Goal: Find contact information: Find contact information

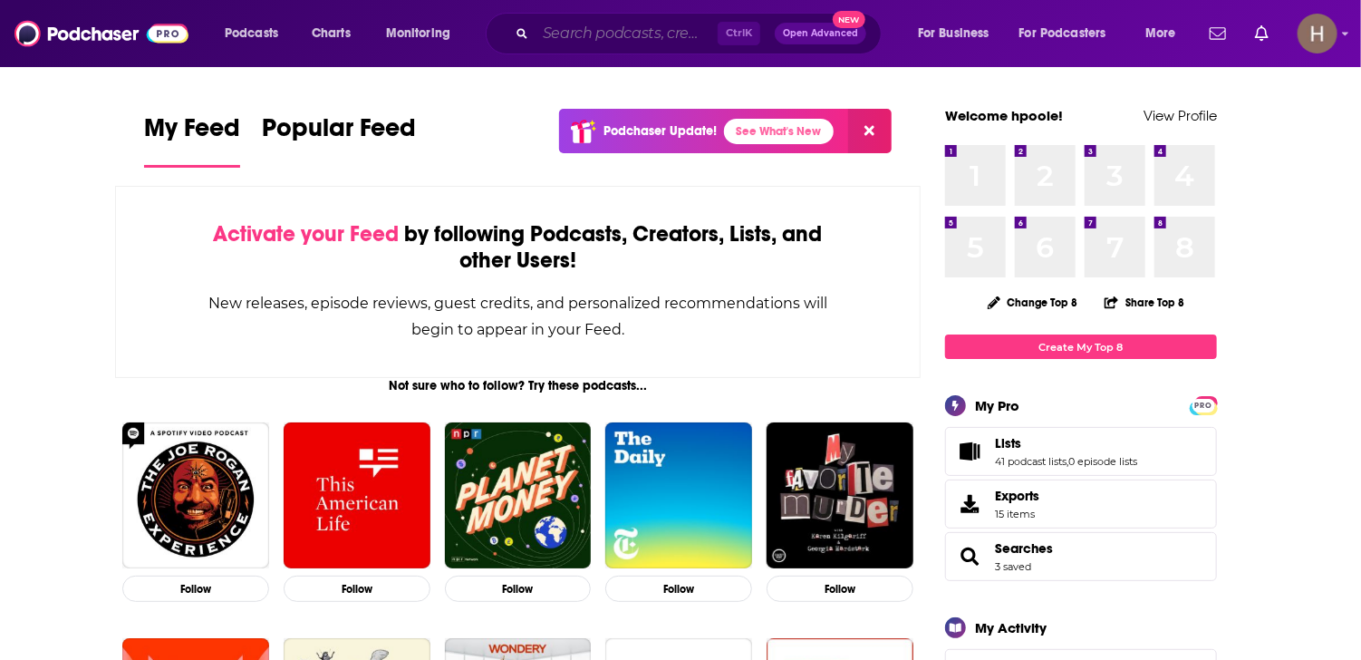
click at [632, 46] on input "Search podcasts, credits, & more..." at bounding box center [627, 33] width 182 height 29
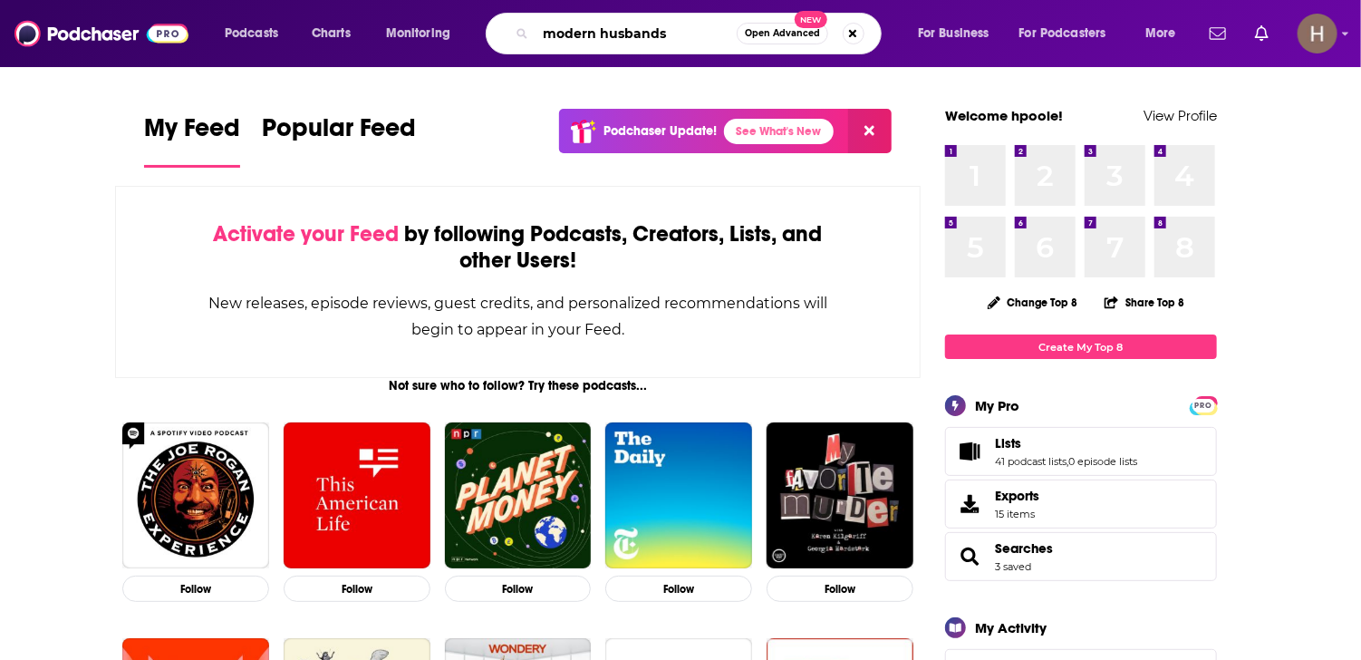
type input "modern husbands"
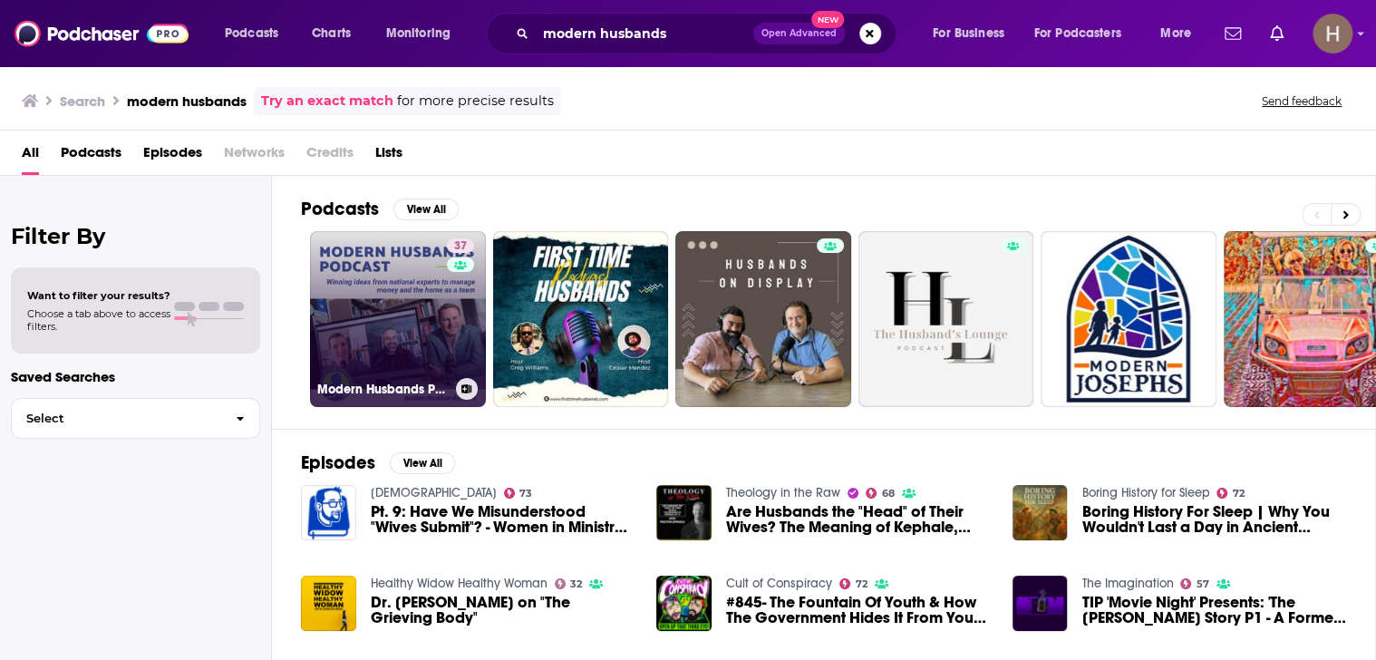
click at [376, 312] on link "37 Modern Husbands Podcast" at bounding box center [398, 319] width 176 height 176
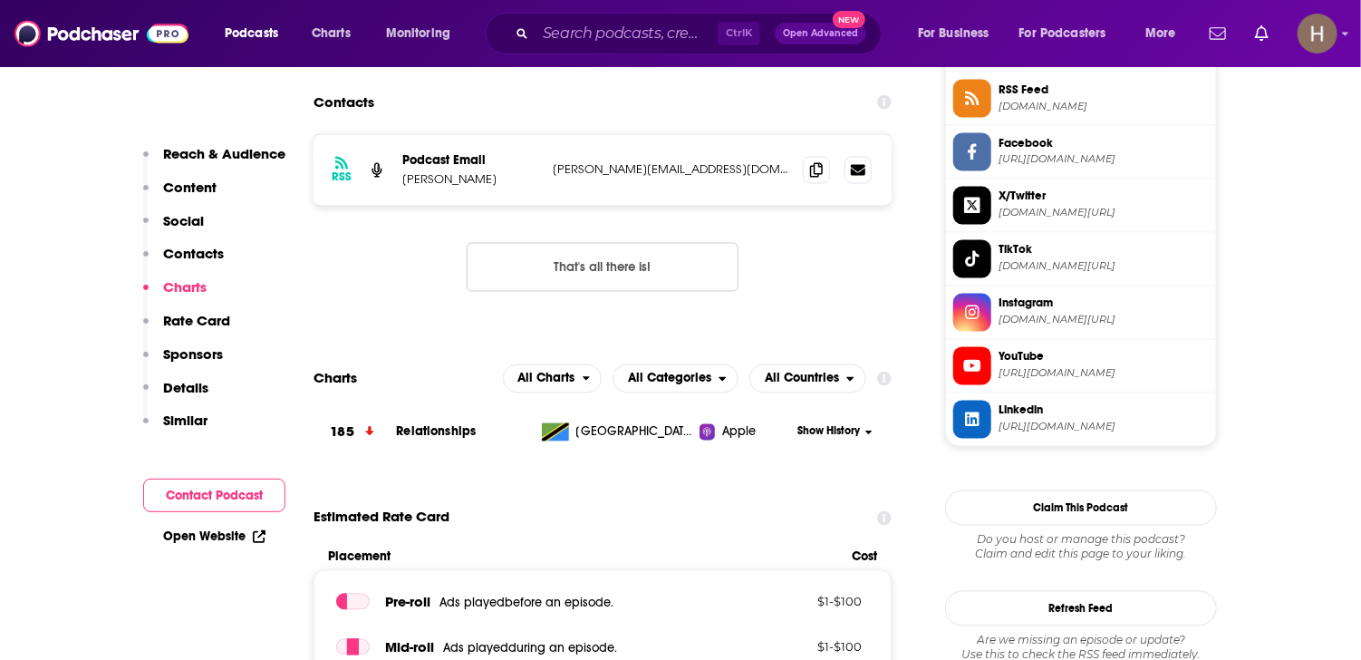
scroll to position [1540, 0]
drag, startPoint x: 746, startPoint y: 169, endPoint x: 546, endPoint y: 169, distance: 199.4
click at [546, 169] on div "RSS Podcast Email [PERSON_NAME] [PERSON_NAME][EMAIL_ADDRESS][DOMAIN_NAME] [PERS…" at bounding box center [603, 170] width 578 height 71
copy p "[PERSON_NAME][EMAIL_ADDRESS][DOMAIN_NAME]"
click at [603, 39] on input "Search podcasts, credits, & more..." at bounding box center [627, 33] width 182 height 29
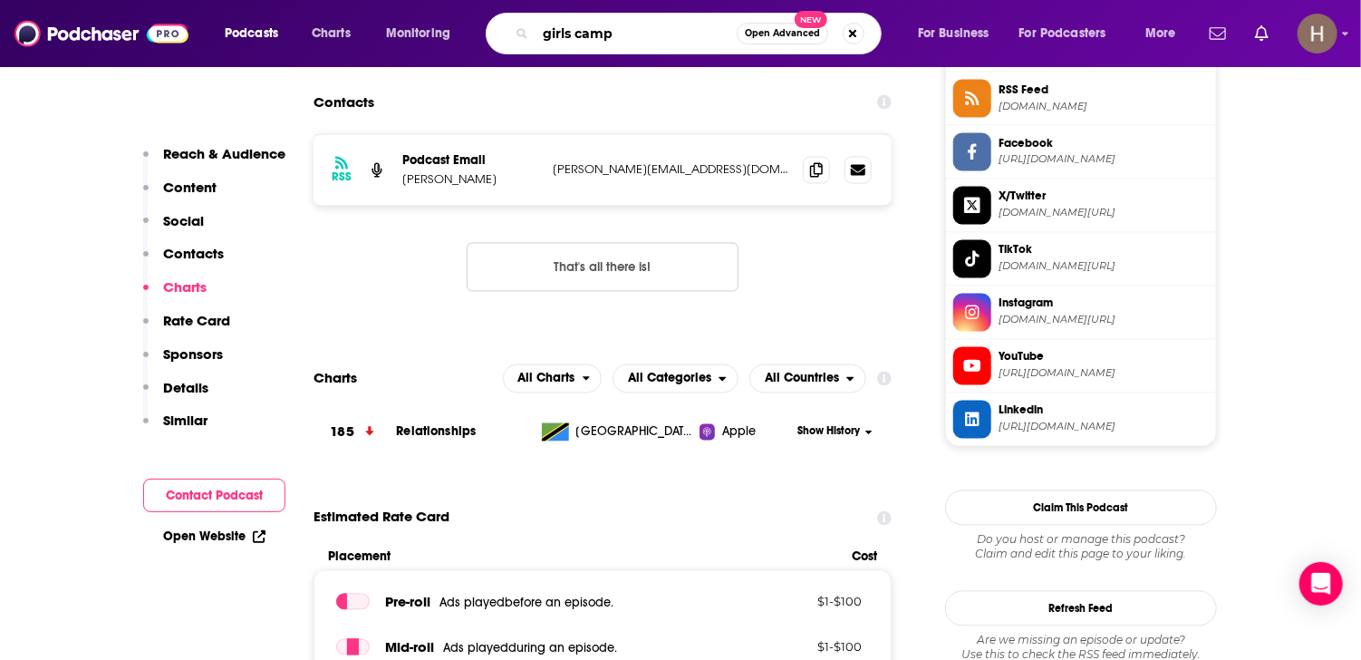
type input "girls camp"
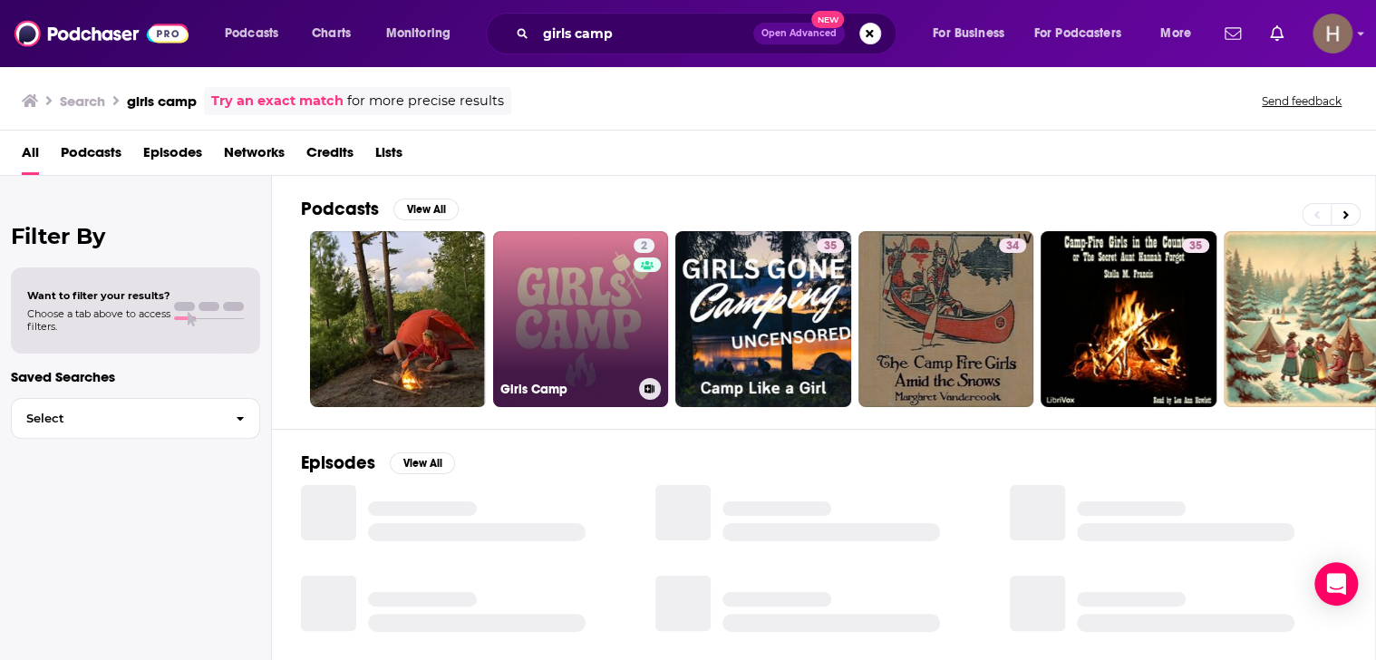
click at [540, 307] on link "2 Girls Camp" at bounding box center [581, 319] width 176 height 176
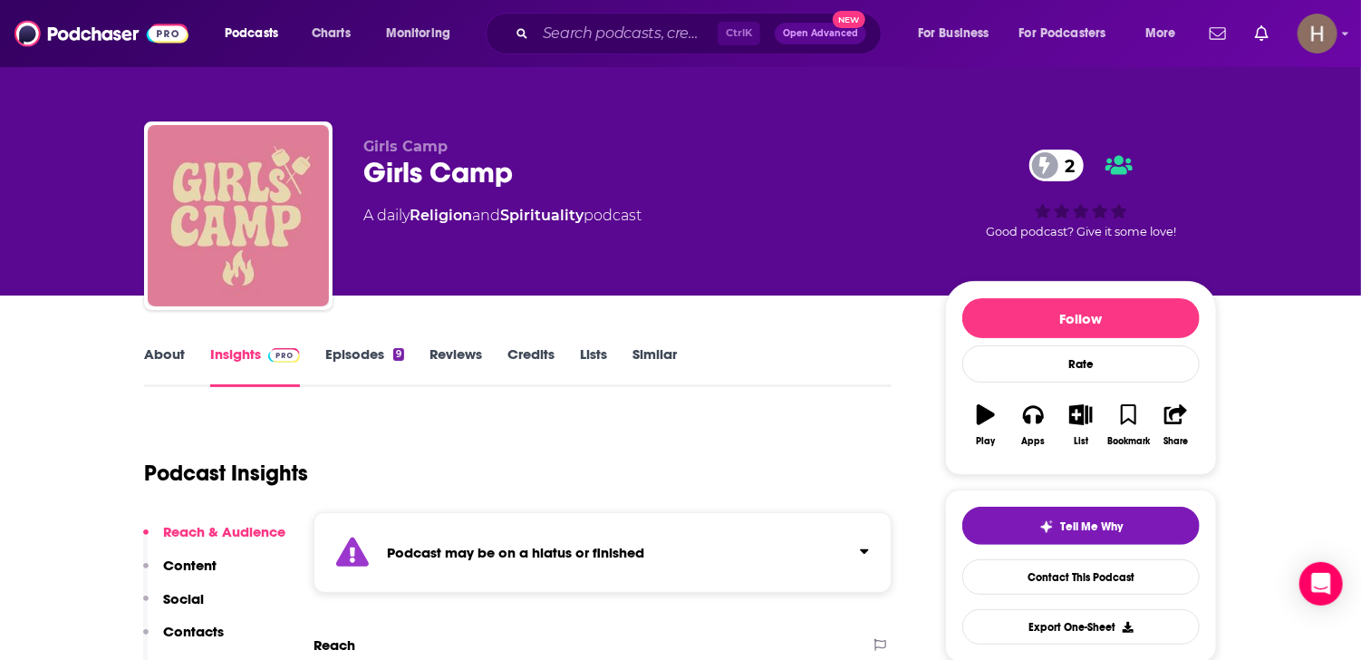
scroll to position [272, 0]
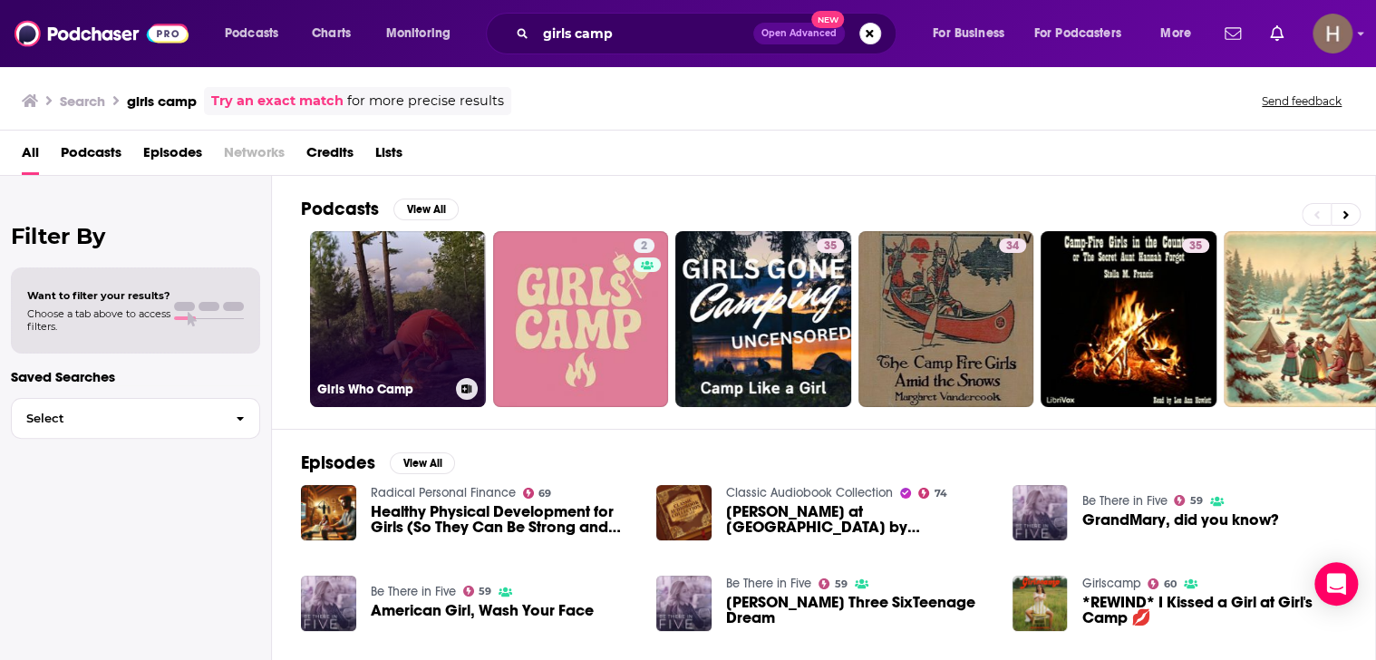
click at [335, 268] on link "Girls Who Camp" at bounding box center [398, 319] width 176 height 176
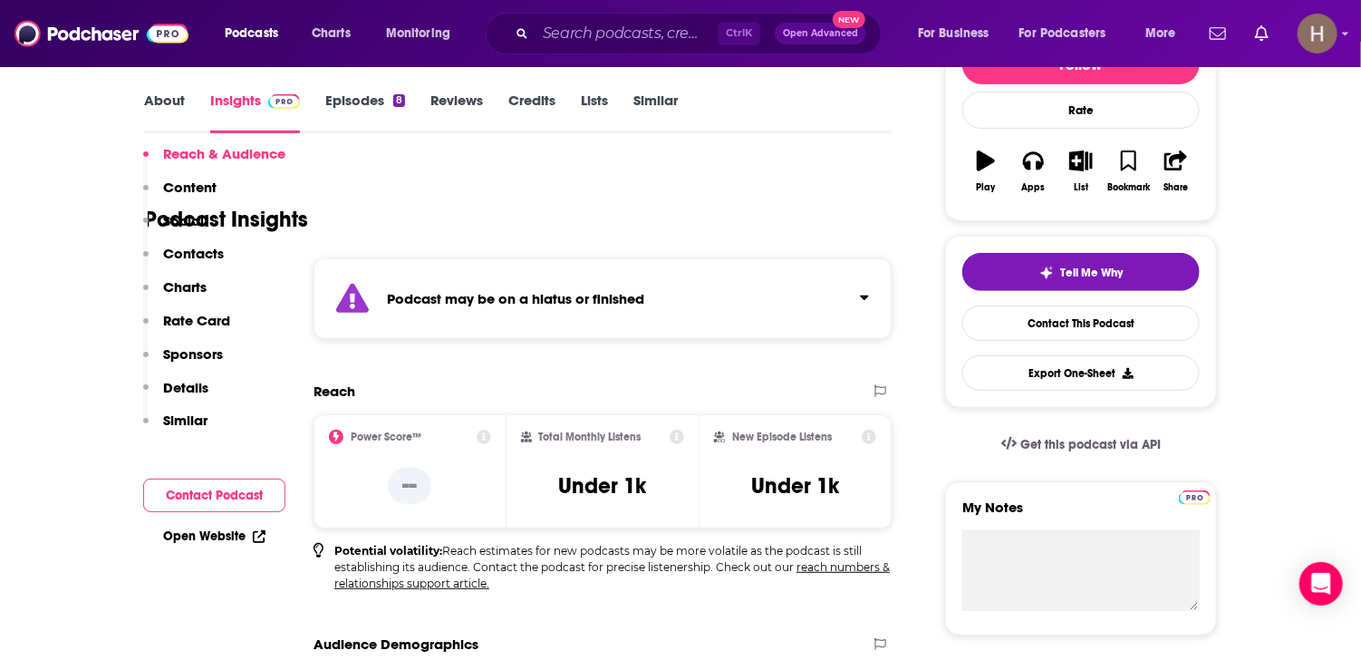
scroll to position [544, 0]
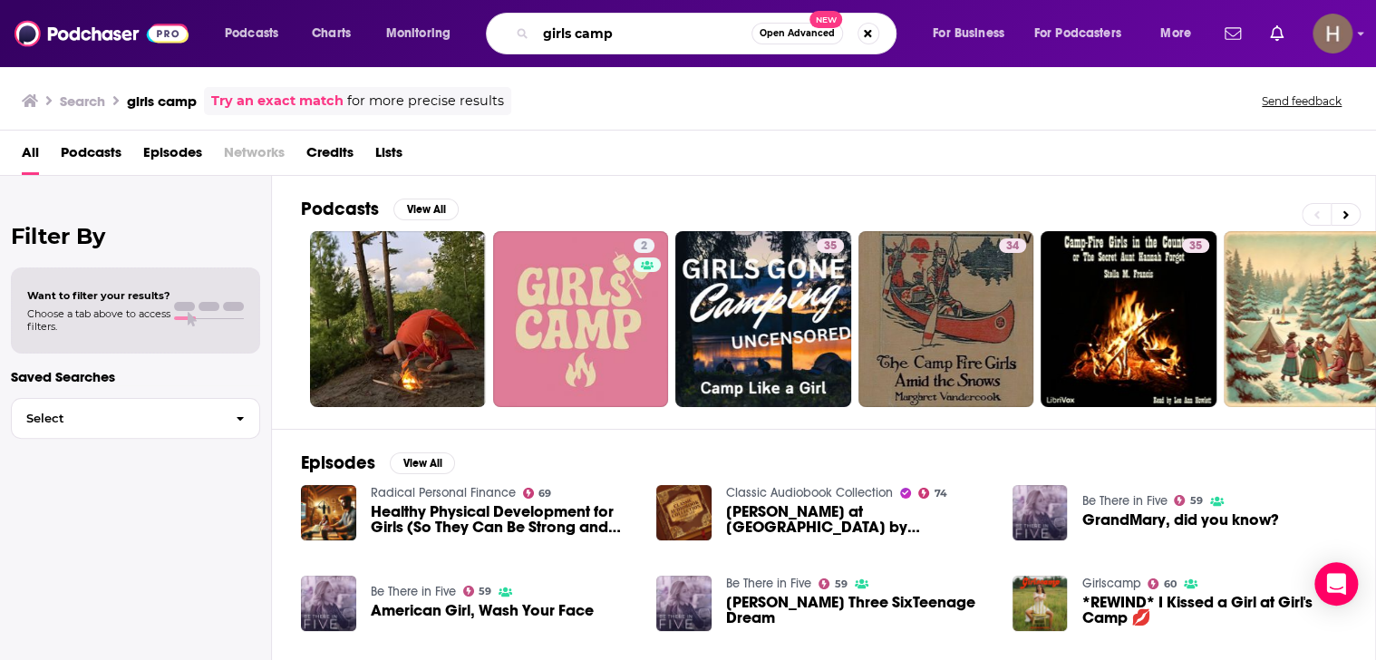
drag, startPoint x: 627, startPoint y: 24, endPoint x: 497, endPoint y: 19, distance: 129.7
click at [503, 23] on div "girls camp Open Advanced New" at bounding box center [691, 34] width 410 height 42
type input "[PERSON_NAME]"
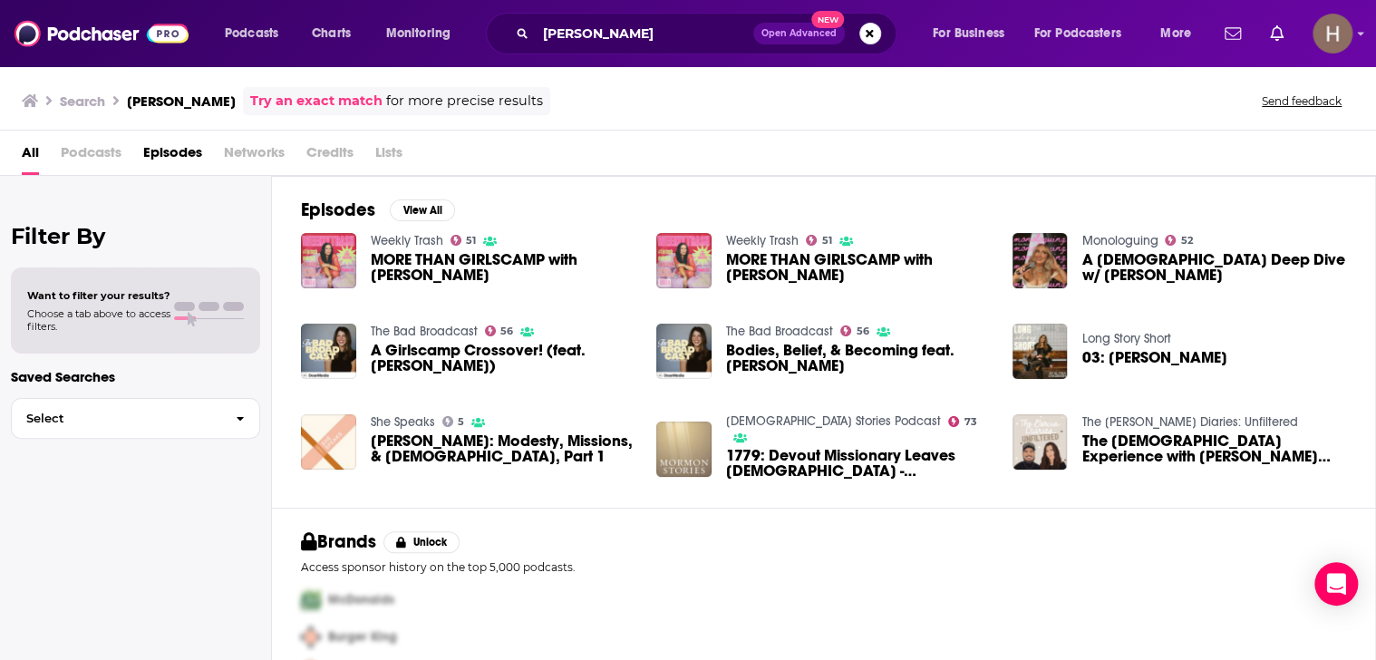
click at [475, 252] on span "MORE THAN GIRLSCAMP with [PERSON_NAME]" at bounding box center [503, 267] width 265 height 31
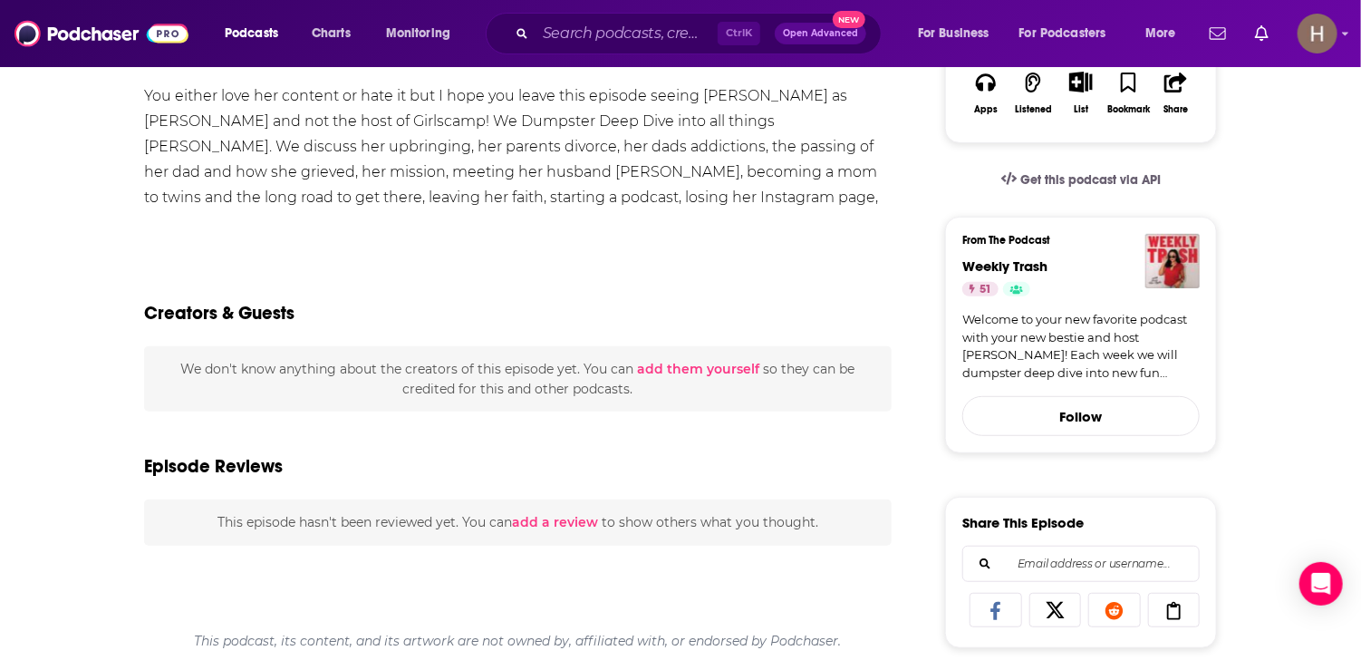
scroll to position [91, 0]
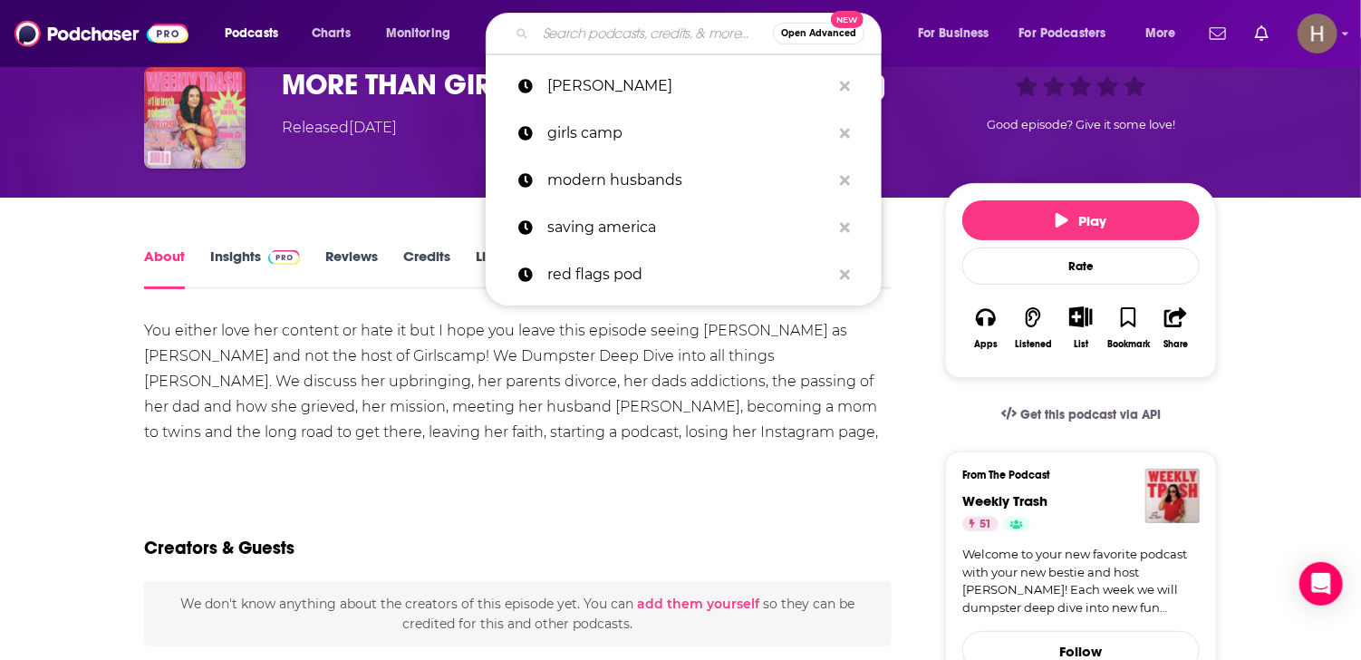
click at [648, 34] on input "Search podcasts, credits, & more..." at bounding box center [654, 33] width 237 height 29
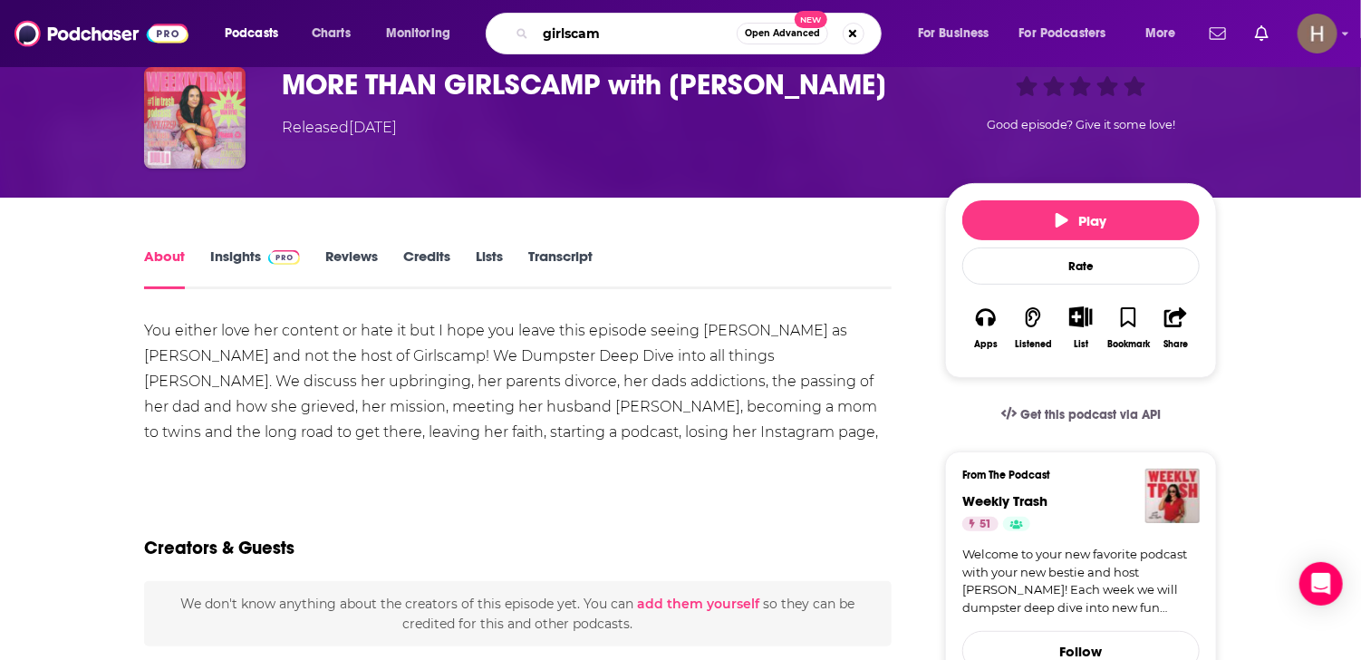
type input "girlscamp"
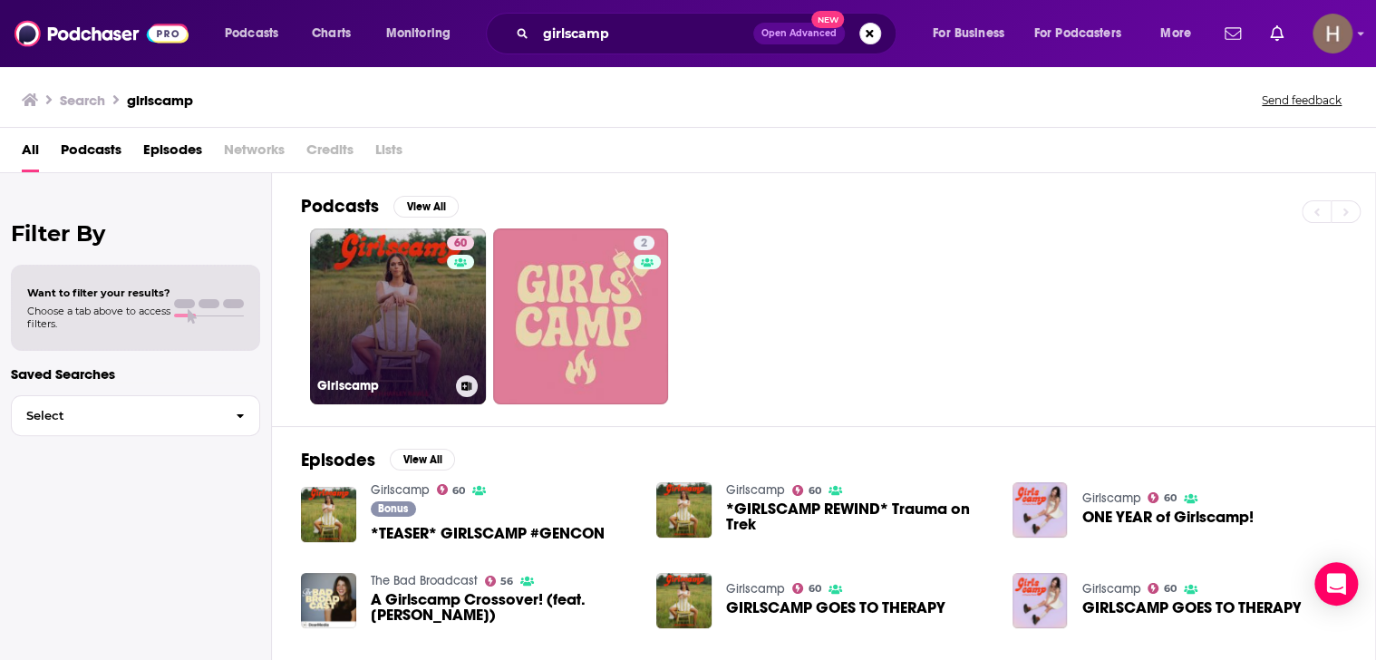
click at [417, 320] on link "60 Girlscamp" at bounding box center [398, 316] width 176 height 176
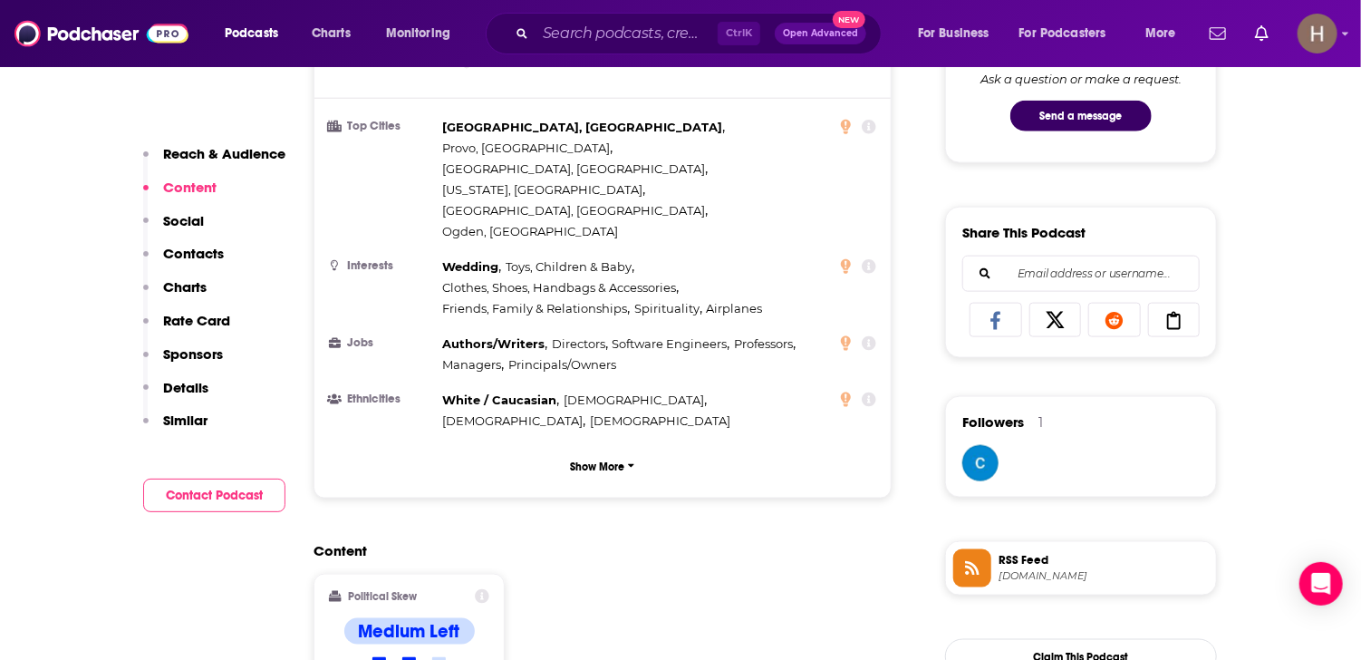
scroll to position [1450, 0]
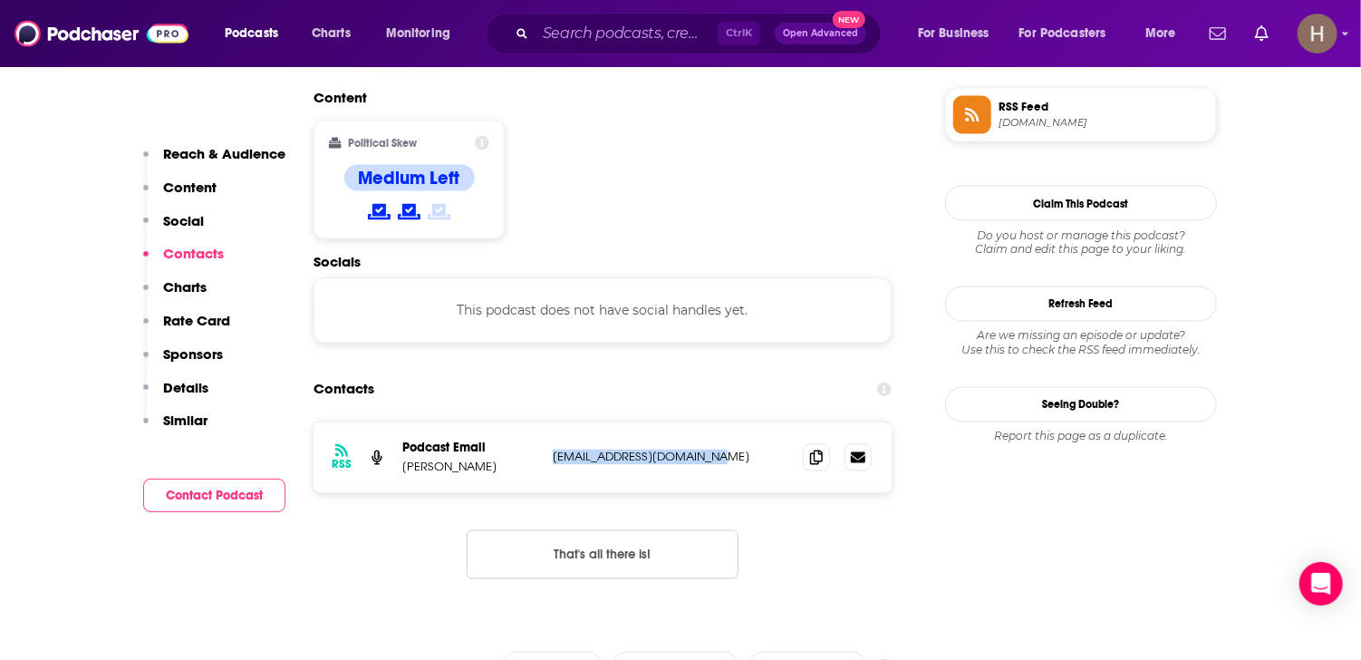
drag, startPoint x: 610, startPoint y: 342, endPoint x: 547, endPoint y: 336, distance: 62.8
click at [547, 422] on div "RSS Podcast Email [PERSON_NAME] [EMAIL_ADDRESS][DOMAIN_NAME] [EMAIL_ADDRESS][DO…" at bounding box center [603, 457] width 578 height 71
copy p "[EMAIL_ADDRESS][DOMAIN_NAME]"
click at [596, 37] on input "Search podcasts, credits, & more..." at bounding box center [627, 33] width 182 height 29
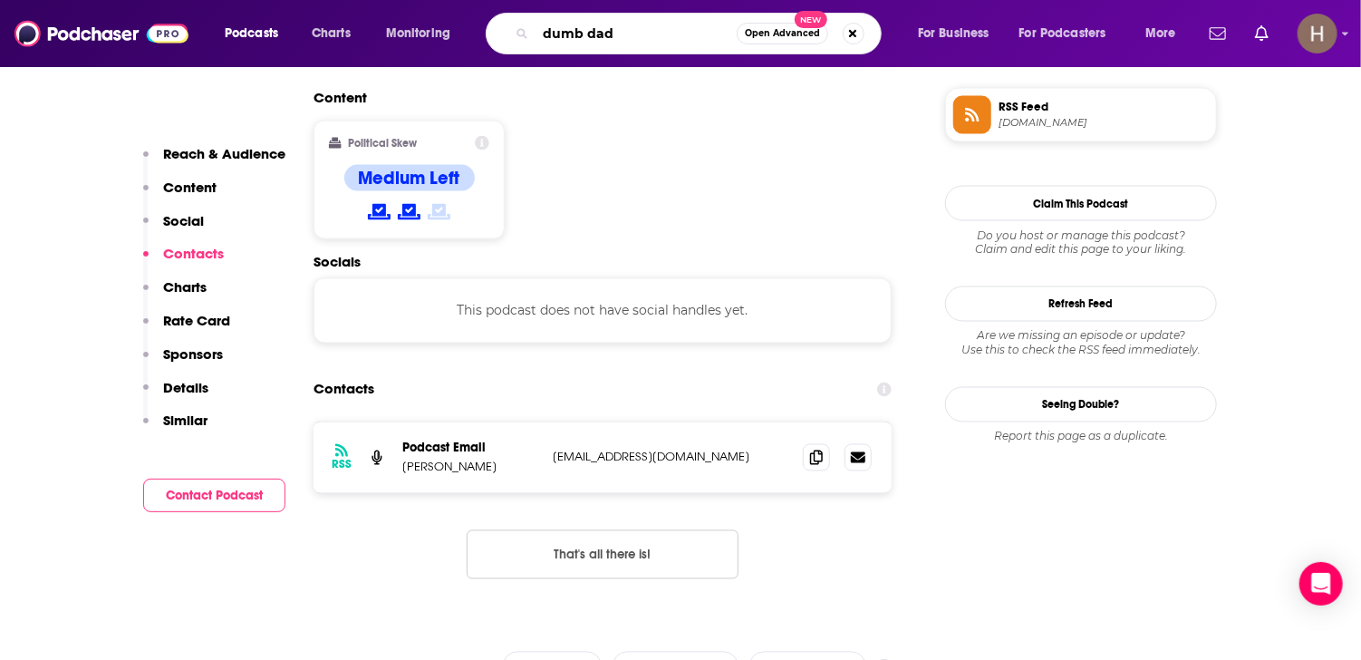
type input "dumb dads"
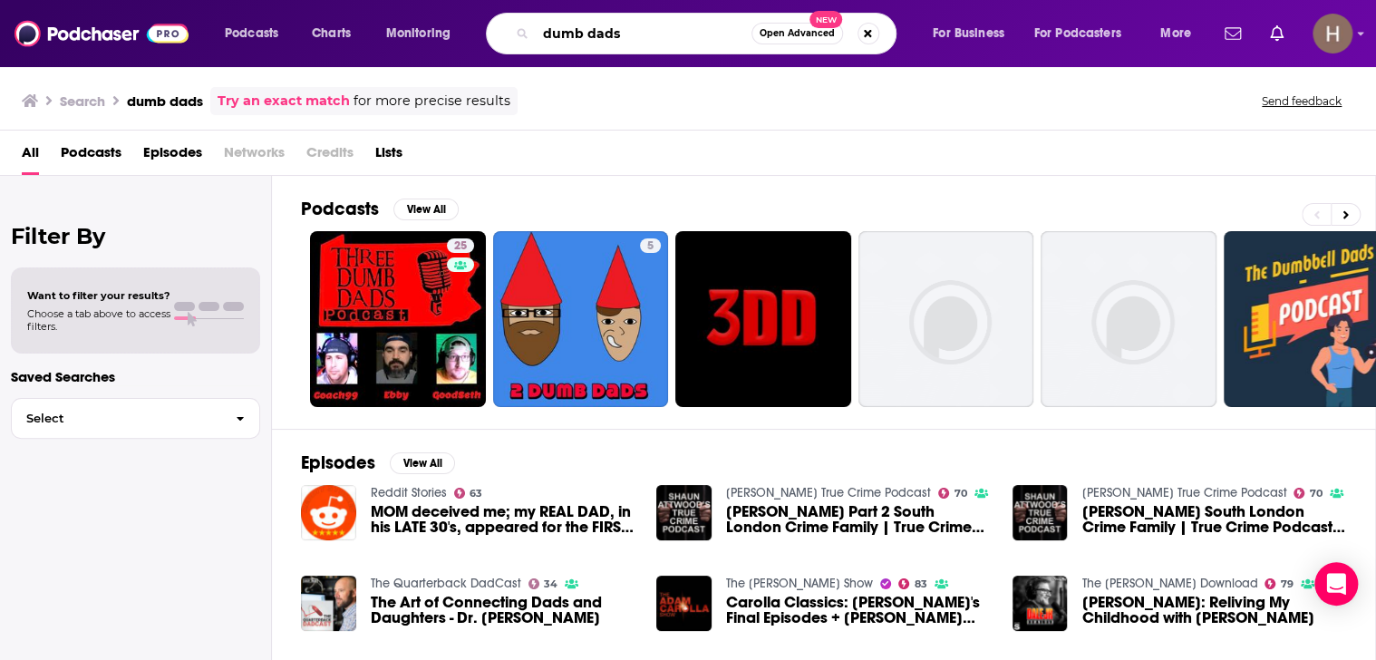
drag, startPoint x: 662, startPoint y: 34, endPoint x: 496, endPoint y: 34, distance: 166.7
click at [496, 34] on div "dumb dads Open Advanced New" at bounding box center [691, 34] width 410 height 42
paste input "Truthout"
type input "Truthout"
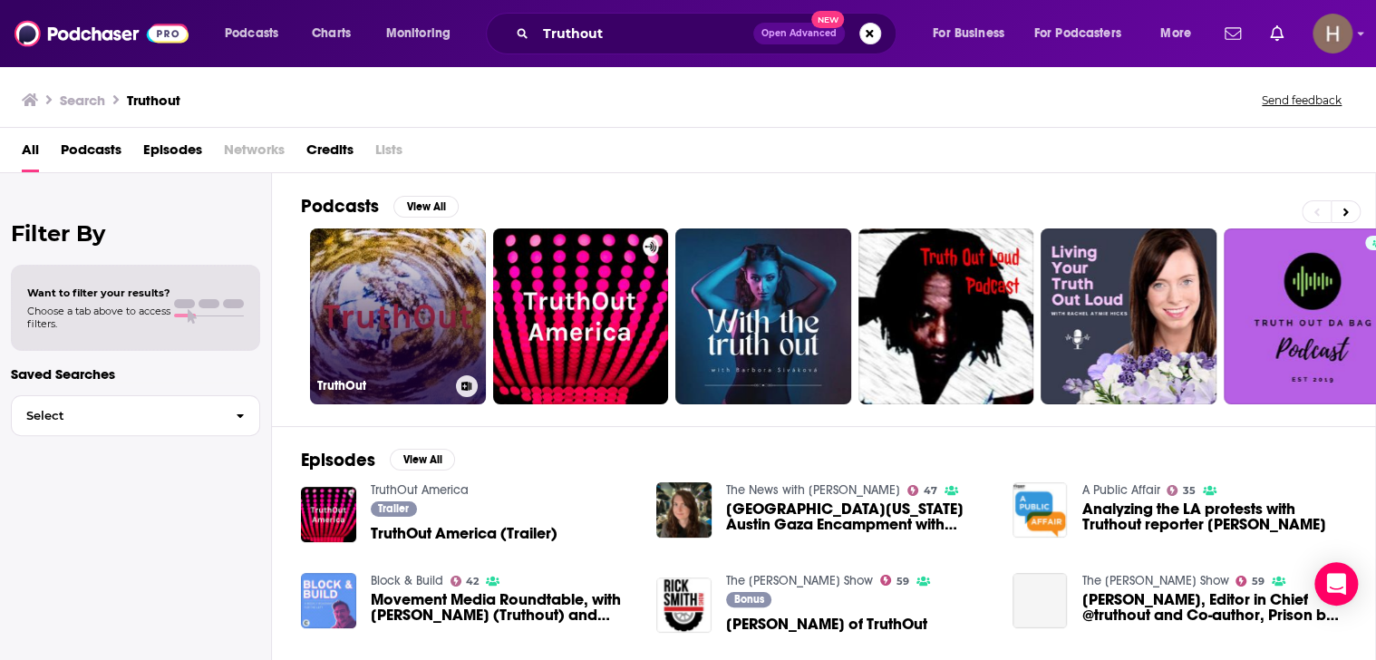
click at [391, 305] on link "TruthOut" at bounding box center [398, 316] width 176 height 176
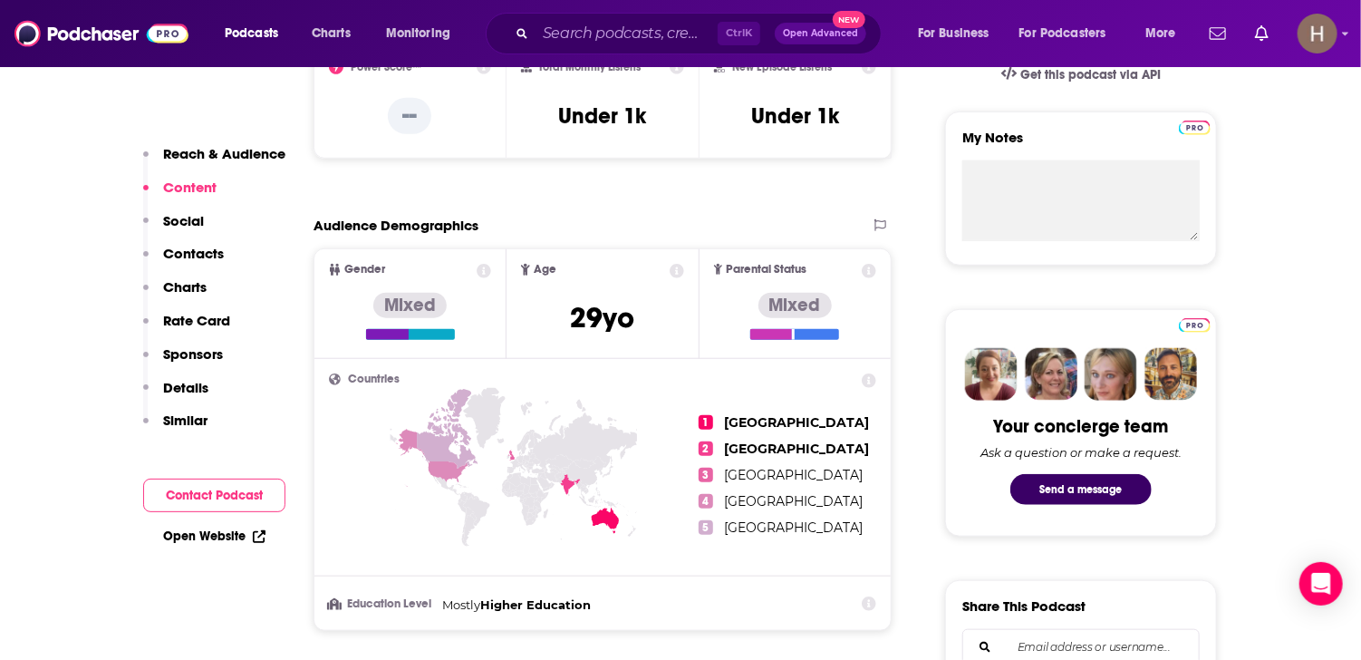
scroll to position [453, 0]
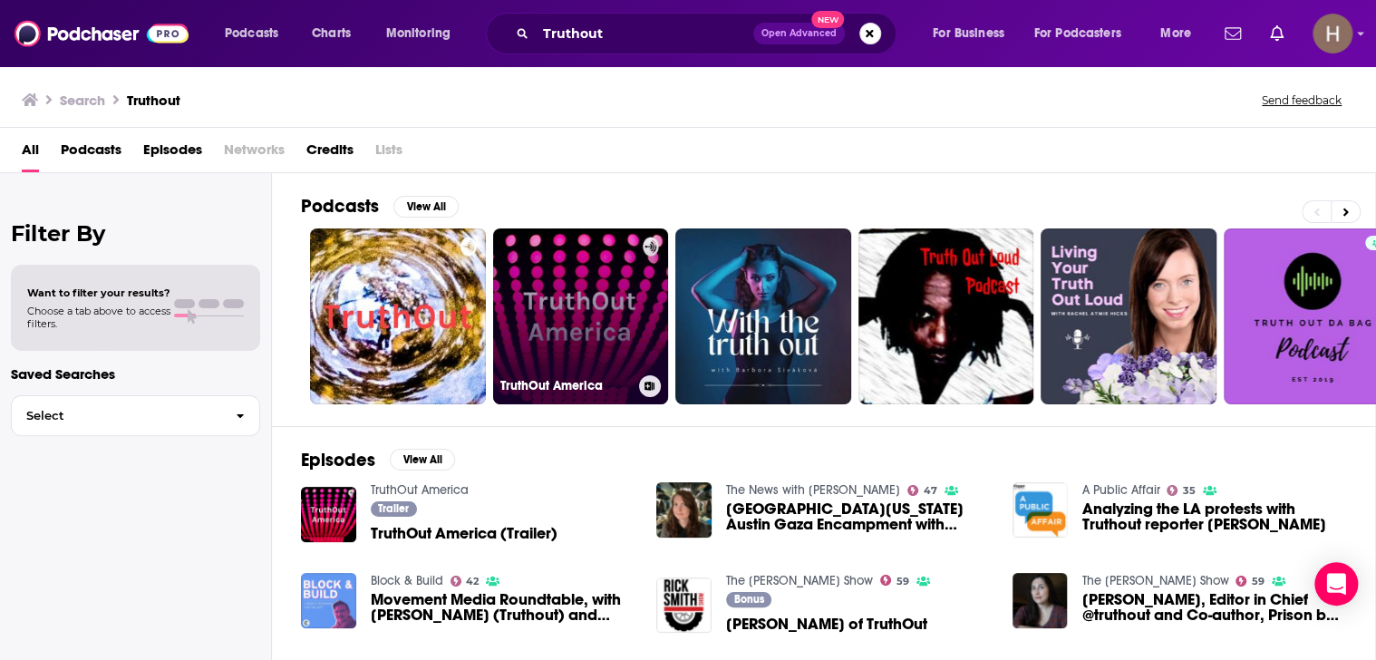
click at [586, 332] on link "TruthOut America" at bounding box center [581, 316] width 176 height 176
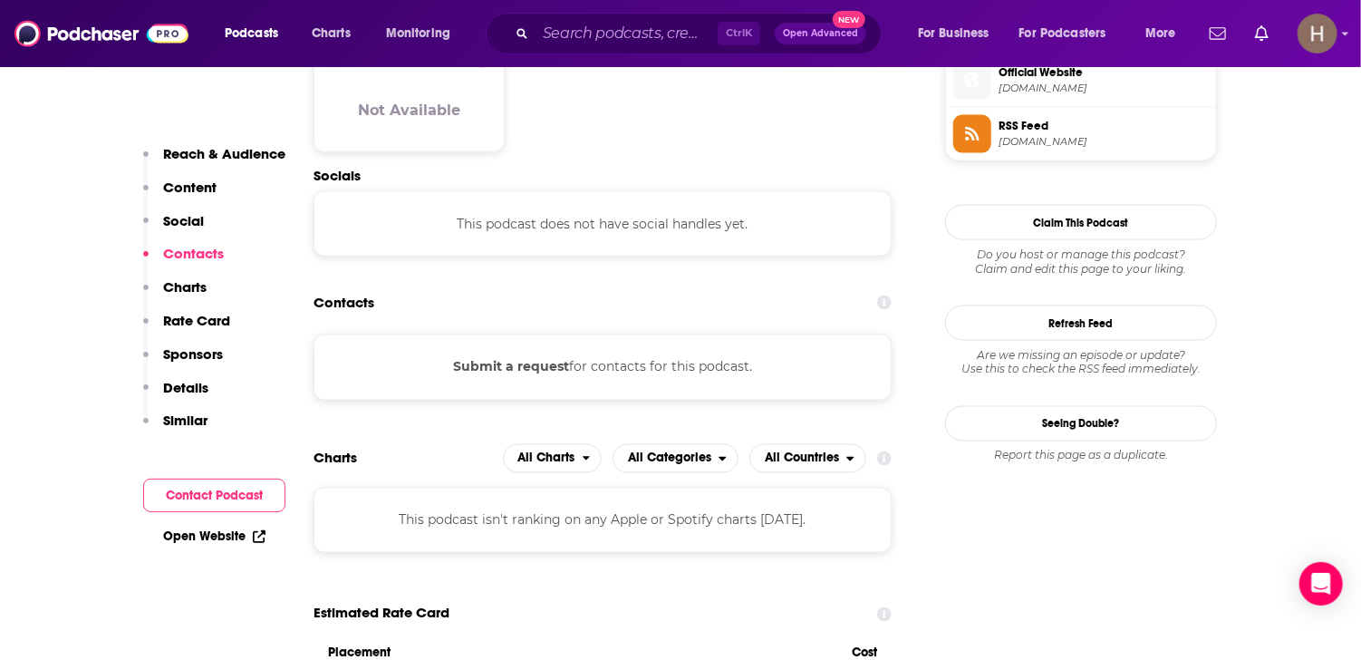
scroll to position [1087, 0]
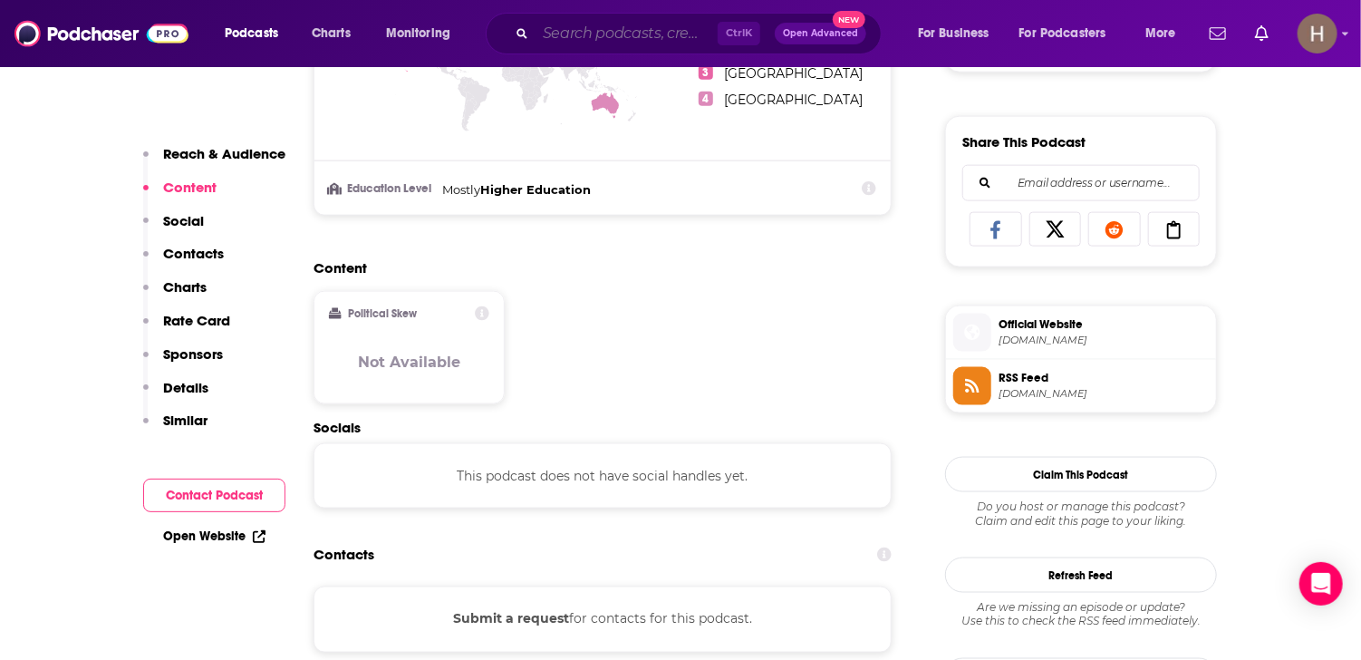
click at [630, 39] on input "Search podcasts, credits, & more..." at bounding box center [627, 33] width 182 height 29
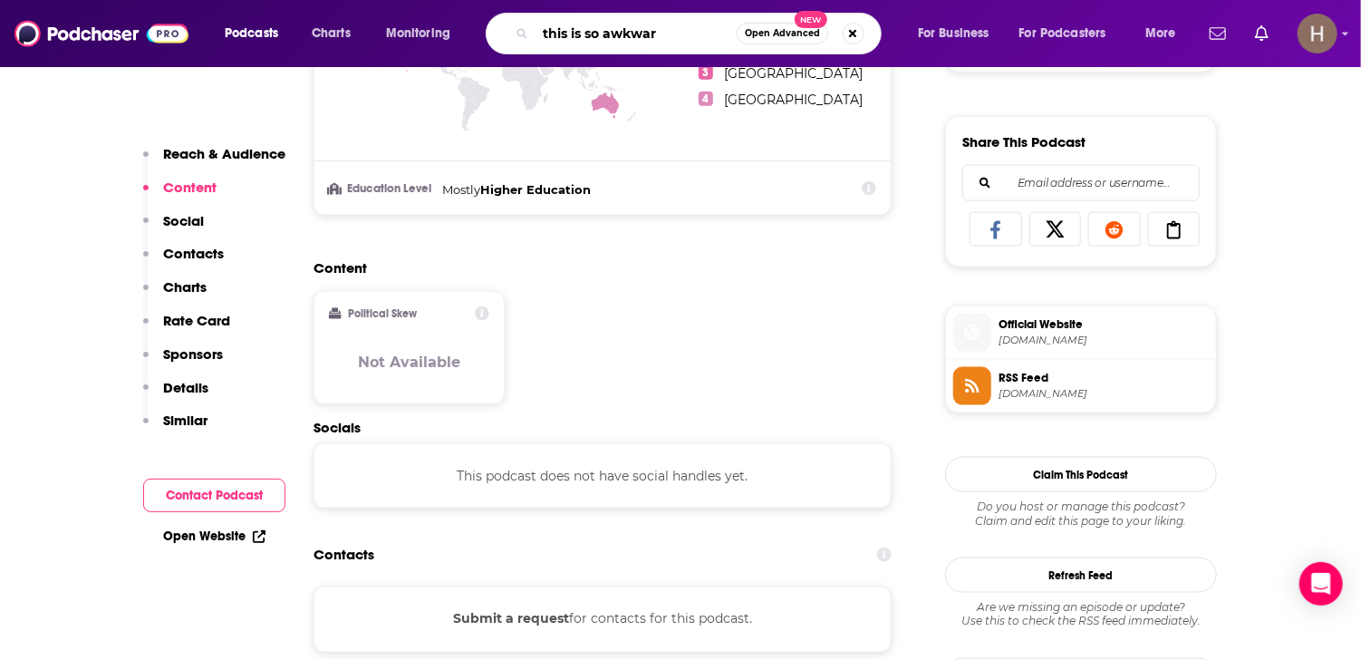
type input "this is so awkward"
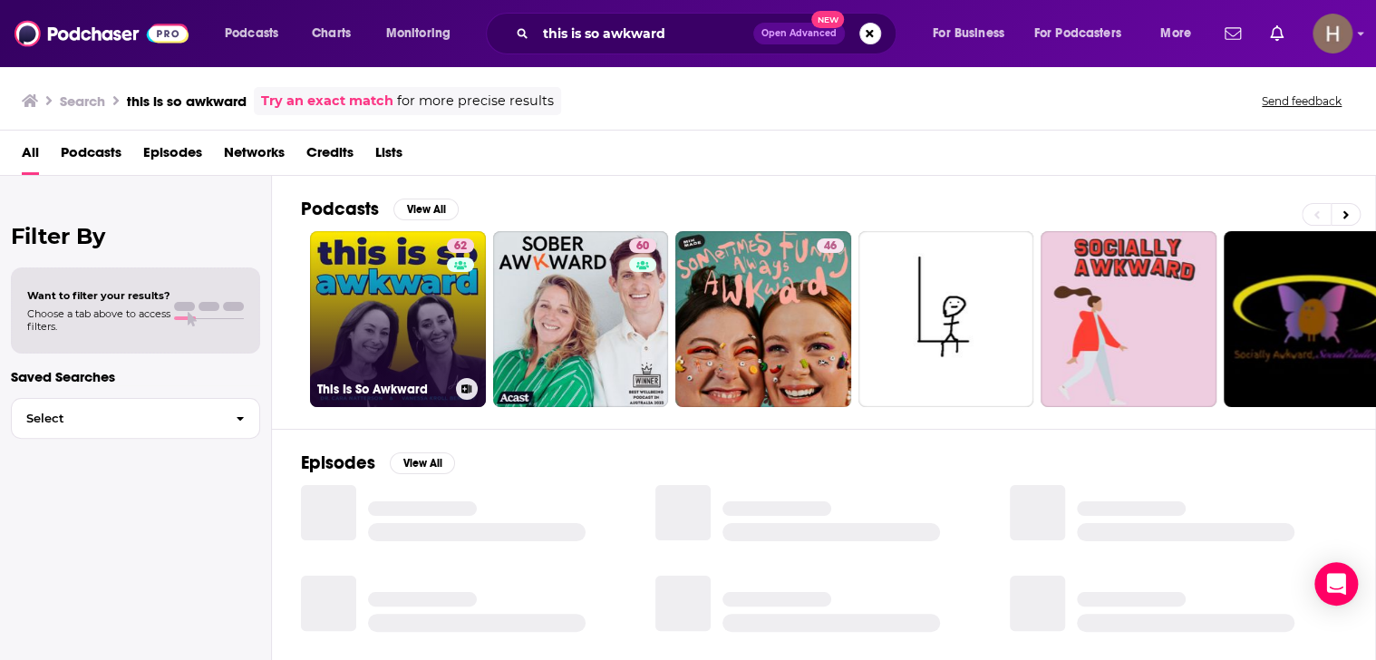
click at [380, 351] on link "62 This Is So Awkward" at bounding box center [398, 319] width 176 height 176
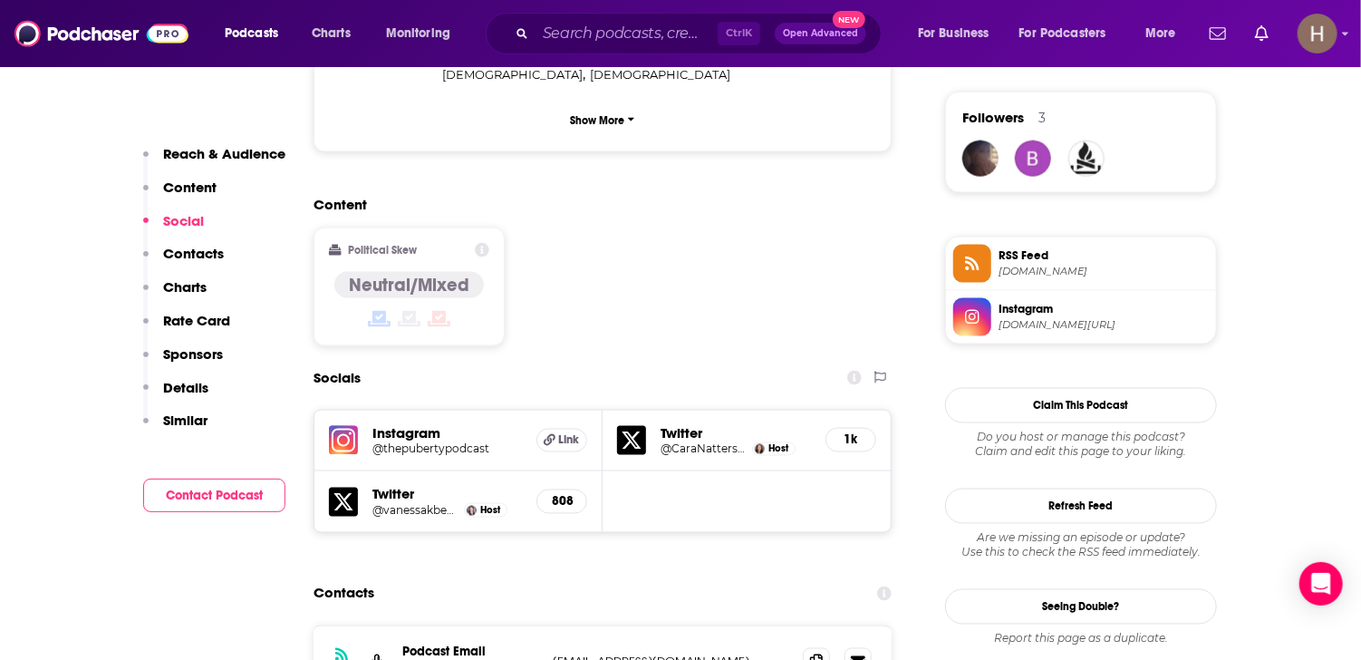
scroll to position [1359, 0]
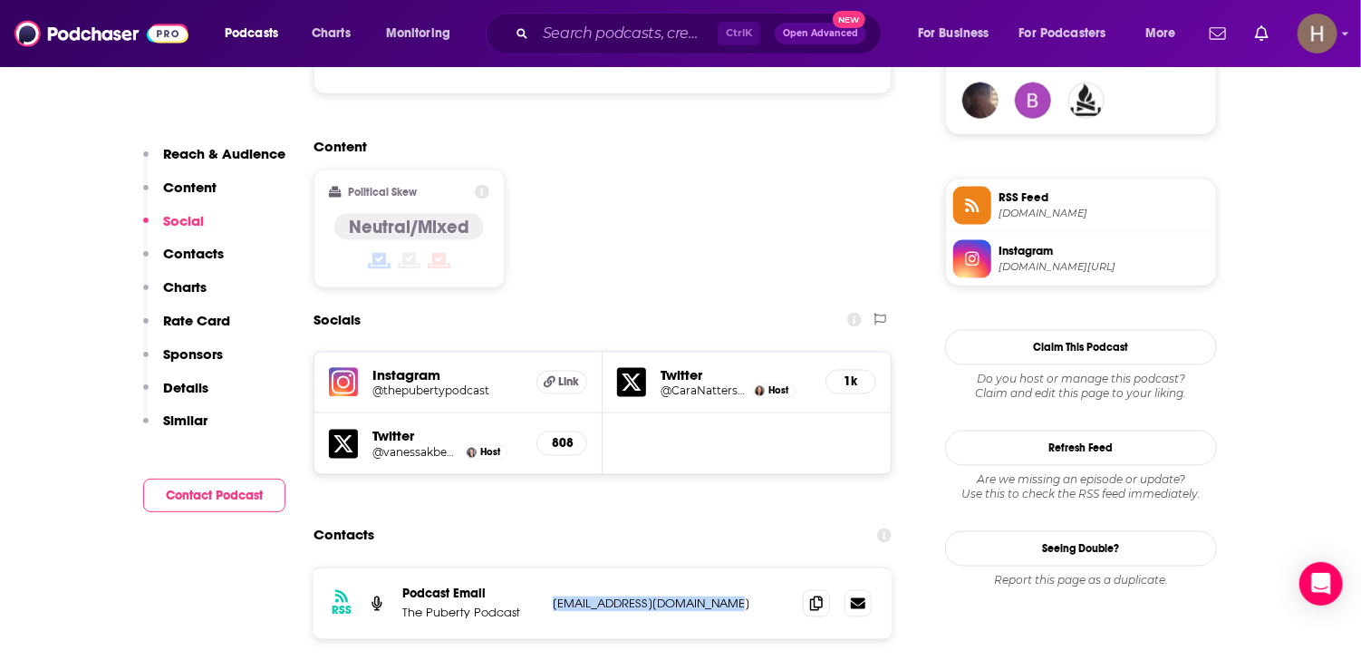
drag, startPoint x: 747, startPoint y: 511, endPoint x: 550, endPoint y: 512, distance: 196.6
click at [550, 568] on div "RSS Podcast Email The Puberty Podcast [EMAIL_ADDRESS][DOMAIN_NAME] [EMAIL_ADDRE…" at bounding box center [603, 603] width 578 height 71
copy p "[EMAIL_ADDRESS][DOMAIN_NAME]"
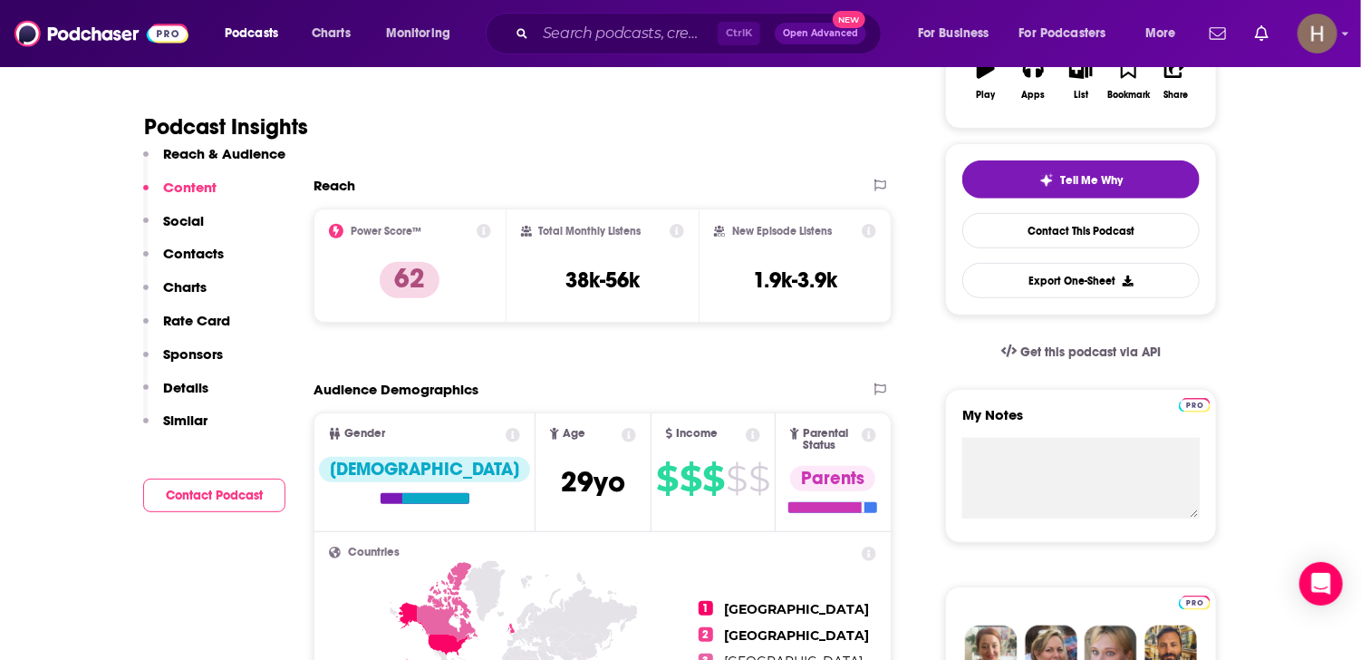
scroll to position [0, 0]
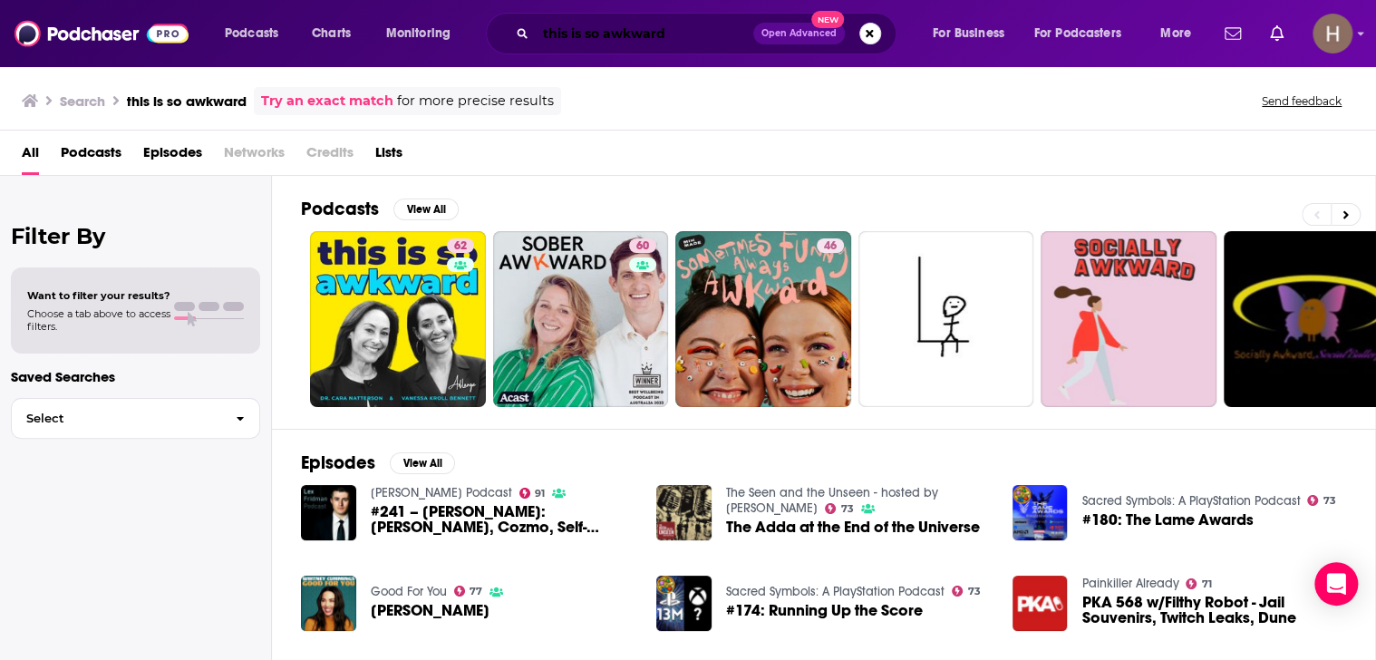
click at [620, 33] on input "this is so awkward" at bounding box center [644, 33] width 217 height 29
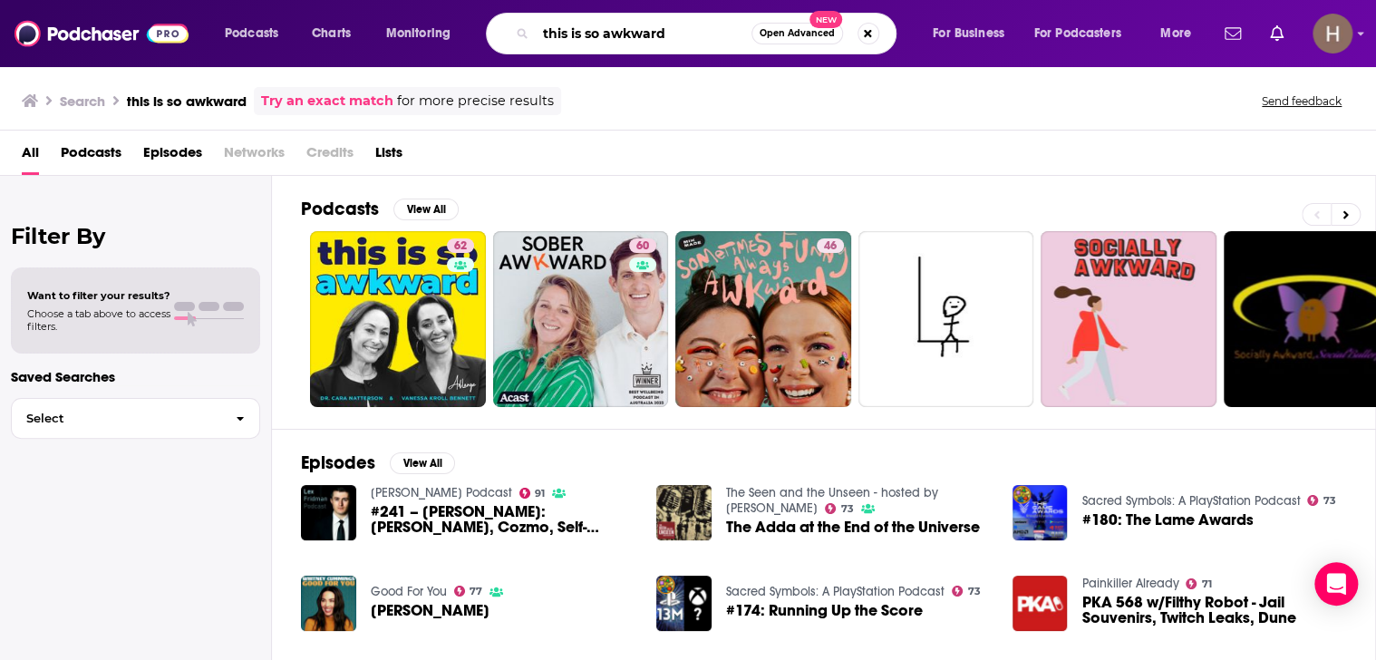
click at [620, 33] on input "this is so awkward" at bounding box center [644, 33] width 216 height 29
click at [620, 30] on input "this is so awkward" at bounding box center [644, 33] width 216 height 29
type input "worthy mother"
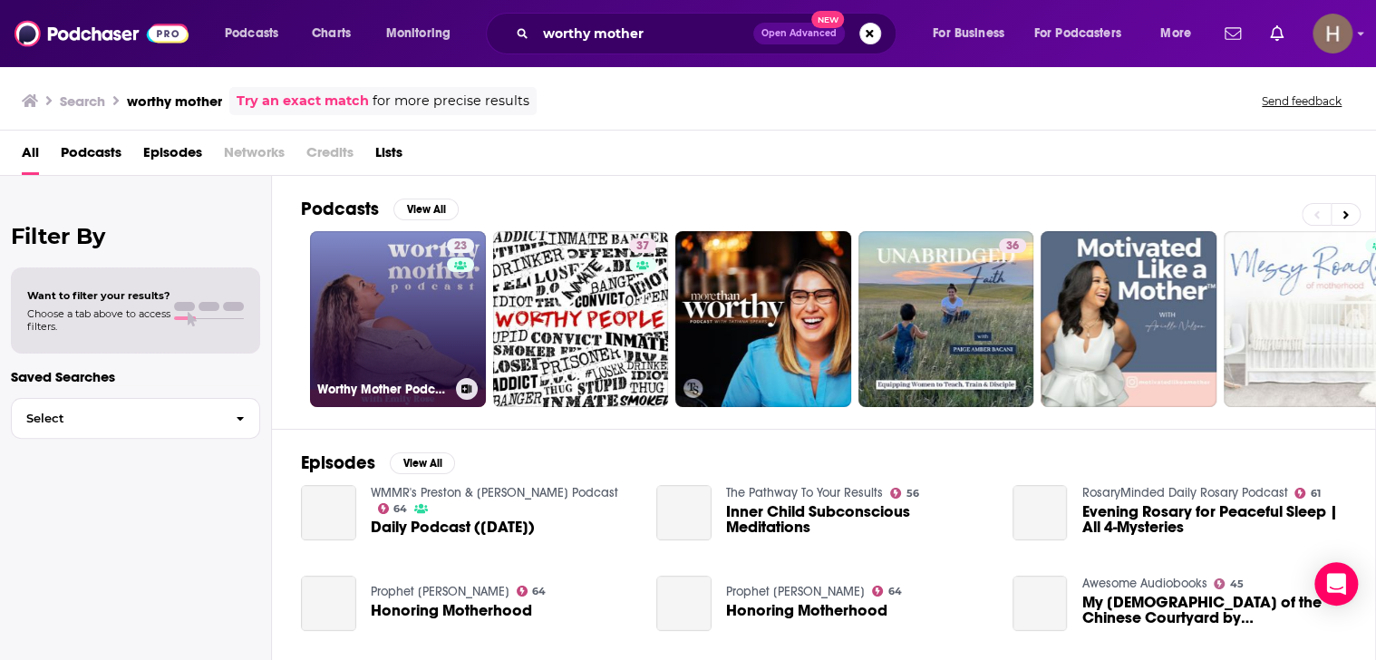
click at [377, 326] on link "23 Worthy Mother Podcast" at bounding box center [398, 319] width 176 height 176
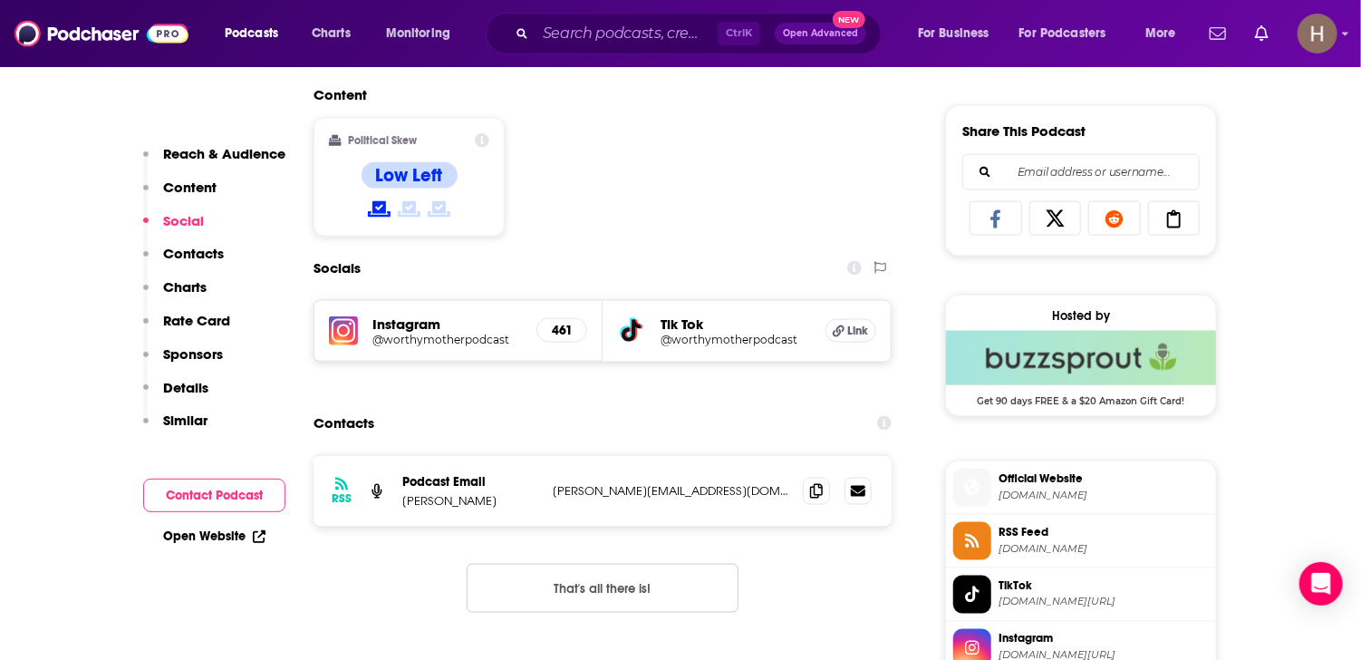
scroll to position [1359, 0]
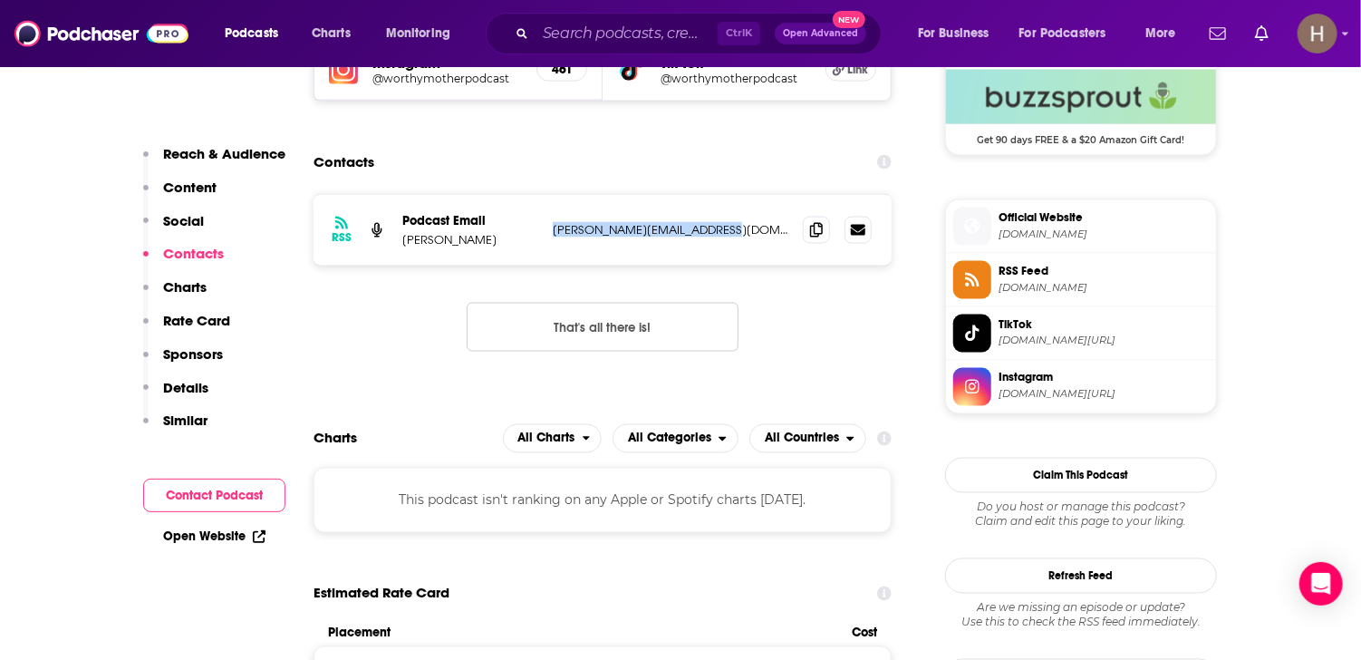
drag, startPoint x: 723, startPoint y: 235, endPoint x: 553, endPoint y: 237, distance: 170.4
click at [553, 237] on p "[PERSON_NAME][EMAIL_ADDRESS][DOMAIN_NAME]" at bounding box center [671, 229] width 236 height 15
copy p "[PERSON_NAME][EMAIL_ADDRESS][DOMAIN_NAME]"
click at [620, 32] on input "Search podcasts, credits, & more..." at bounding box center [627, 33] width 182 height 29
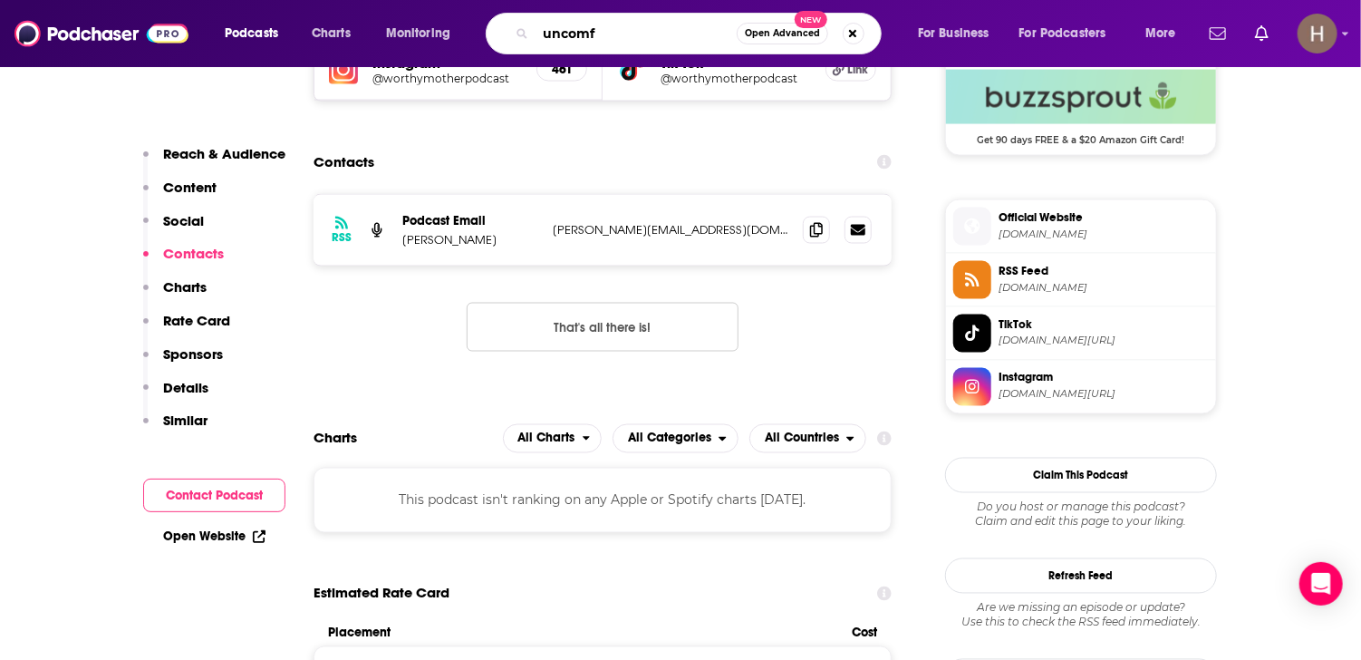
type input "uncomfy"
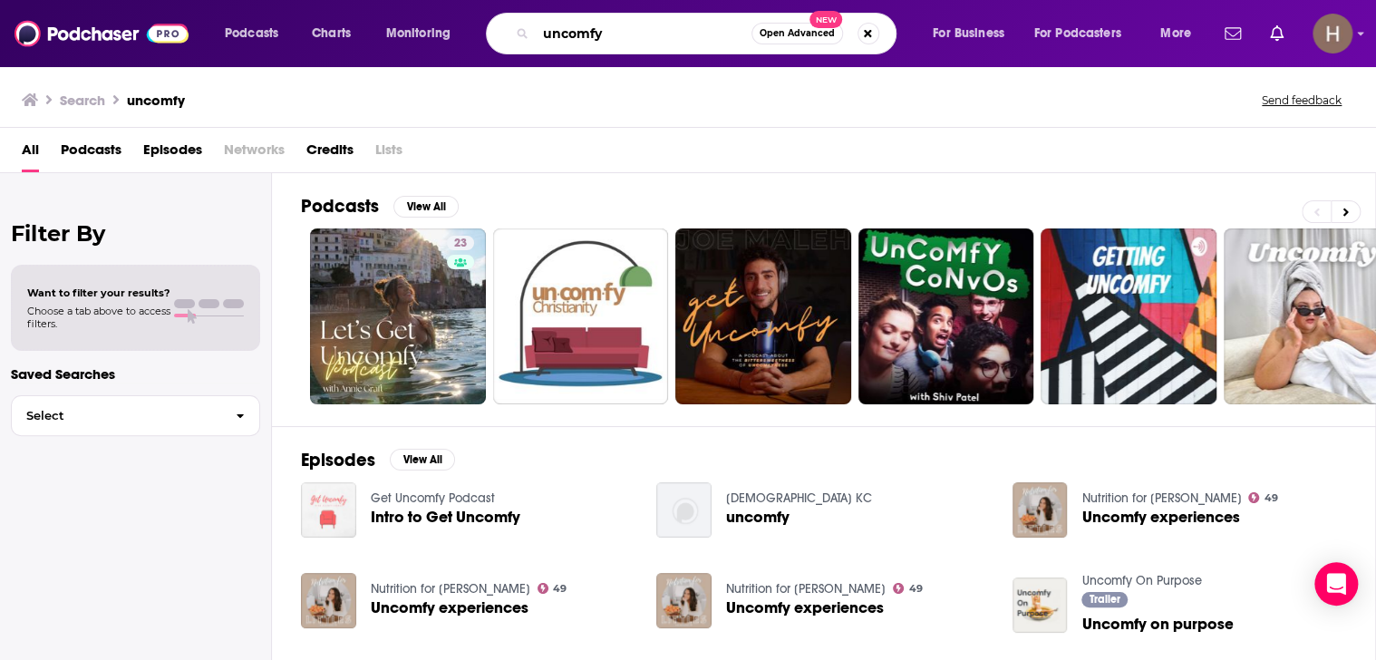
click at [609, 37] on input "uncomfy" at bounding box center [644, 33] width 216 height 29
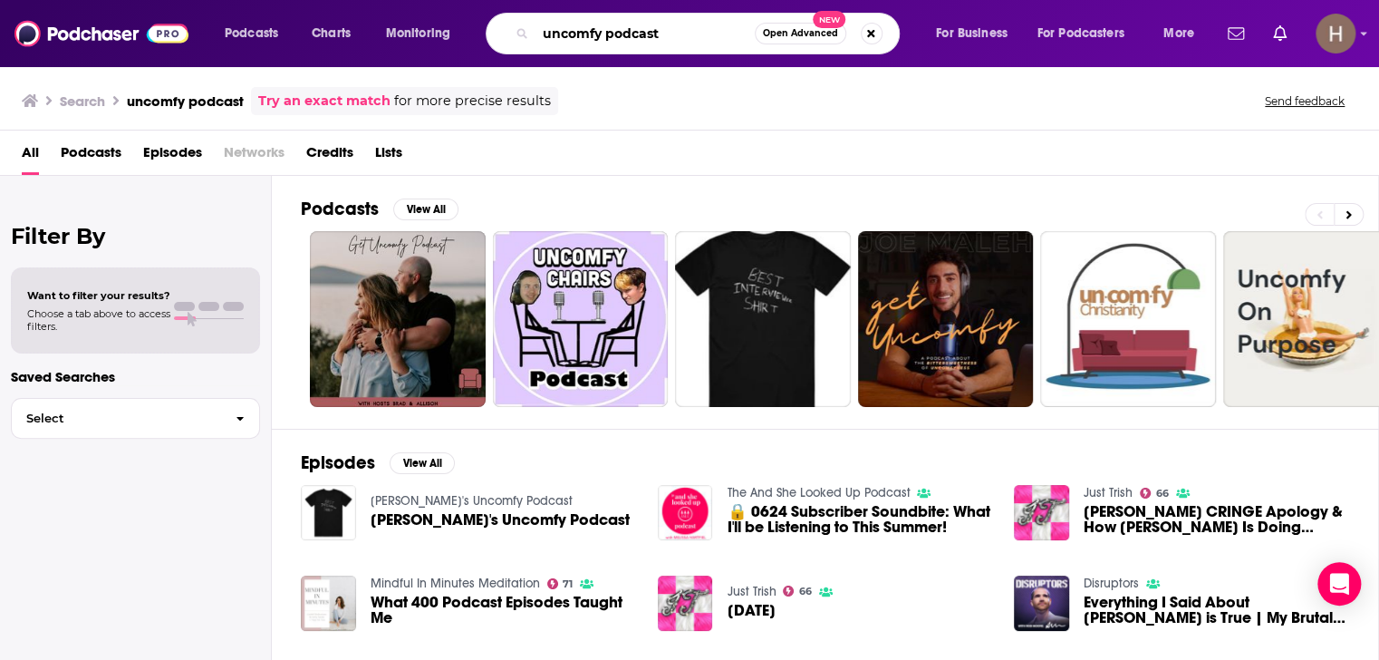
click at [636, 36] on input "uncomfy podcast" at bounding box center [645, 33] width 219 height 29
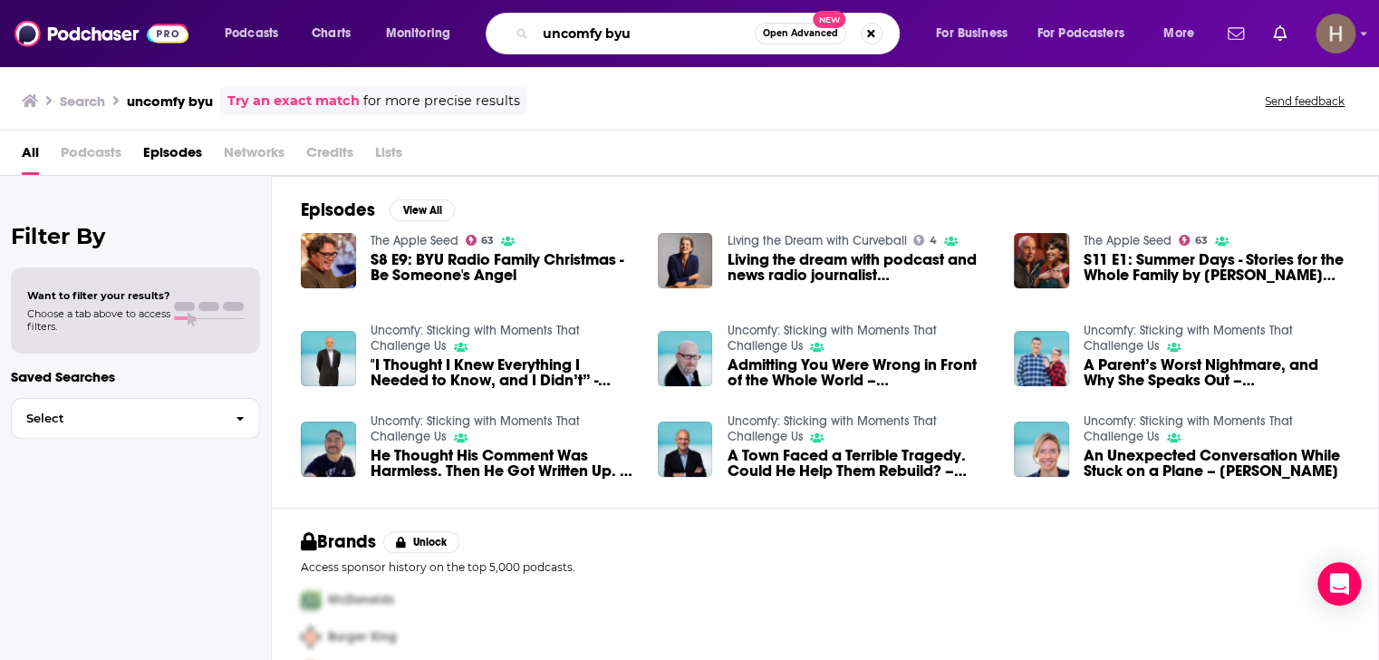
click at [626, 37] on input "uncomfy byu" at bounding box center [645, 33] width 219 height 29
click at [656, 35] on input "uncomfy byu" at bounding box center [645, 33] width 219 height 29
drag, startPoint x: 653, startPoint y: 35, endPoint x: 468, endPoint y: 35, distance: 185.8
click at [468, 35] on div "Podcasts Charts Monitoring uncomfy byu Open Advanced New For Business For Podca…" at bounding box center [711, 34] width 999 height 42
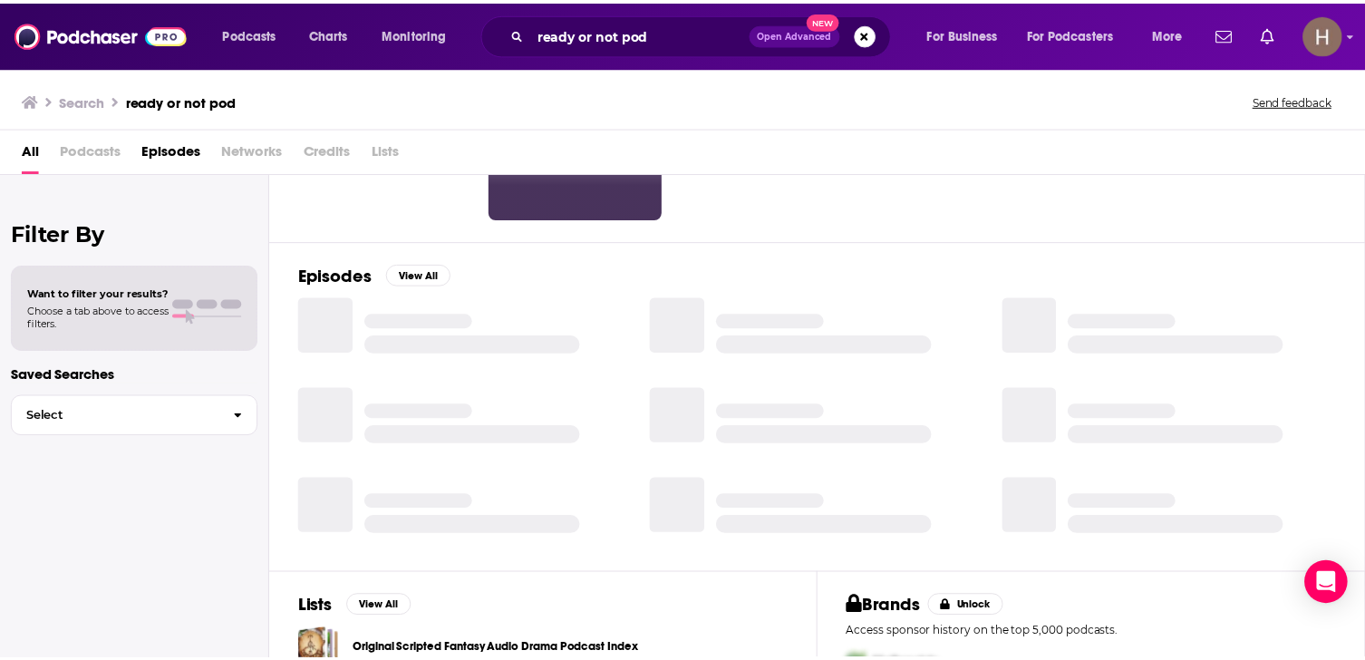
scroll to position [39, 0]
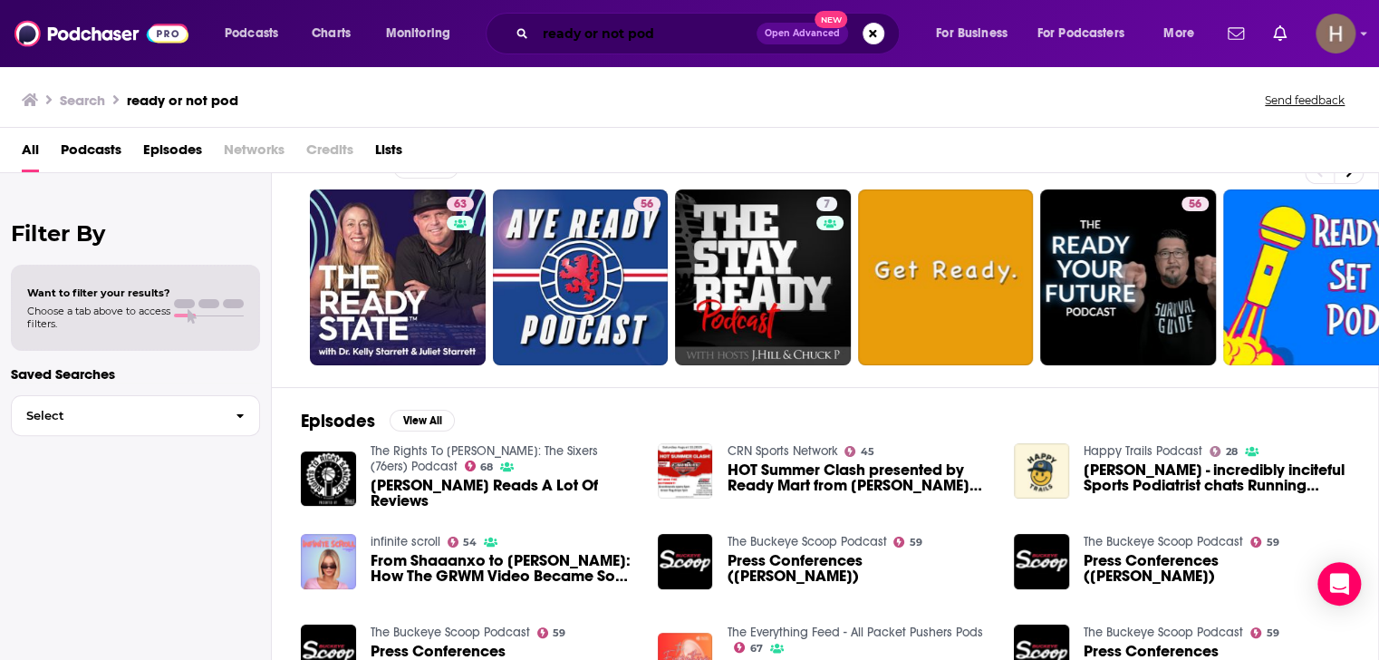
click at [631, 32] on input "ready or not pod" at bounding box center [646, 33] width 221 height 29
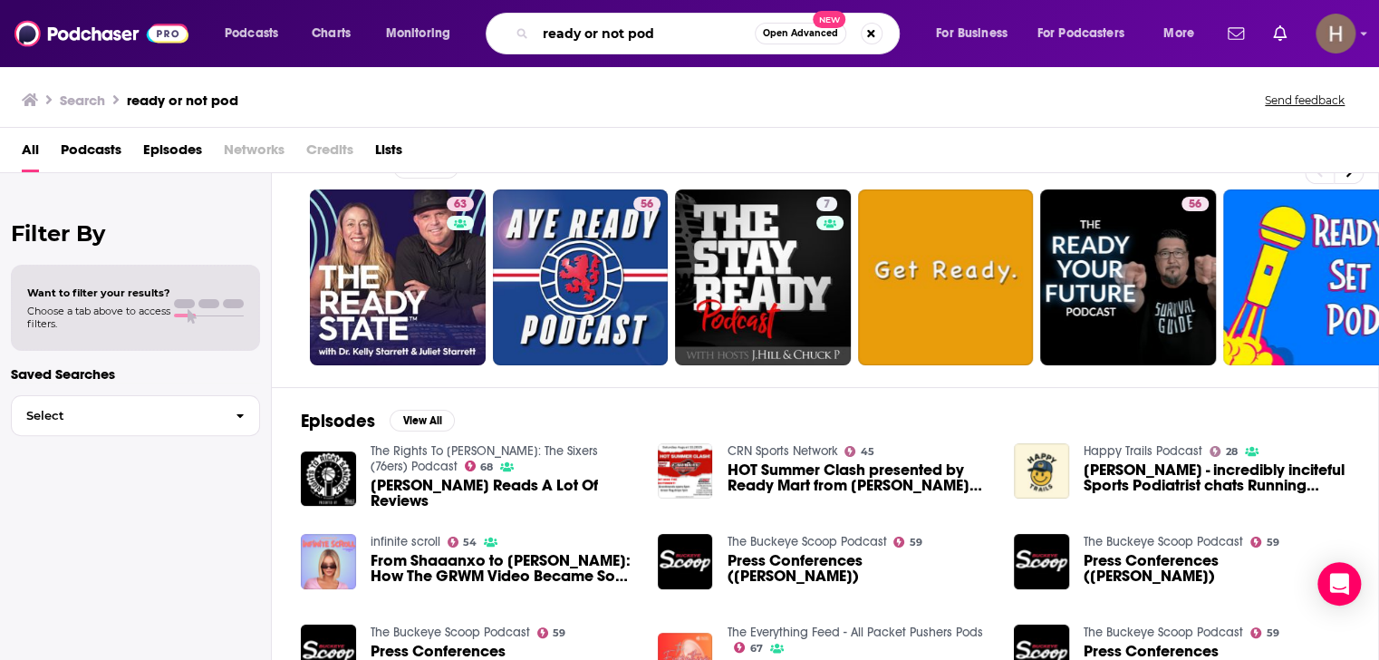
click at [631, 32] on input "ready or not pod" at bounding box center [645, 33] width 219 height 29
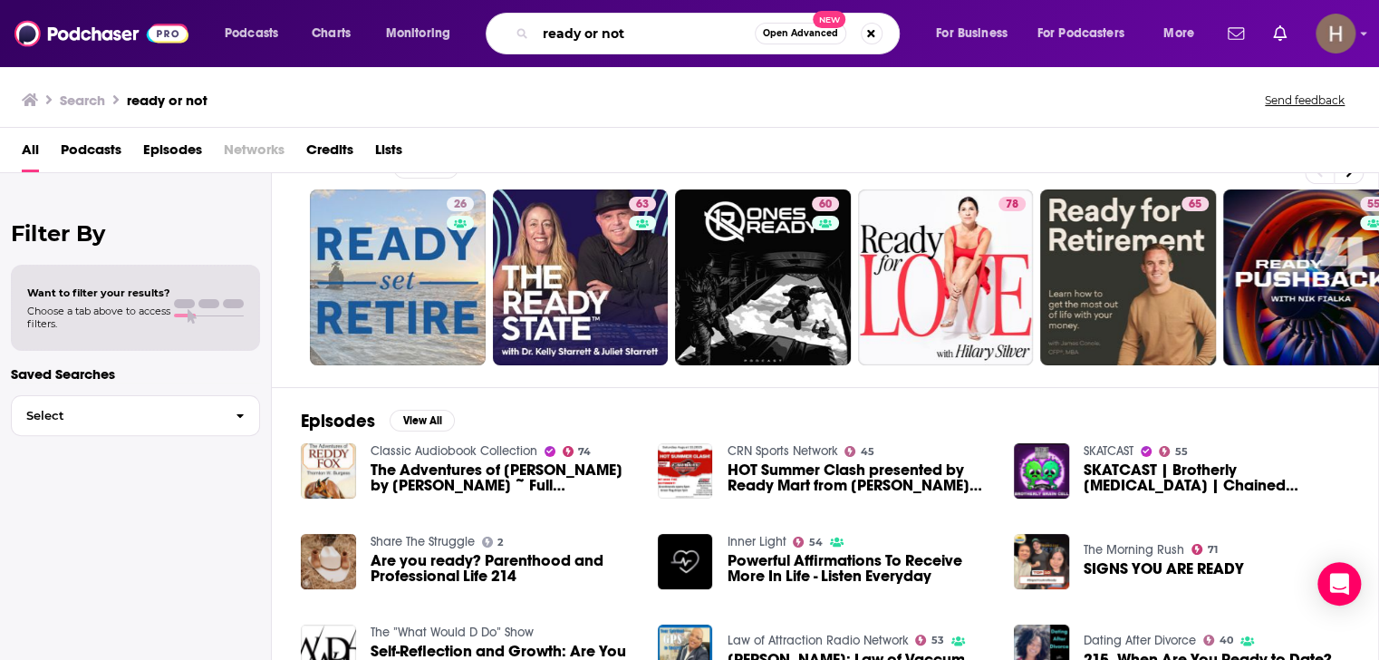
click at [610, 30] on input "ready or not" at bounding box center [645, 33] width 219 height 29
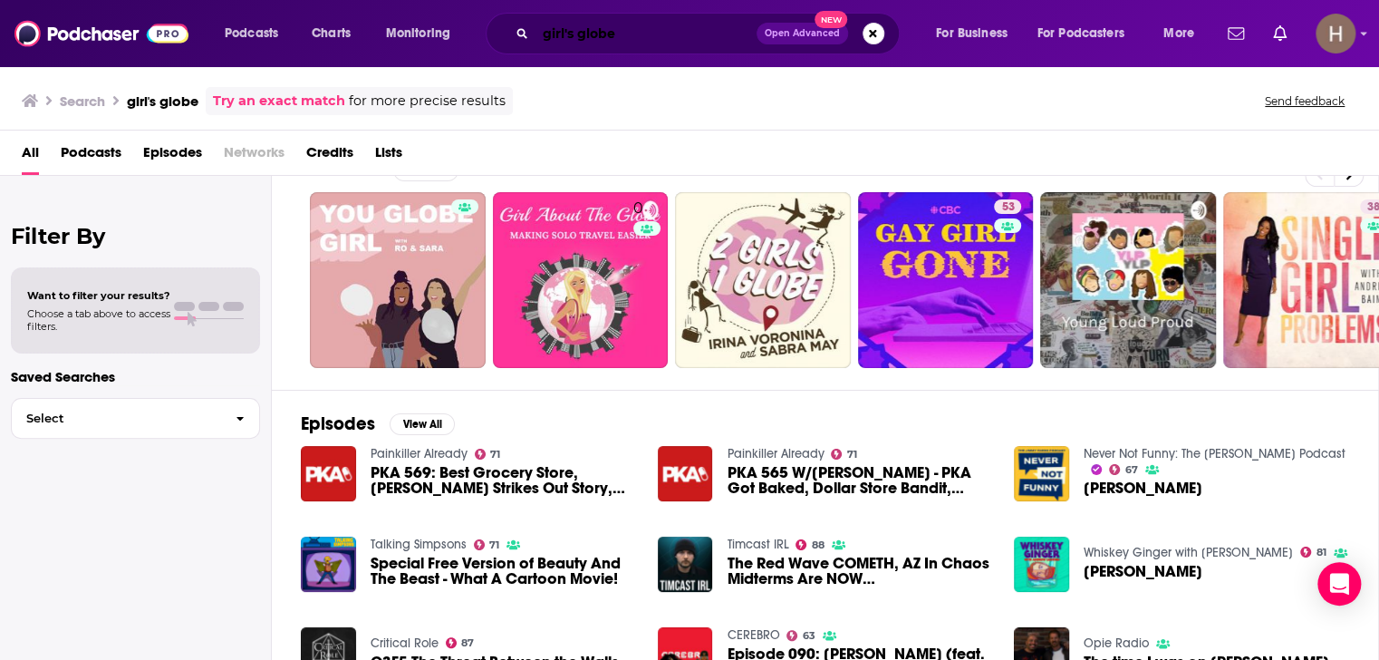
drag, startPoint x: 652, startPoint y: 45, endPoint x: 378, endPoint y: 23, distance: 274.6
click at [378, 23] on div "Podcasts Charts Monitoring girl's globe Open Advanced New For Business For Podc…" at bounding box center [711, 34] width 999 height 42
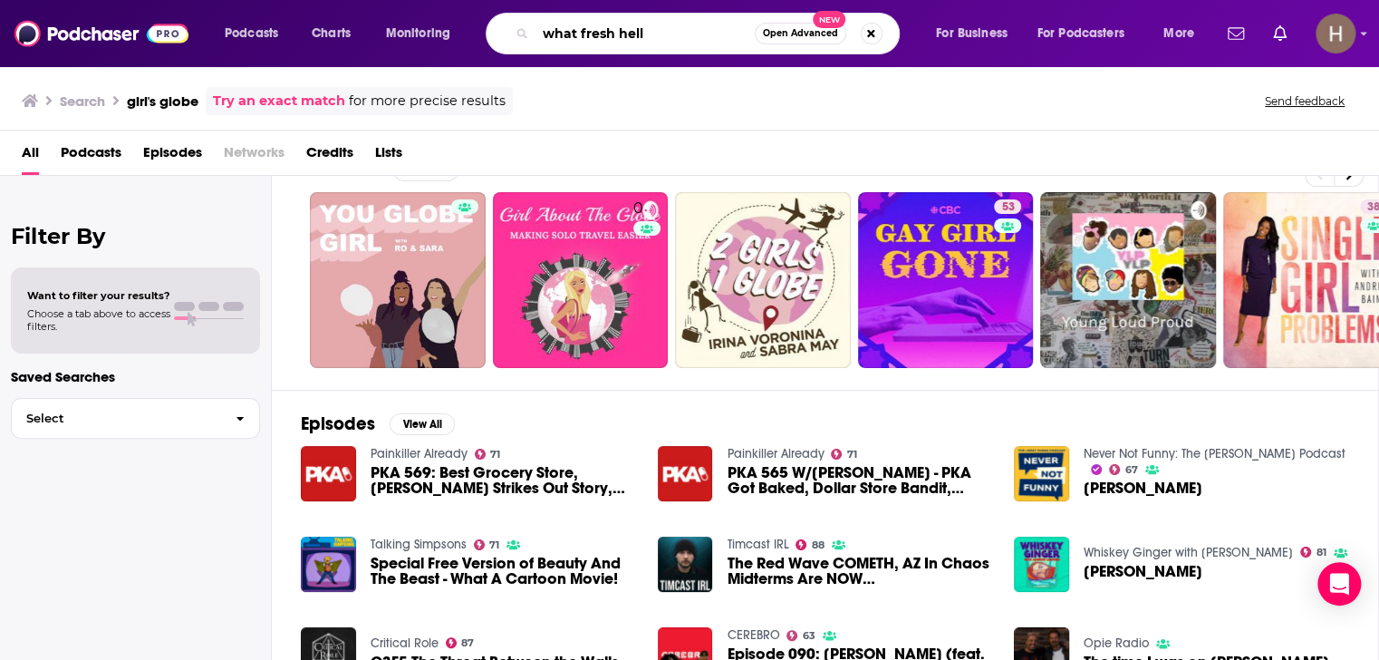
type input "what fresh hell"
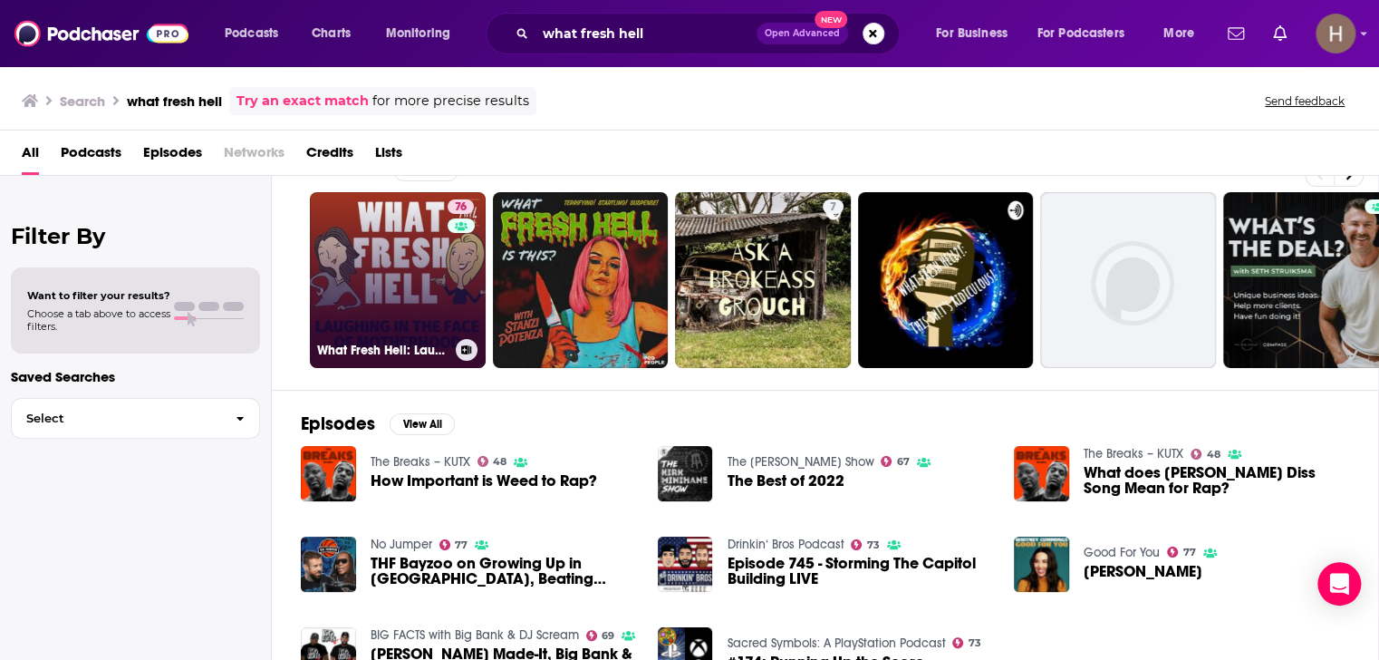
click at [407, 259] on link "76 What Fresh Hell: Laughing in the Face of Motherhood | Parenting Tips From Fu…" at bounding box center [398, 280] width 176 height 176
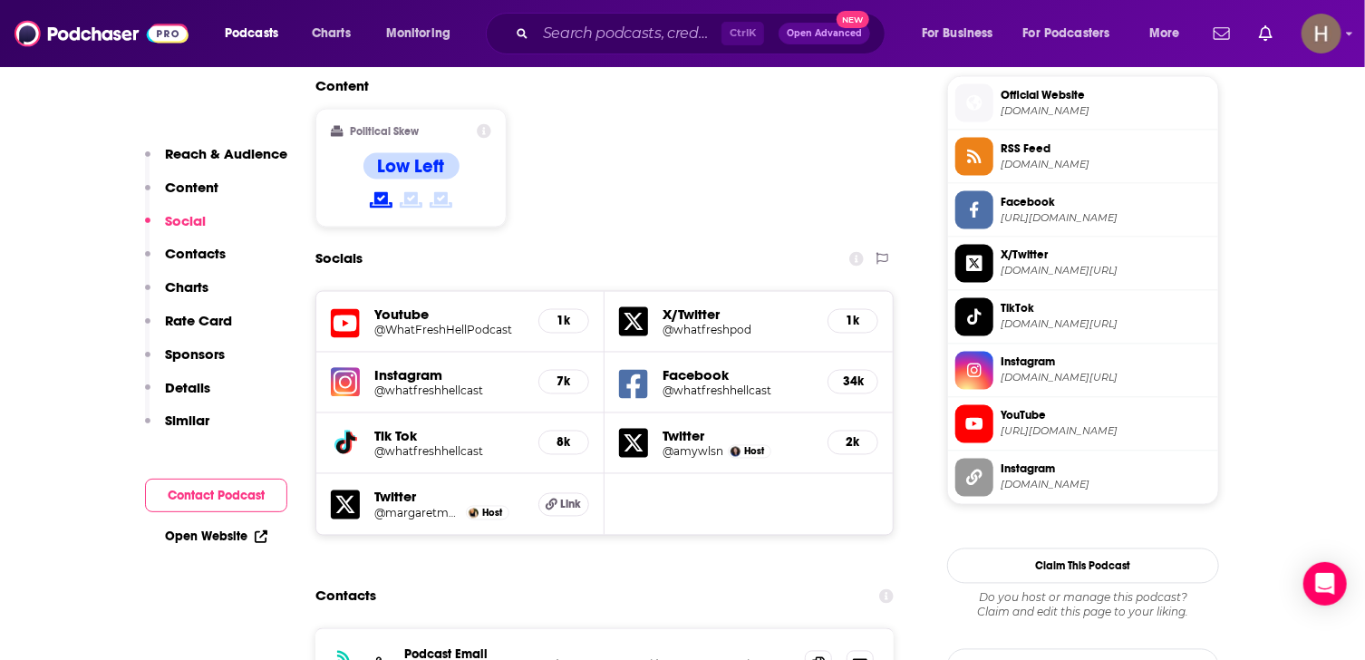
scroll to position [1540, 0]
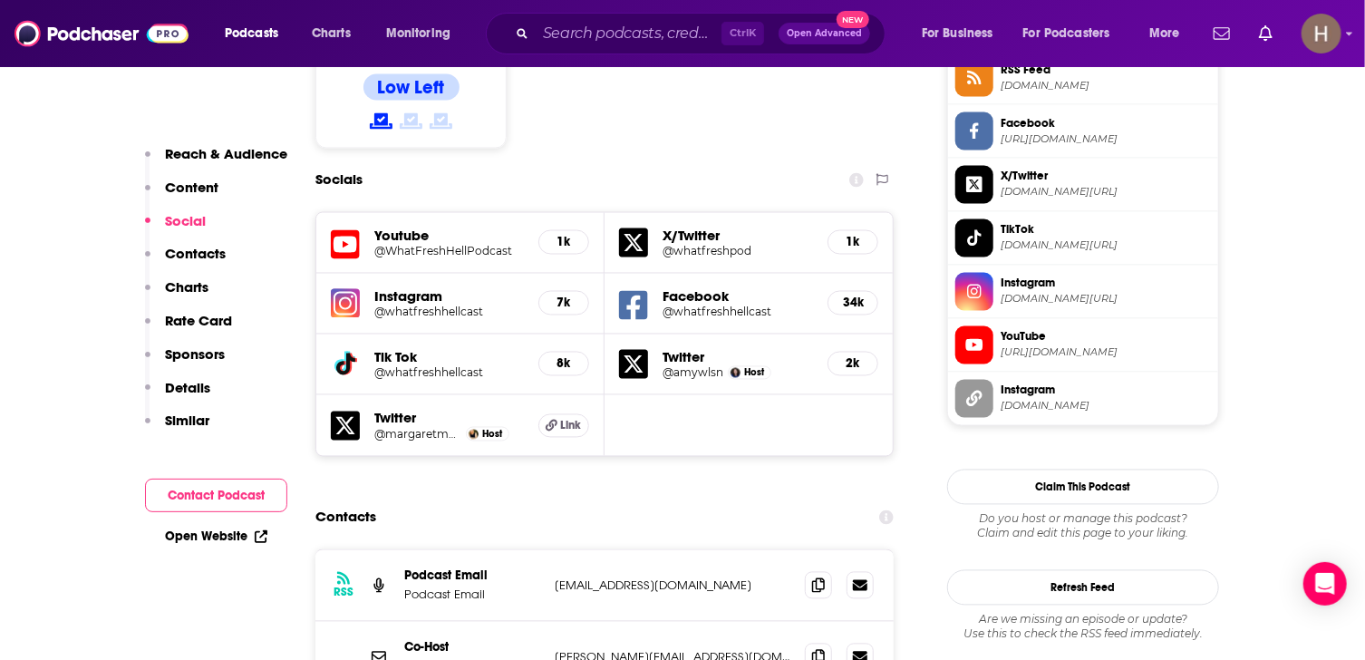
drag, startPoint x: 759, startPoint y: 478, endPoint x: 554, endPoint y: 478, distance: 205.7
click at [554, 550] on div "RSS Podcast Email Podcast Email [EMAIL_ADDRESS][DOMAIN_NAME] [EMAIL_ADDRESS][DO…" at bounding box center [604, 586] width 578 height 72
copy p "[EMAIL_ADDRESS][DOMAIN_NAME]"
click at [565, 39] on input "Search podcasts, credits, & more..." at bounding box center [629, 33] width 186 height 29
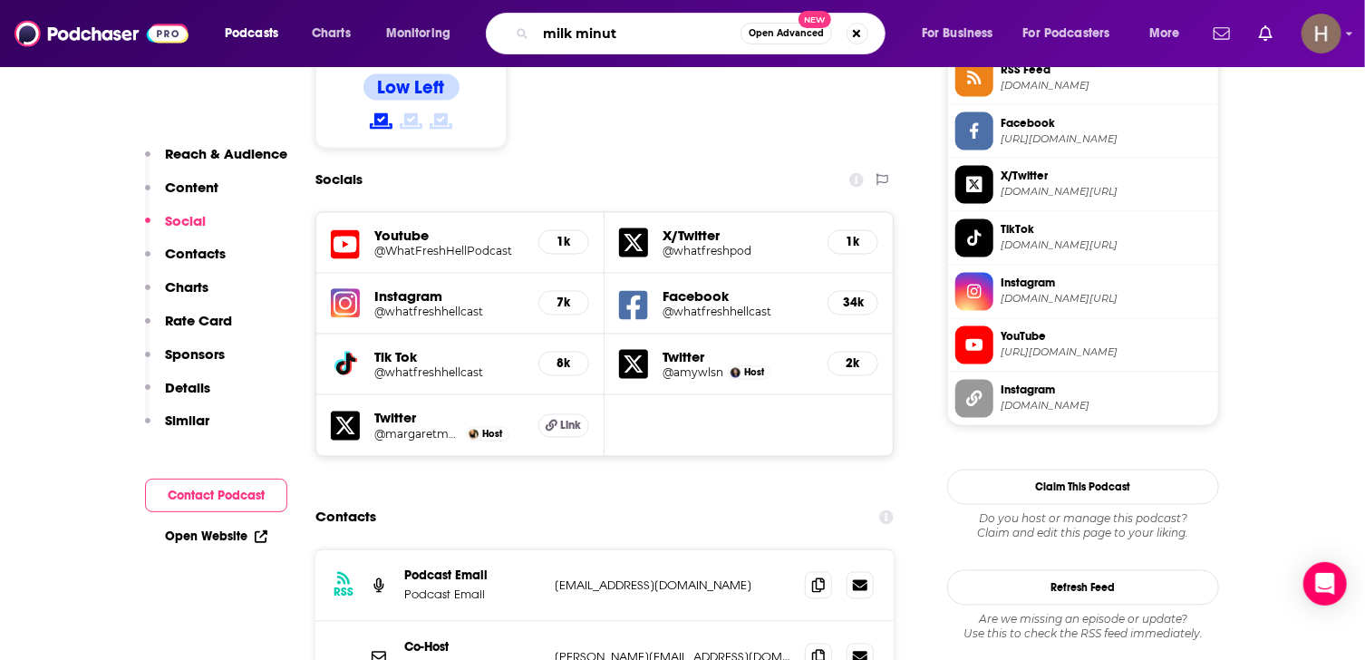
type input "milk minute"
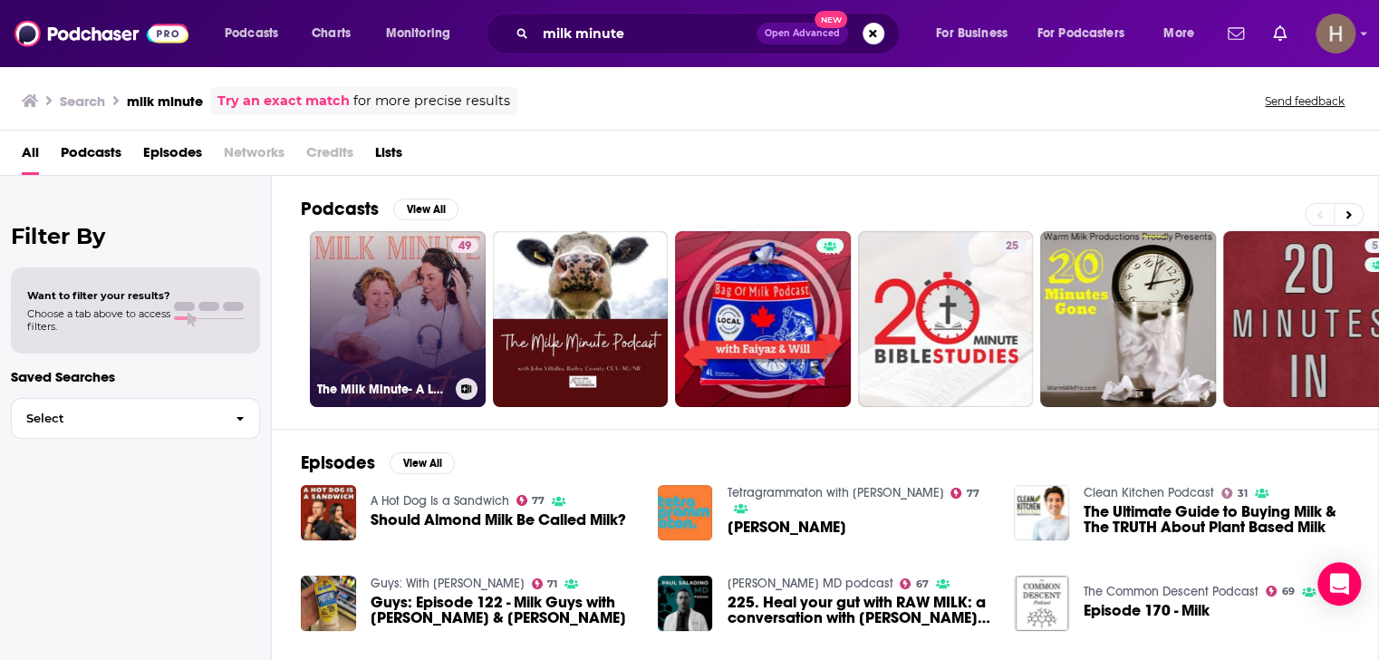
click at [388, 327] on link "49 The Milk Minute- A Lactation Podcast" at bounding box center [398, 319] width 176 height 176
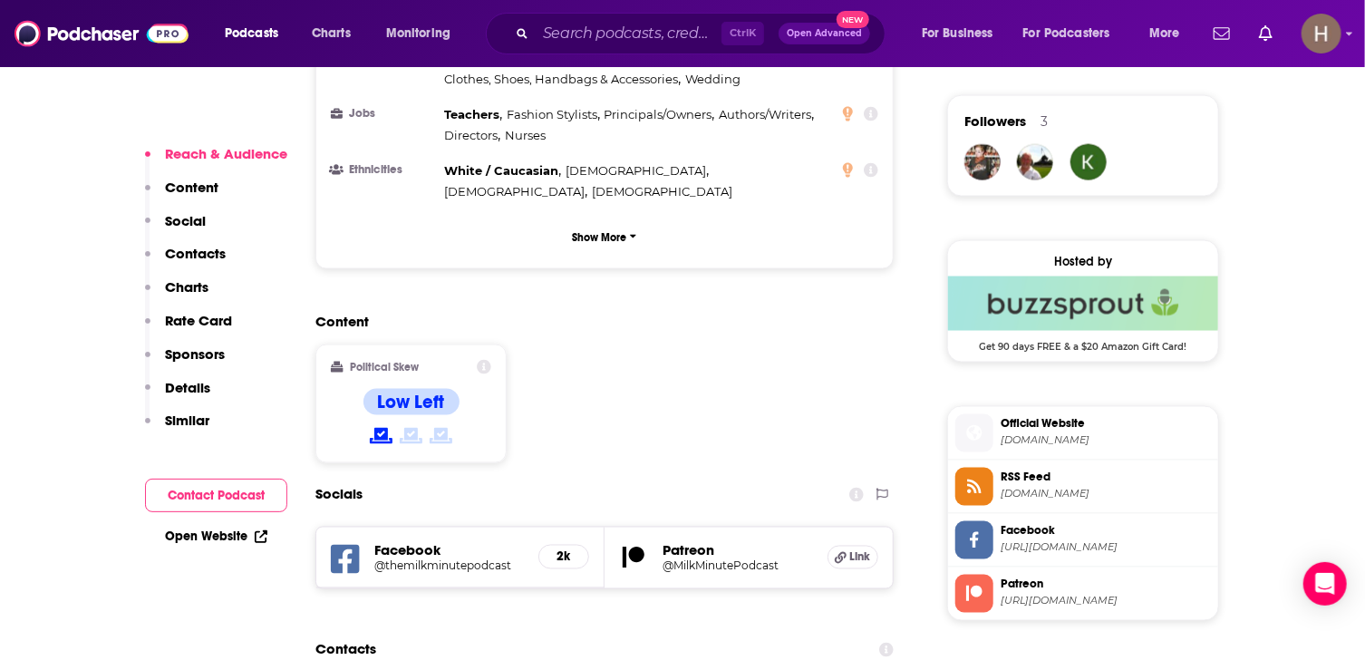
scroll to position [1450, 0]
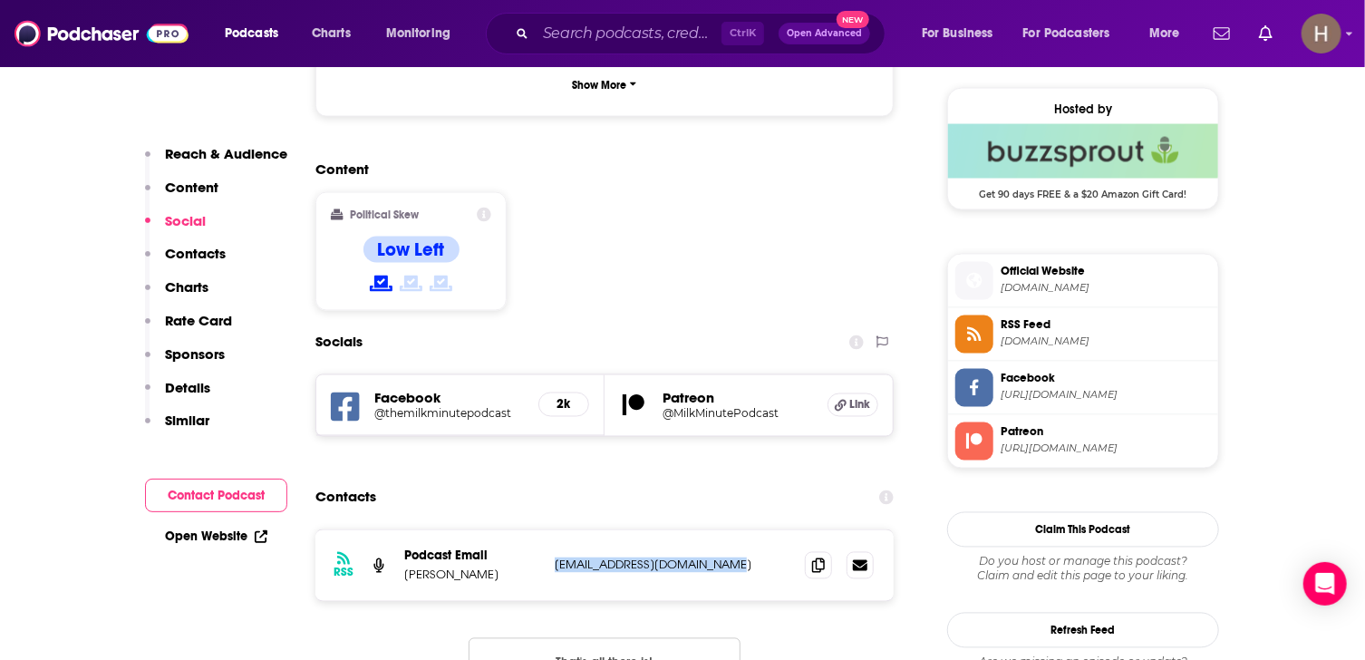
drag, startPoint x: 757, startPoint y: 498, endPoint x: 549, endPoint y: 490, distance: 207.7
click at [549, 530] on div "RSS Podcast Email [PERSON_NAME] [EMAIL_ADDRESS][DOMAIN_NAME] [EMAIL_ADDRESS][DO…" at bounding box center [604, 565] width 578 height 71
copy p "[EMAIL_ADDRESS][DOMAIN_NAME]"
click at [569, 35] on input "Search podcasts, credits, & more..." at bounding box center [629, 33] width 186 height 29
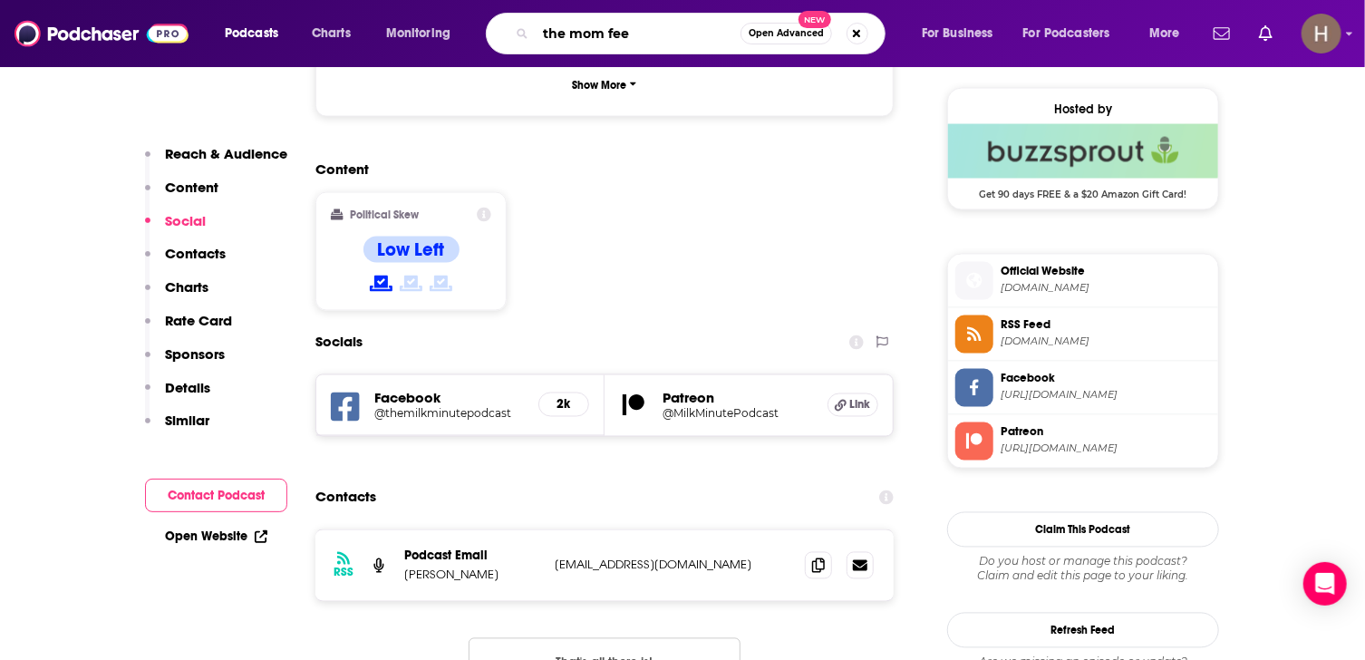
type input "the mom feed"
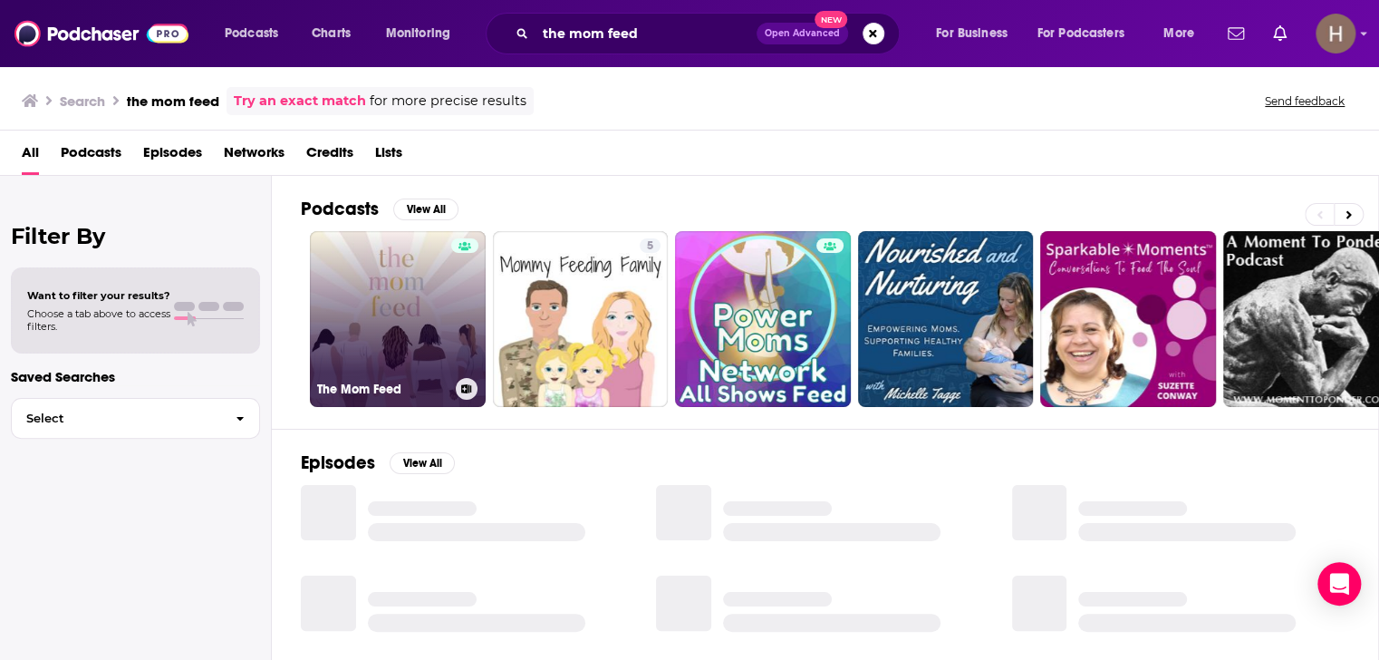
click at [402, 302] on link "The Mom Feed" at bounding box center [398, 319] width 176 height 176
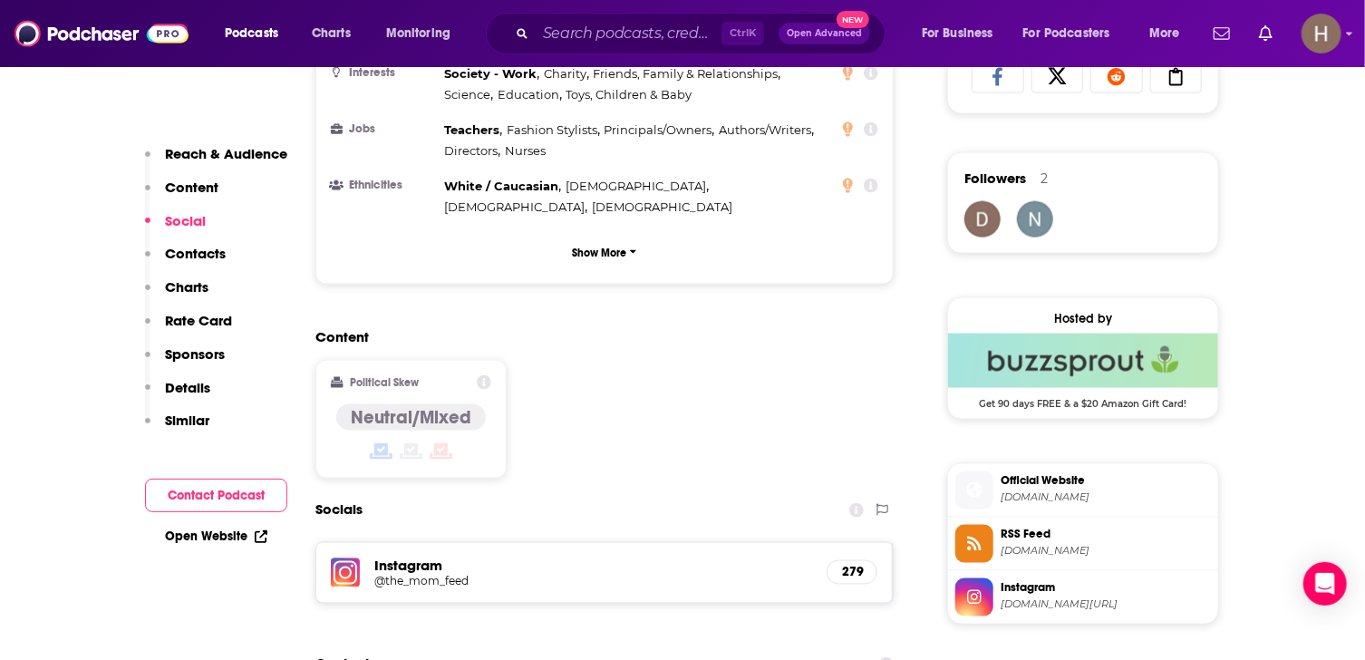
scroll to position [1359, 0]
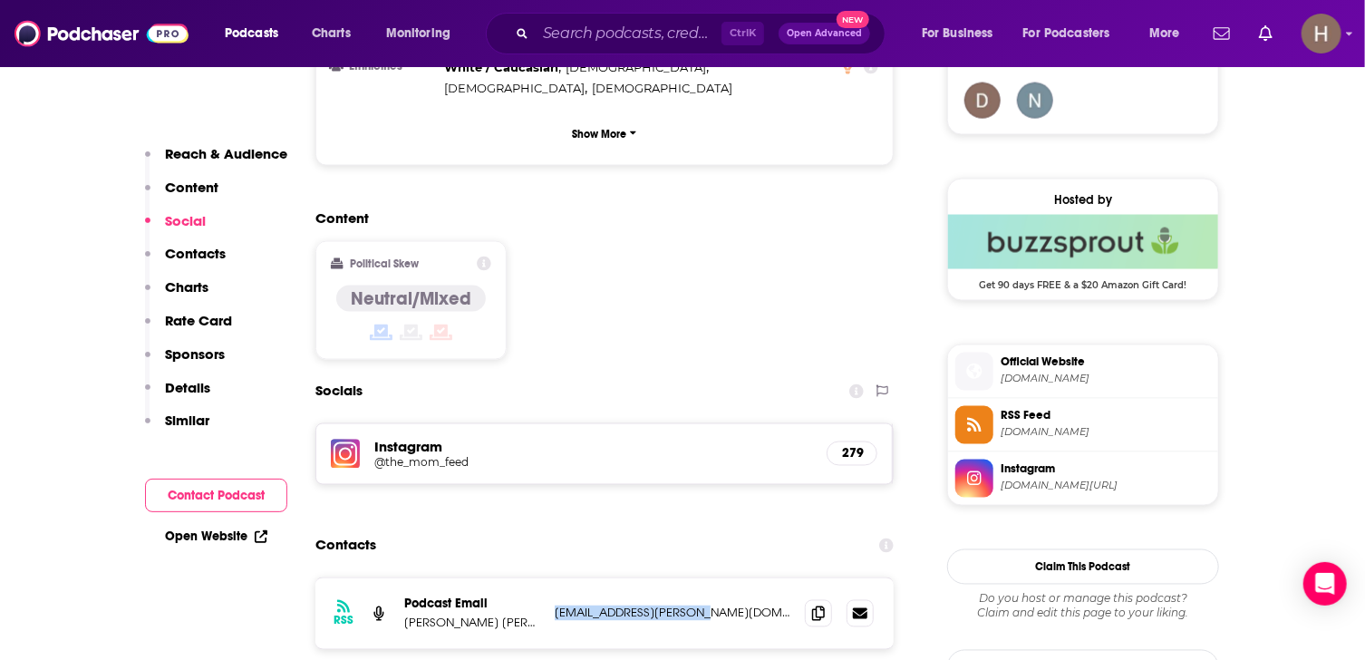
drag, startPoint x: 587, startPoint y: 564, endPoint x: 551, endPoint y: 564, distance: 36.2
click at [551, 578] on div "RSS Podcast Email [PERSON_NAME] Lobley [EMAIL_ADDRESS][PERSON_NAME][DOMAIN_NAME…" at bounding box center [604, 613] width 578 height 71
copy p "[EMAIL_ADDRESS][PERSON_NAME][DOMAIN_NAME]"
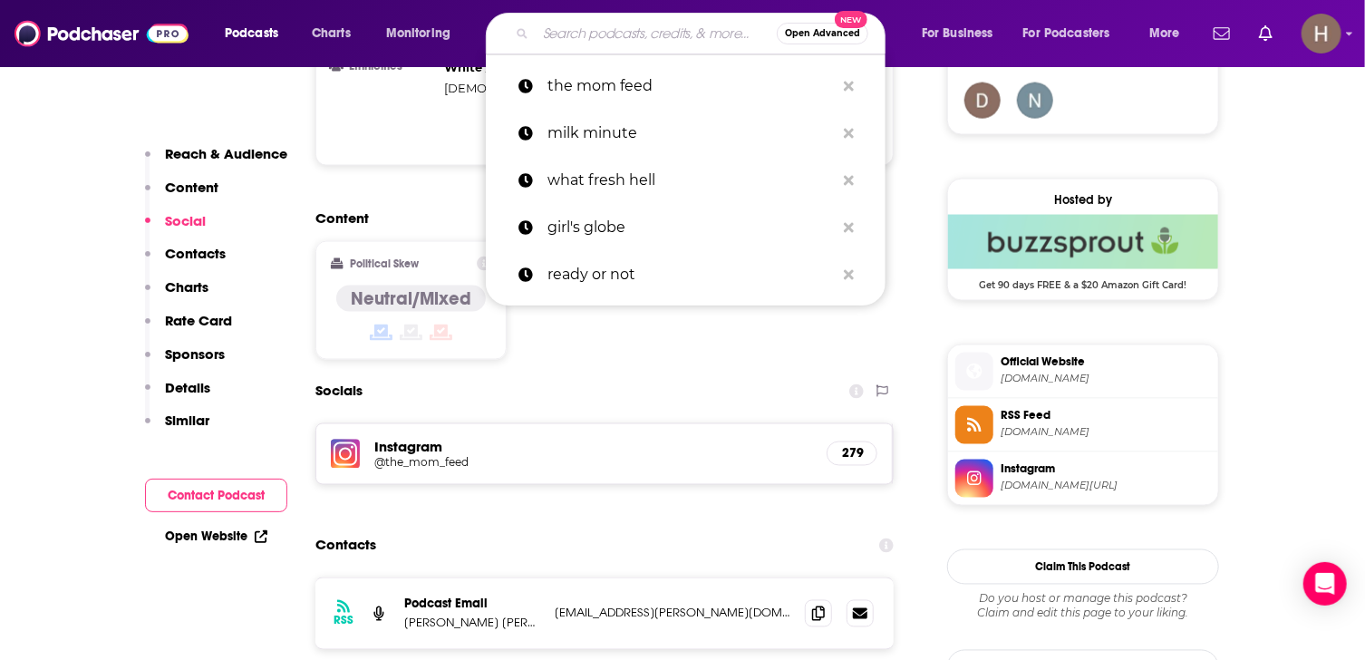
click at [597, 35] on input "Search podcasts, credits, & more..." at bounding box center [656, 33] width 241 height 29
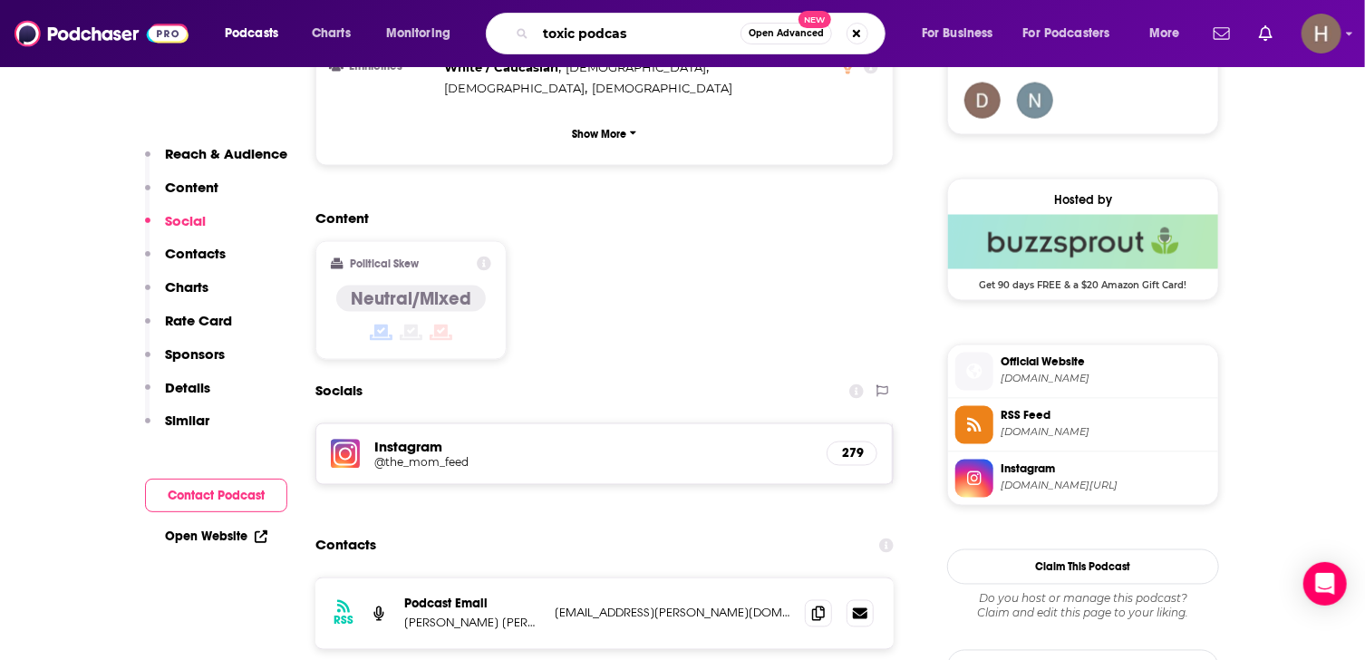
type input "toxic podcast"
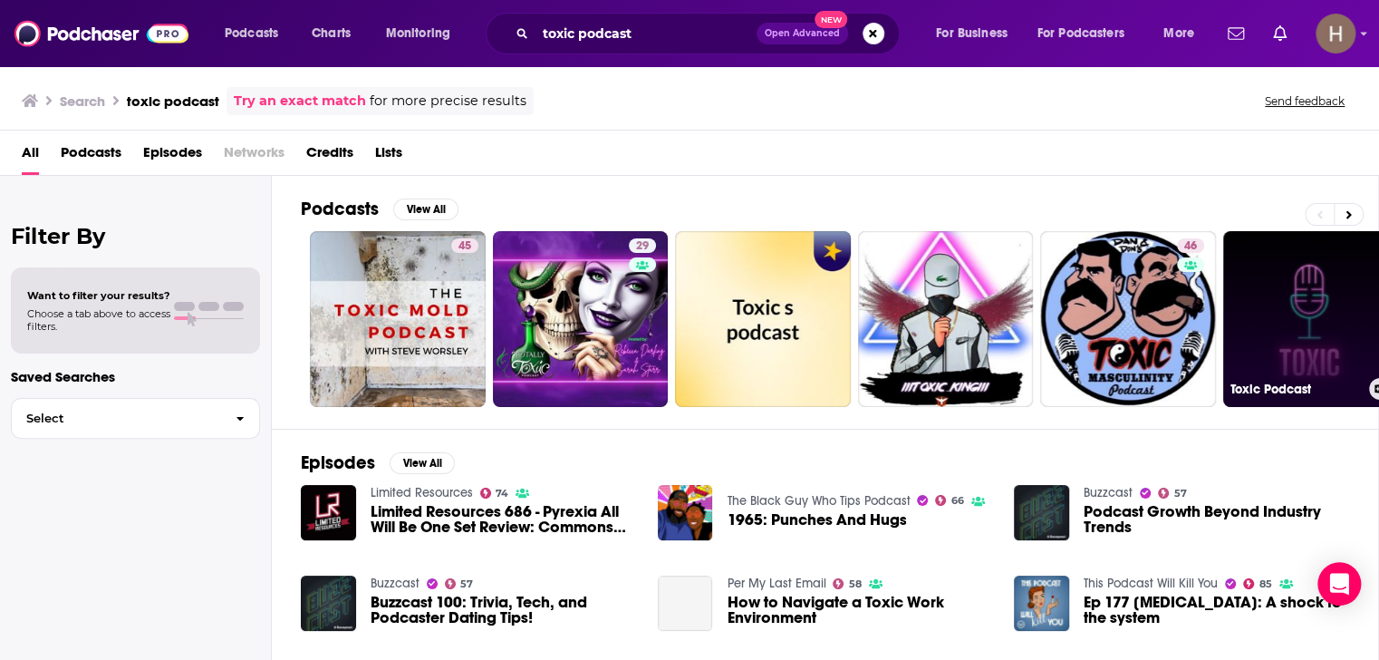
click at [1319, 304] on link "Toxic Podcast" at bounding box center [1311, 319] width 176 height 176
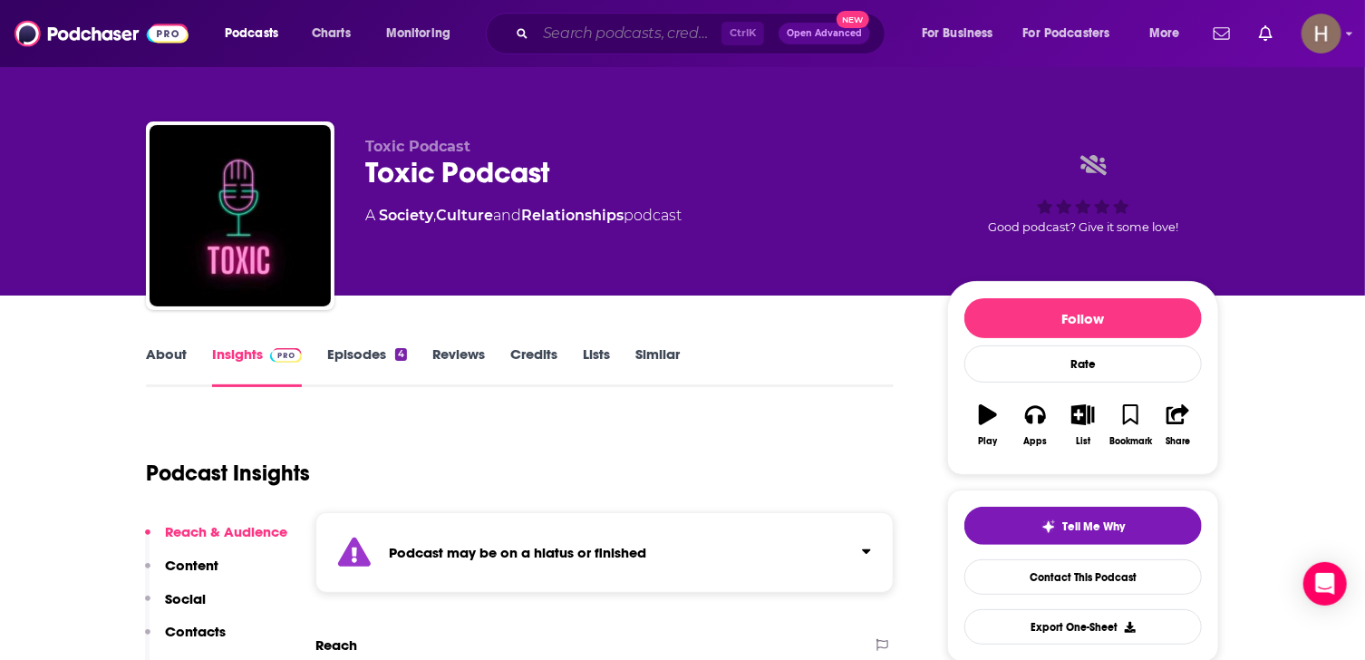
click at [554, 24] on input "Search podcasts, credits, & more..." at bounding box center [629, 33] width 186 height 29
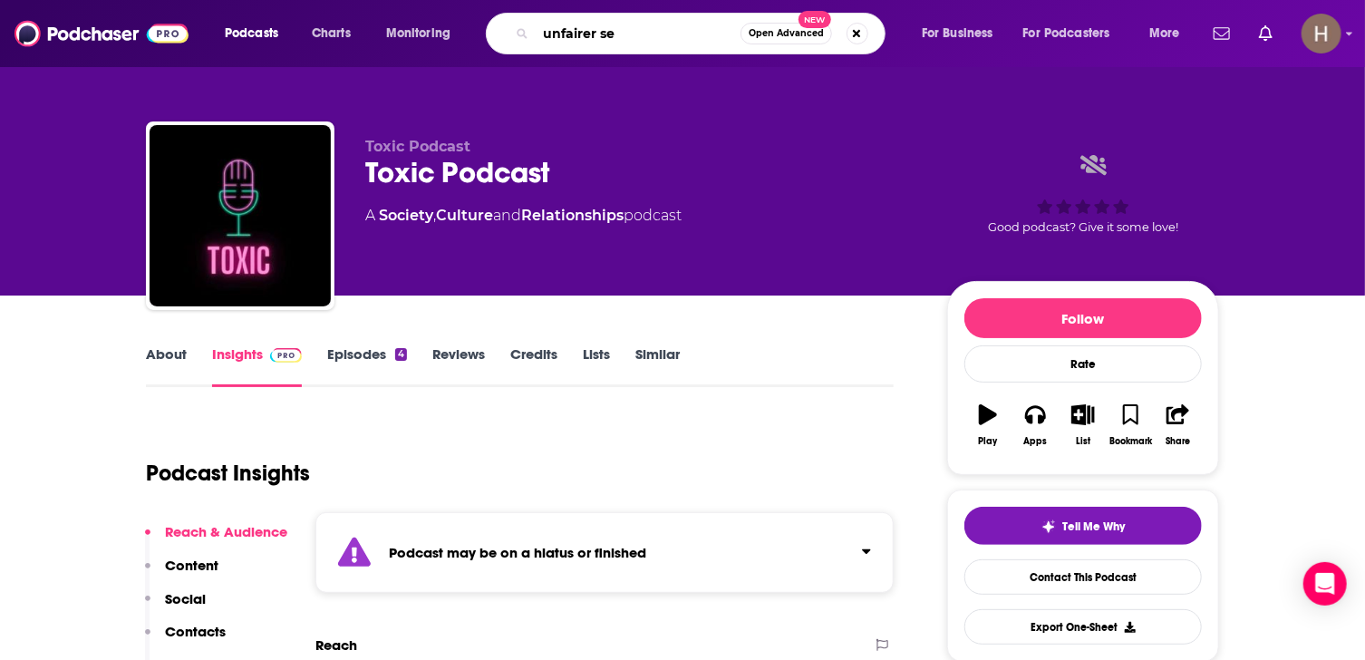
type input "unfairer sex"
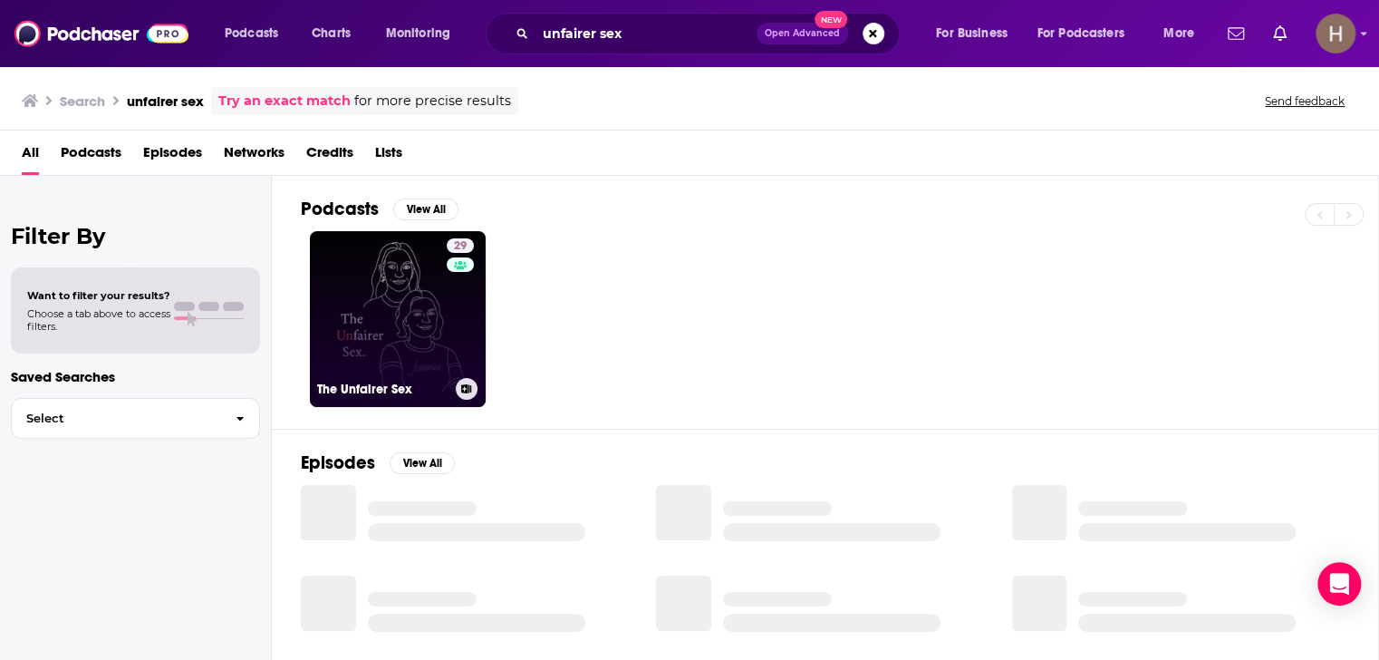
click at [373, 265] on link "29 The Unfairer Sex" at bounding box center [398, 319] width 176 height 176
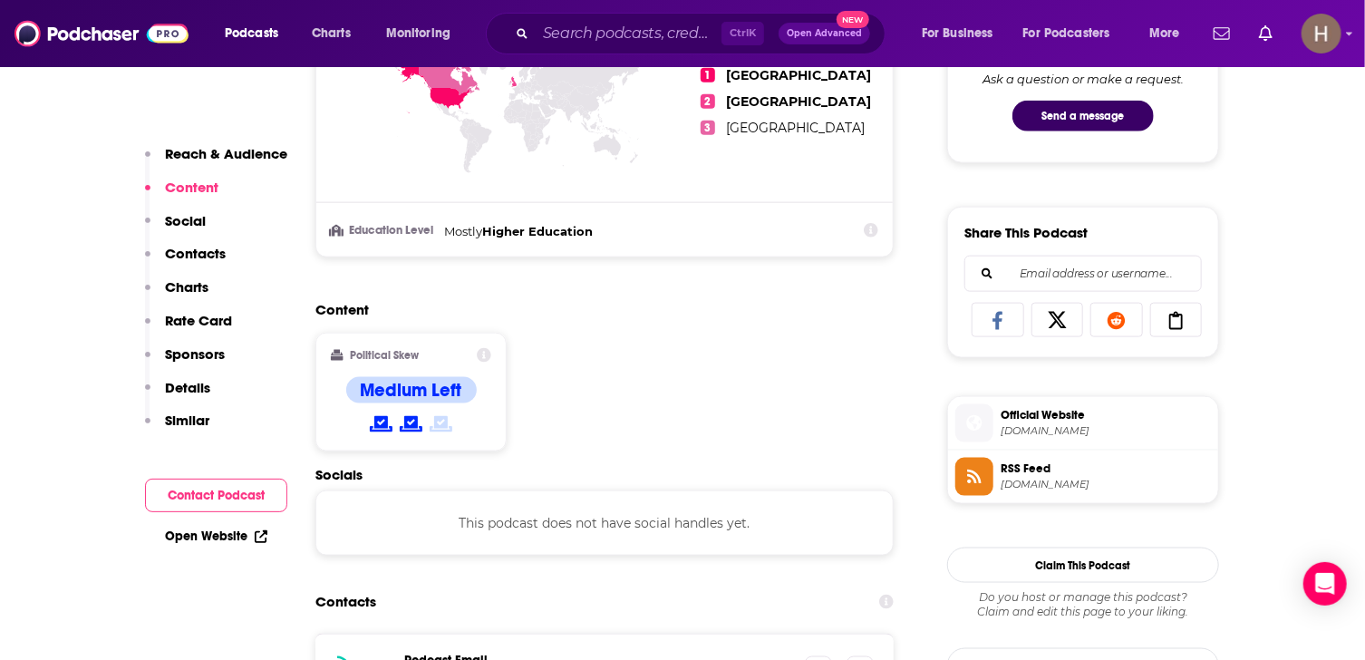
scroll to position [1269, 0]
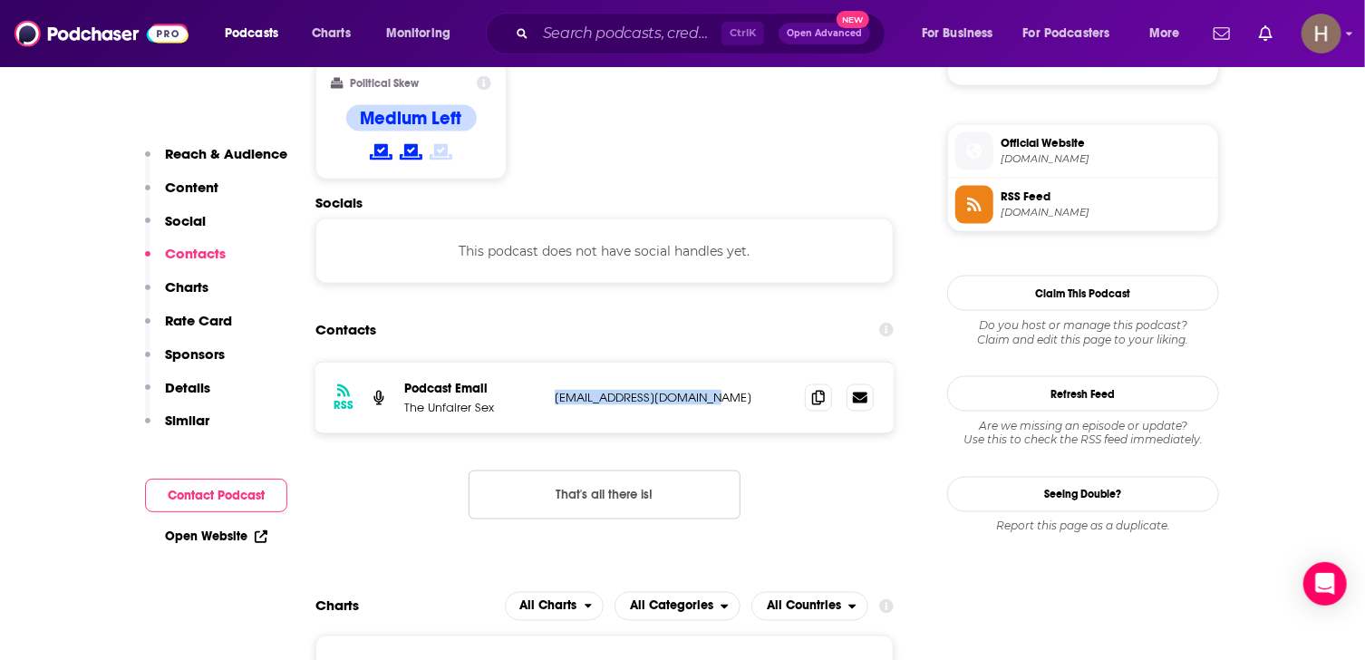
drag, startPoint x: 710, startPoint y: 391, endPoint x: 553, endPoint y: 388, distance: 157.7
click at [553, 388] on div "RSS Podcast Email The Unfairer Sex [EMAIL_ADDRESS][DOMAIN_NAME] [EMAIL_ADDRESS]…" at bounding box center [604, 397] width 578 height 71
copy p "[EMAIL_ADDRESS][DOMAIN_NAME]"
click at [578, 43] on input "Search podcasts, credits, & more..." at bounding box center [629, 33] width 186 height 29
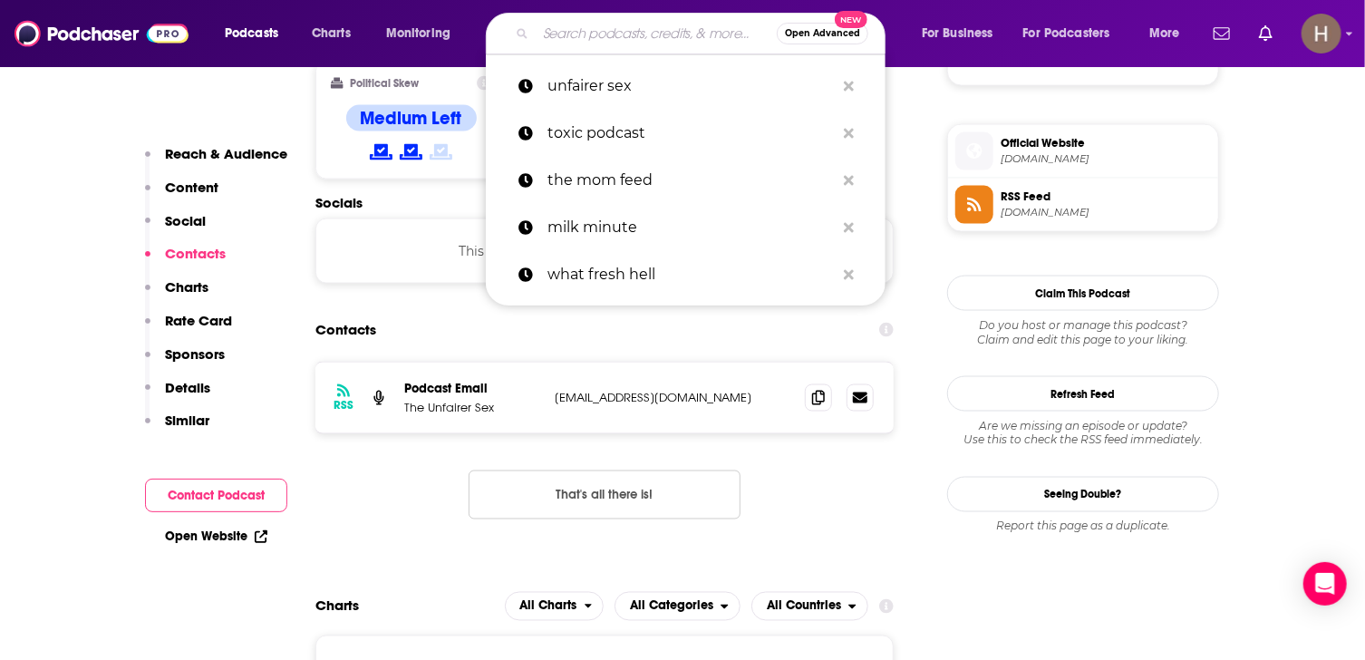
paste input "Perinatal Stories [GEOGRAPHIC_DATA]"
type input "Perinatal Stories [GEOGRAPHIC_DATA]"
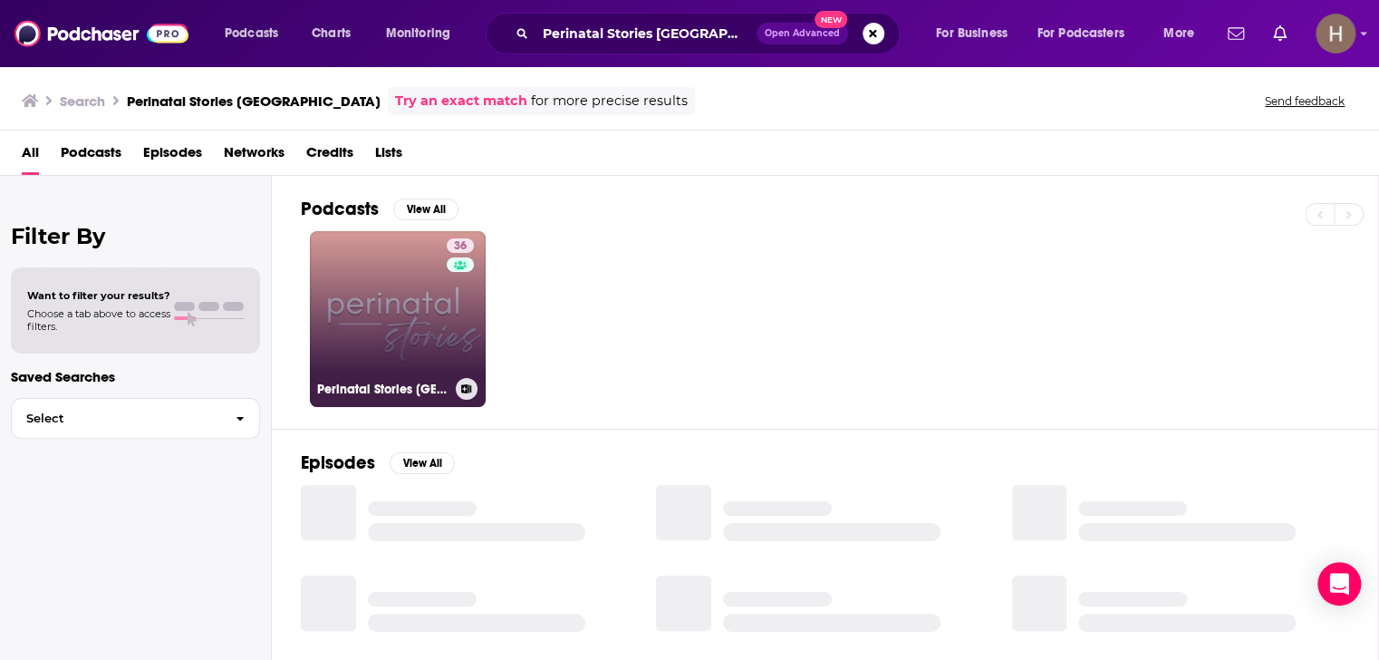
click at [433, 325] on link "36 Perinatal Stories [GEOGRAPHIC_DATA]" at bounding box center [398, 319] width 176 height 176
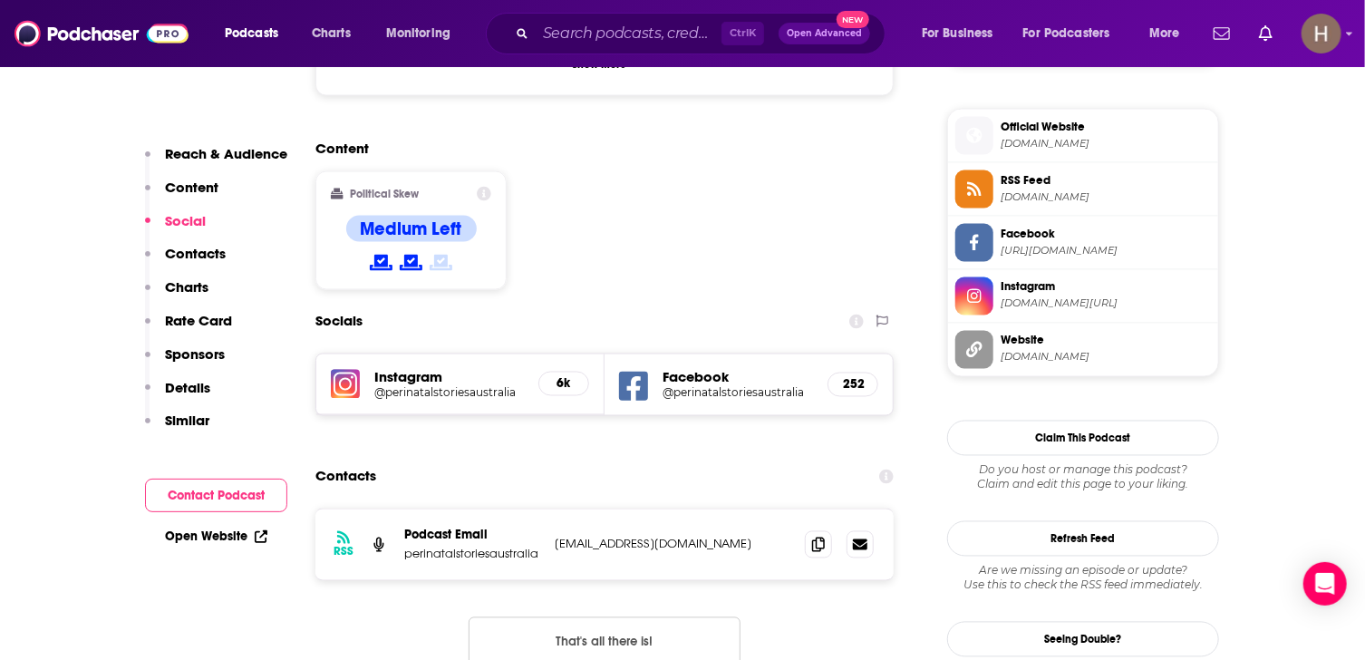
scroll to position [1631, 0]
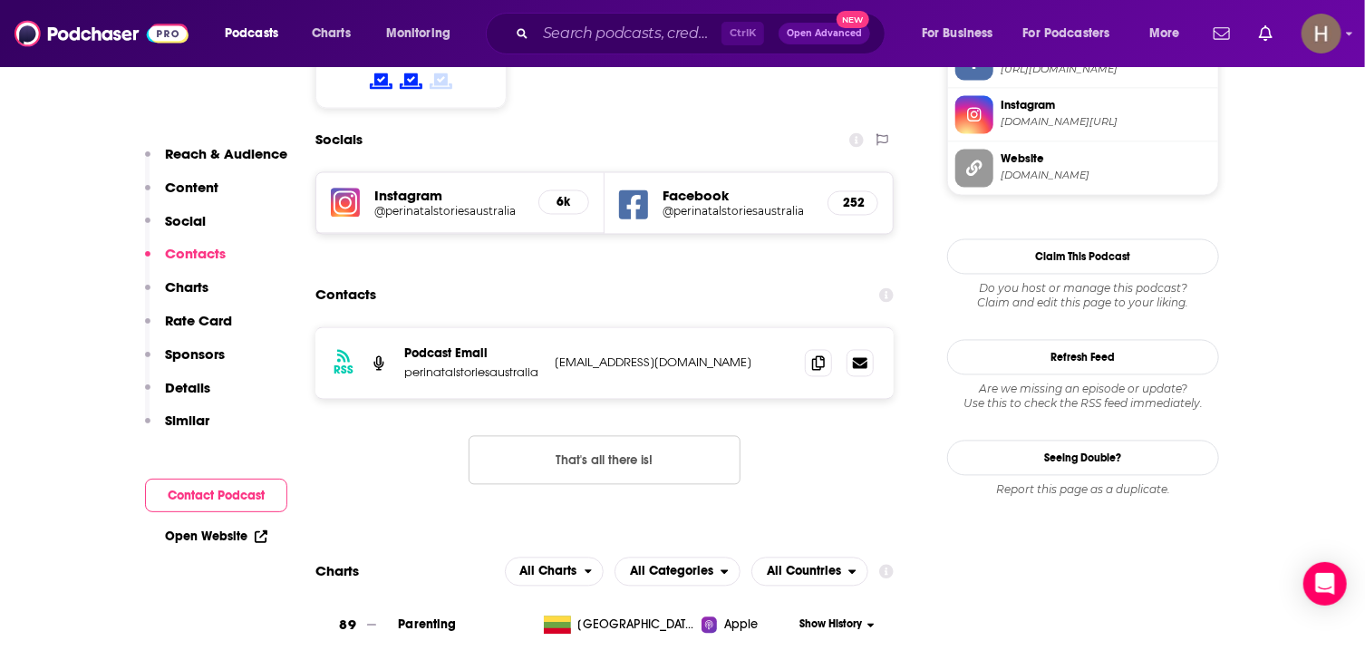
drag, startPoint x: 762, startPoint y: 274, endPoint x: 554, endPoint y: 269, distance: 208.5
click at [554, 328] on div "RSS Podcast Email perinatalstoriesaustralia [EMAIL_ADDRESS][DOMAIN_NAME] [EMAIL…" at bounding box center [604, 363] width 578 height 71
copy p "[EMAIL_ADDRESS][DOMAIN_NAME]"
click at [639, 34] on input "Search podcasts, credits, & more..." at bounding box center [629, 33] width 186 height 29
drag, startPoint x: 639, startPoint y: 34, endPoint x: 579, endPoint y: 43, distance: 60.6
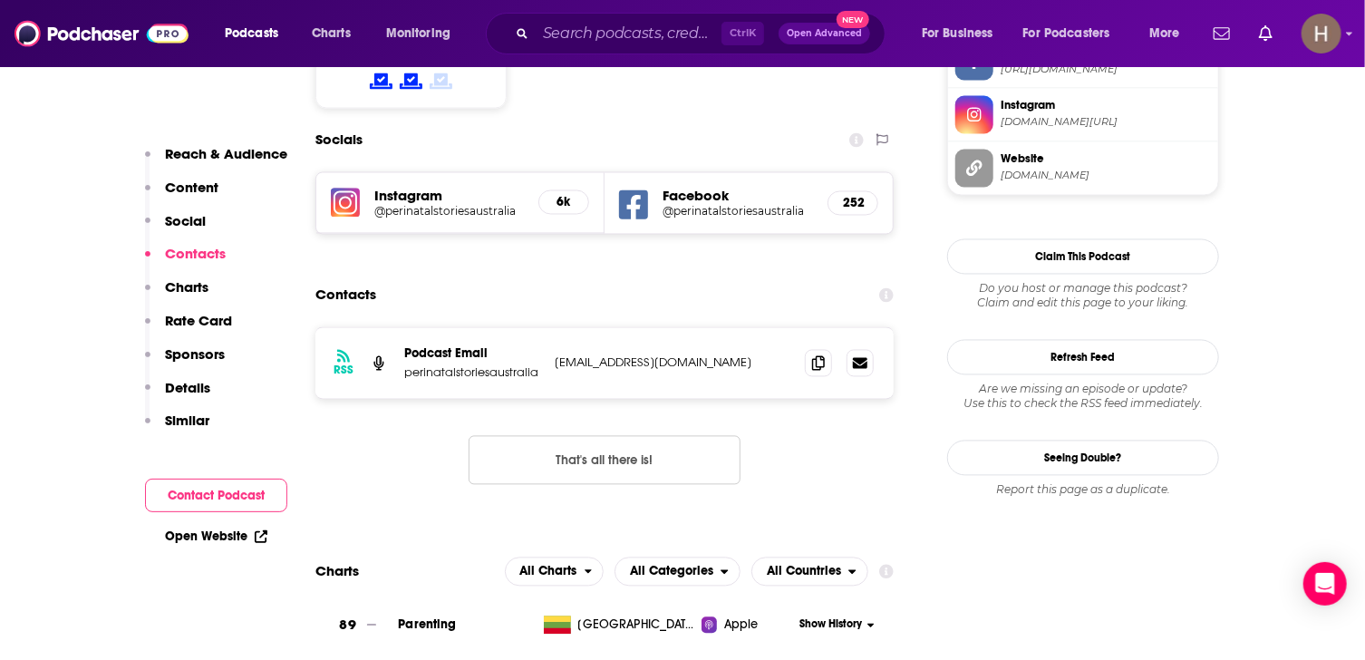
click at [536, 37] on div "Ctrl K Open Advanced New" at bounding box center [686, 34] width 400 height 42
click at [584, 43] on input "Search podcasts, credits, & more..." at bounding box center [629, 33] width 186 height 29
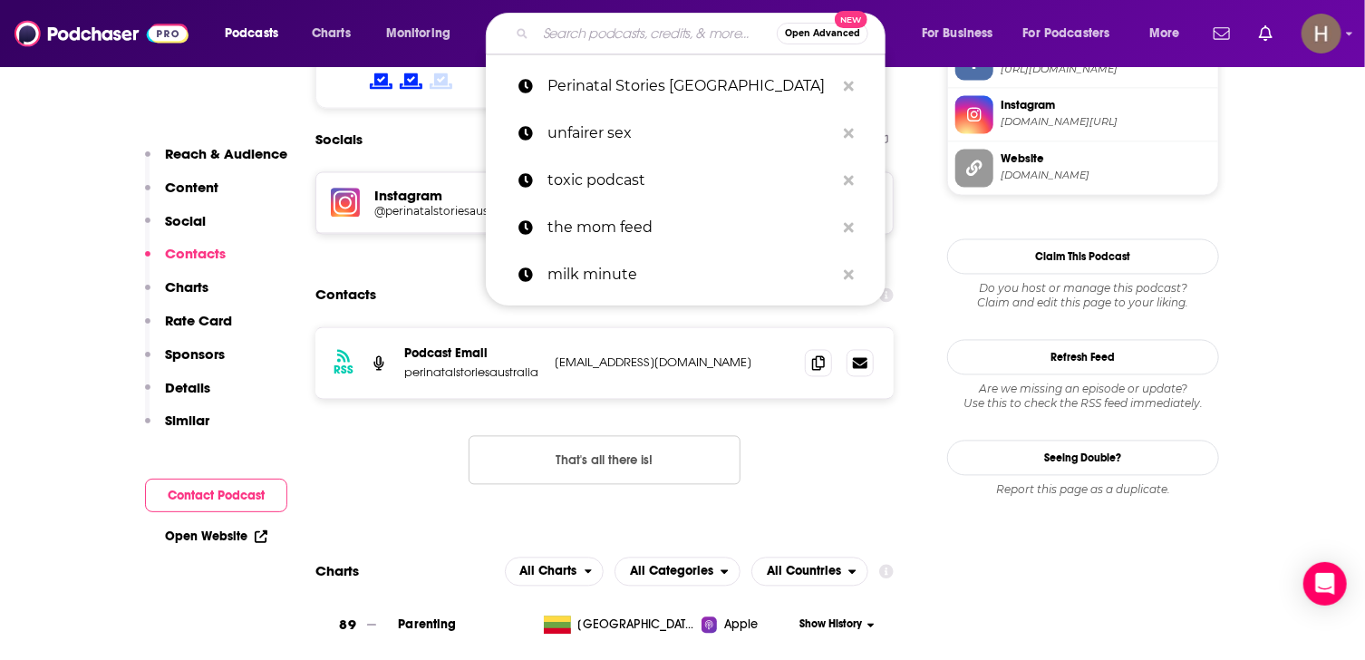
paste input "Dating Intentionally Podcast"
type input "Dating Intentionally Podcast"
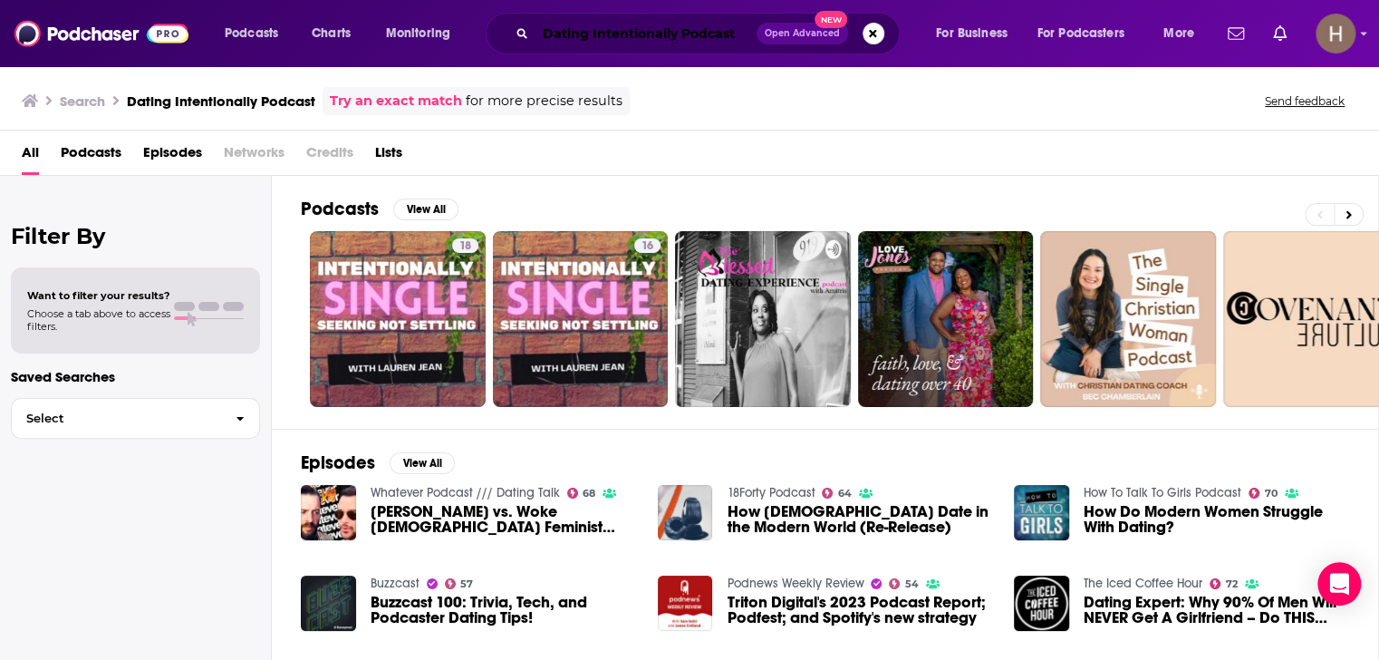
click at [607, 32] on input "Dating Intentionally Podcast" at bounding box center [646, 33] width 221 height 29
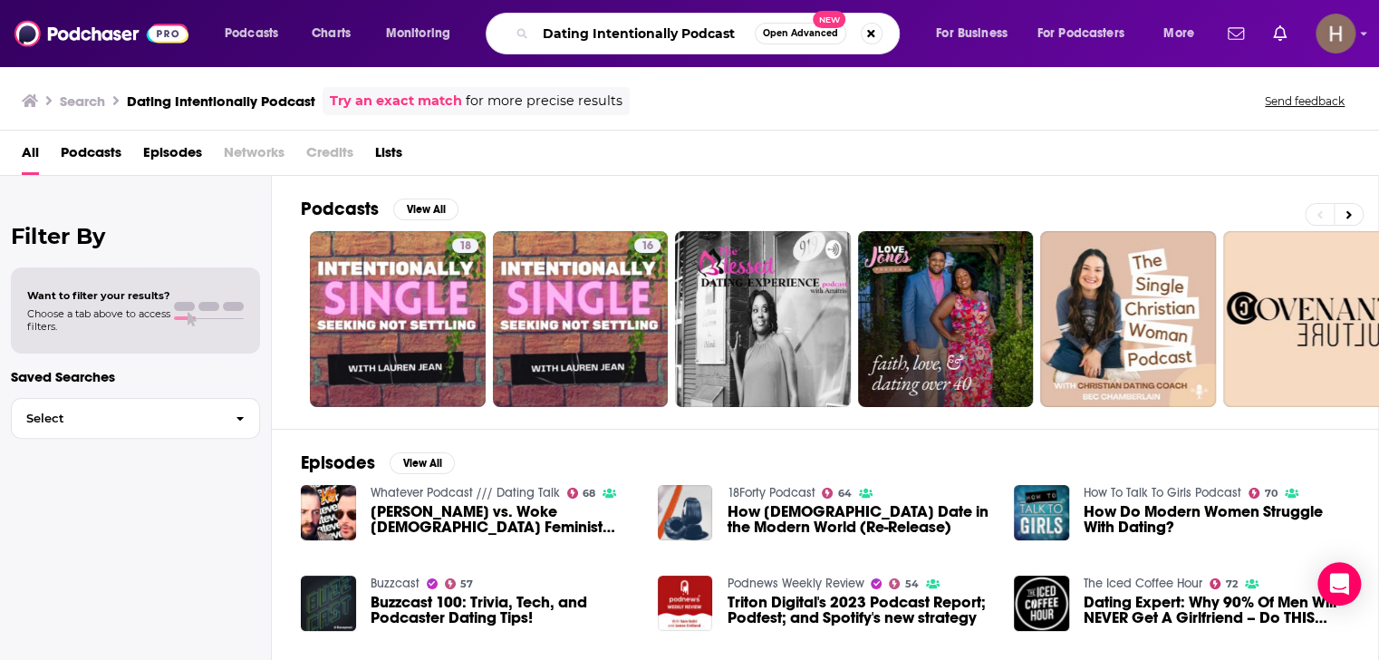
click at [607, 32] on input "Dating Intentionally Podcast" at bounding box center [645, 33] width 219 height 29
paste input "[MEDICAL_DATA] Production Pod"
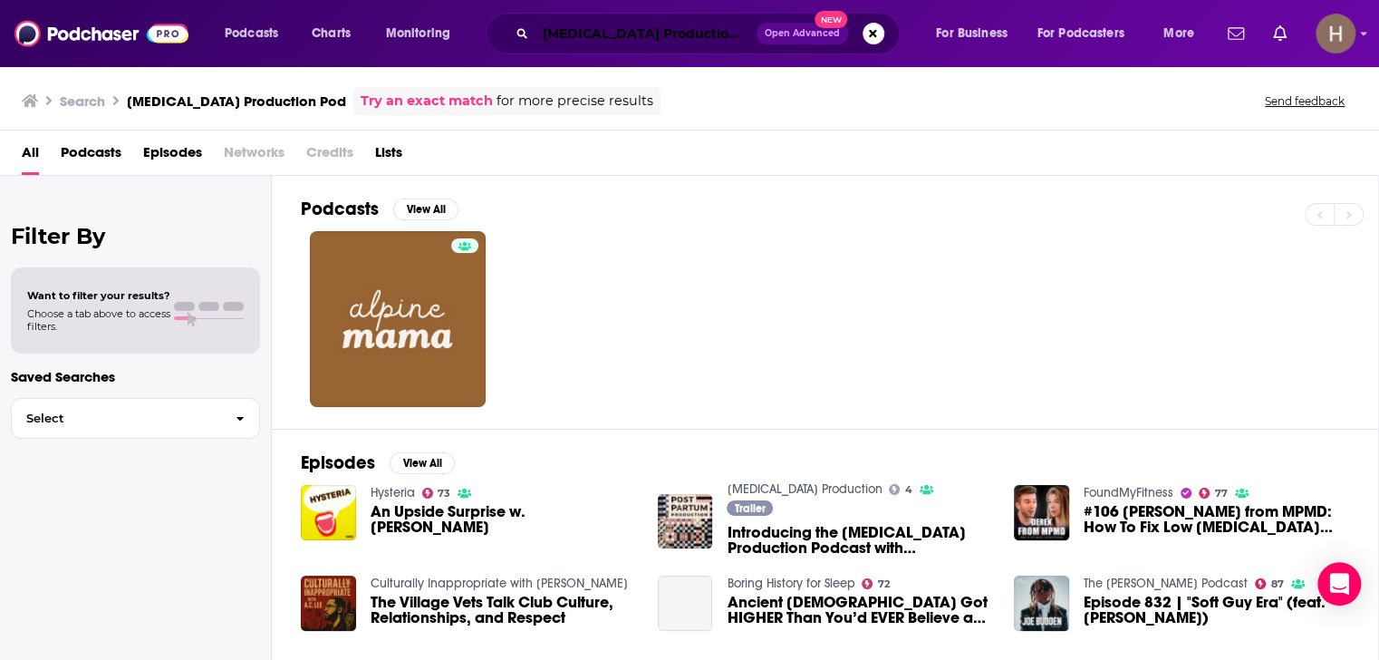
click at [707, 34] on input "[MEDICAL_DATA] Production Pod" at bounding box center [646, 33] width 221 height 29
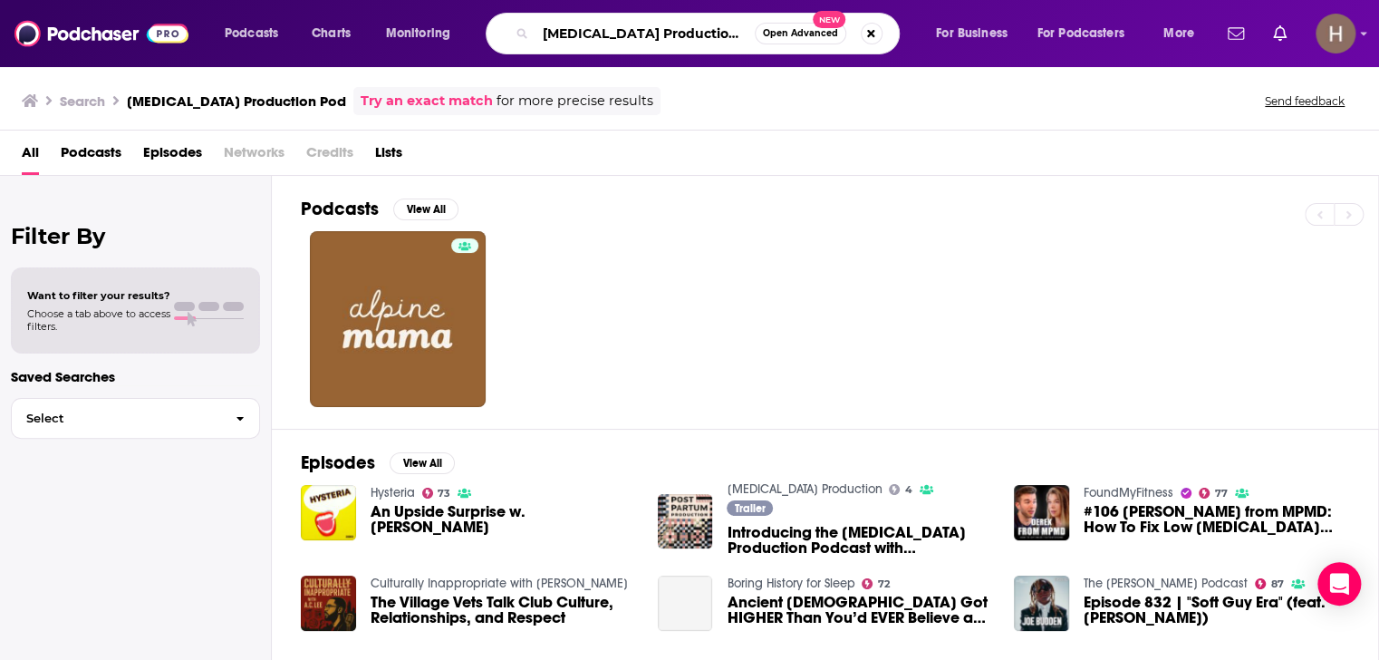
click at [707, 34] on input "[MEDICAL_DATA] Production Pod" at bounding box center [645, 33] width 219 height 29
type input "[MEDICAL_DATA] Production"
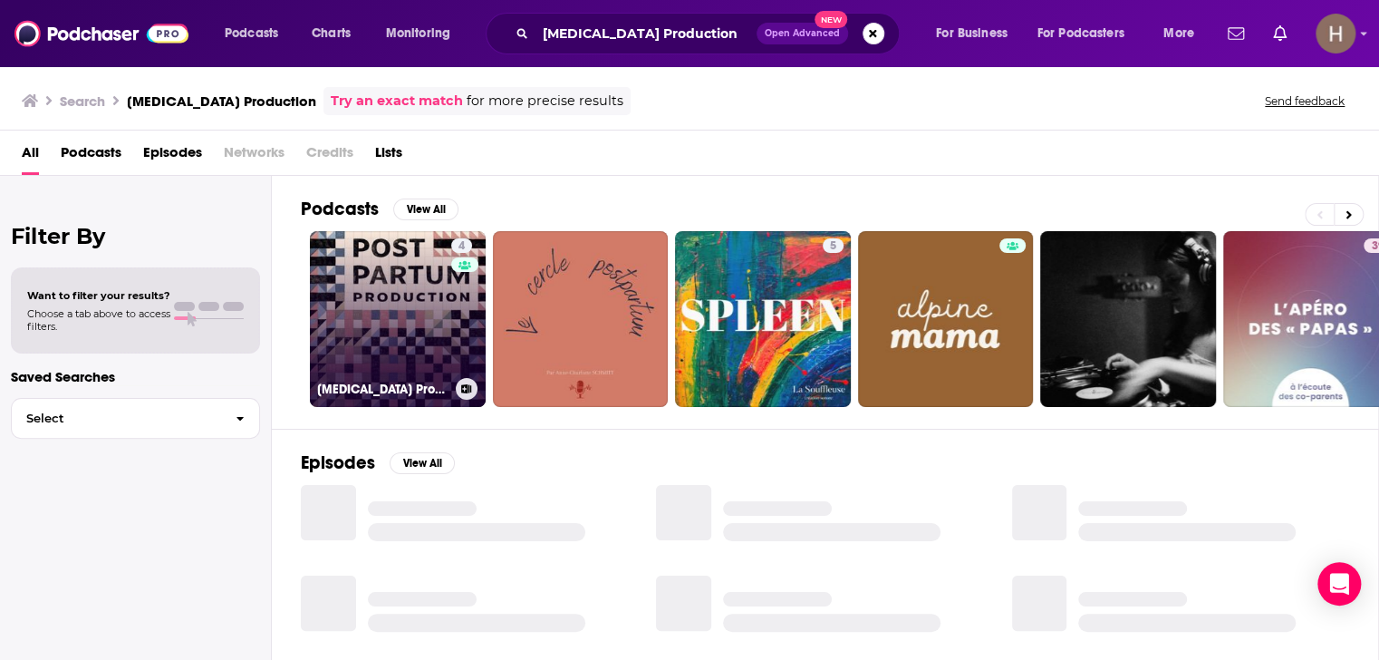
click at [372, 317] on link "4 [MEDICAL_DATA] Production" at bounding box center [398, 319] width 176 height 176
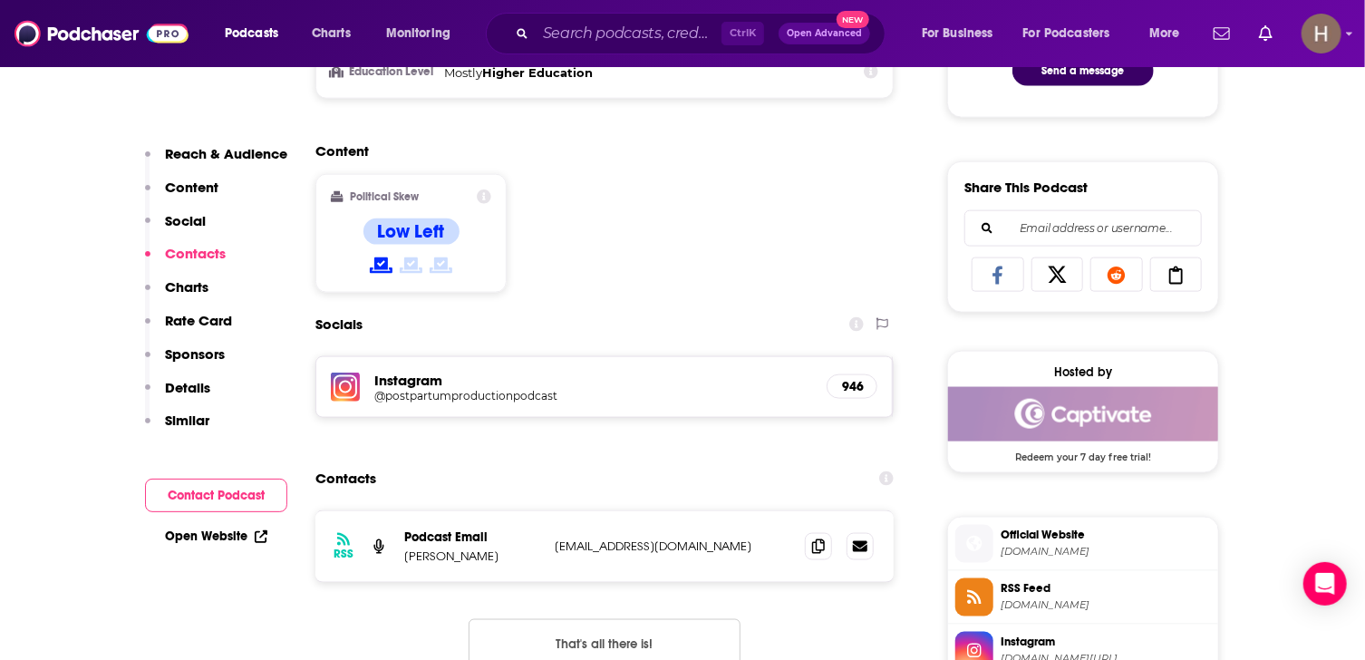
scroll to position [1269, 0]
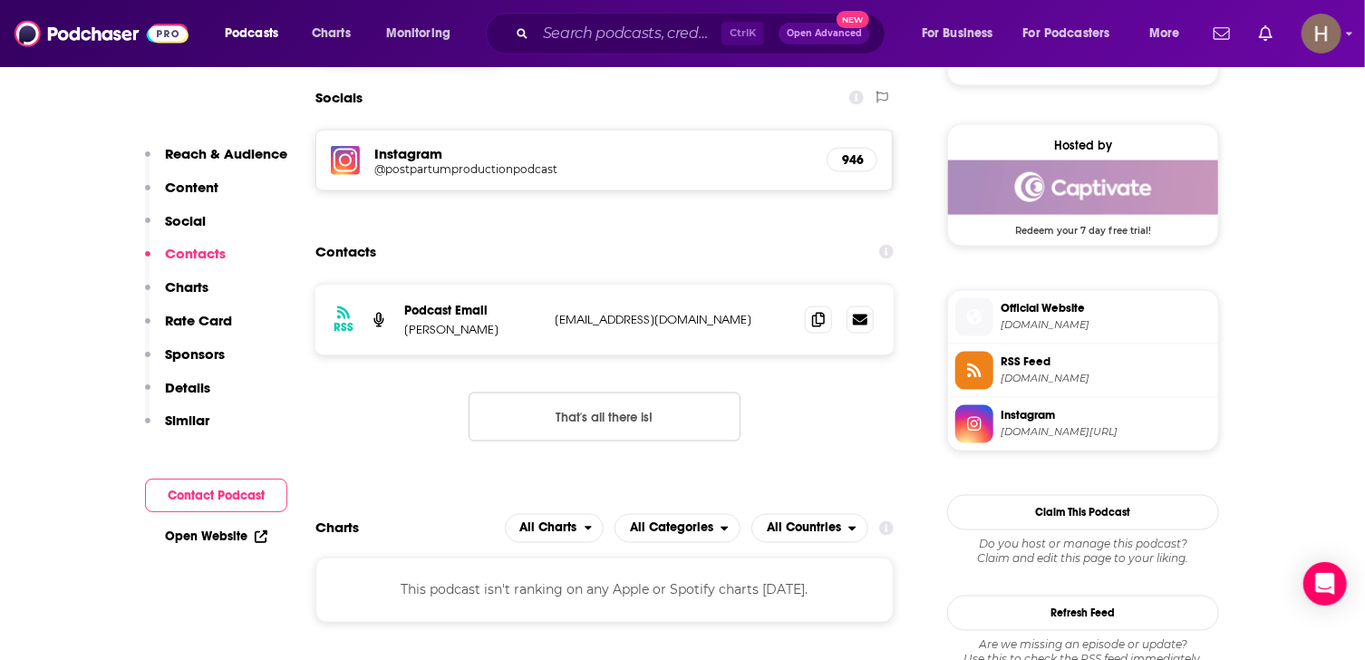
drag, startPoint x: 748, startPoint y: 320, endPoint x: 556, endPoint y: 323, distance: 191.2
click at [556, 323] on p "[EMAIL_ADDRESS][DOMAIN_NAME]" at bounding box center [673, 319] width 236 height 15
copy p "[EMAIL_ADDRESS][DOMAIN_NAME]"
click at [632, 36] on input "Search podcasts, credits, & more..." at bounding box center [629, 33] width 186 height 29
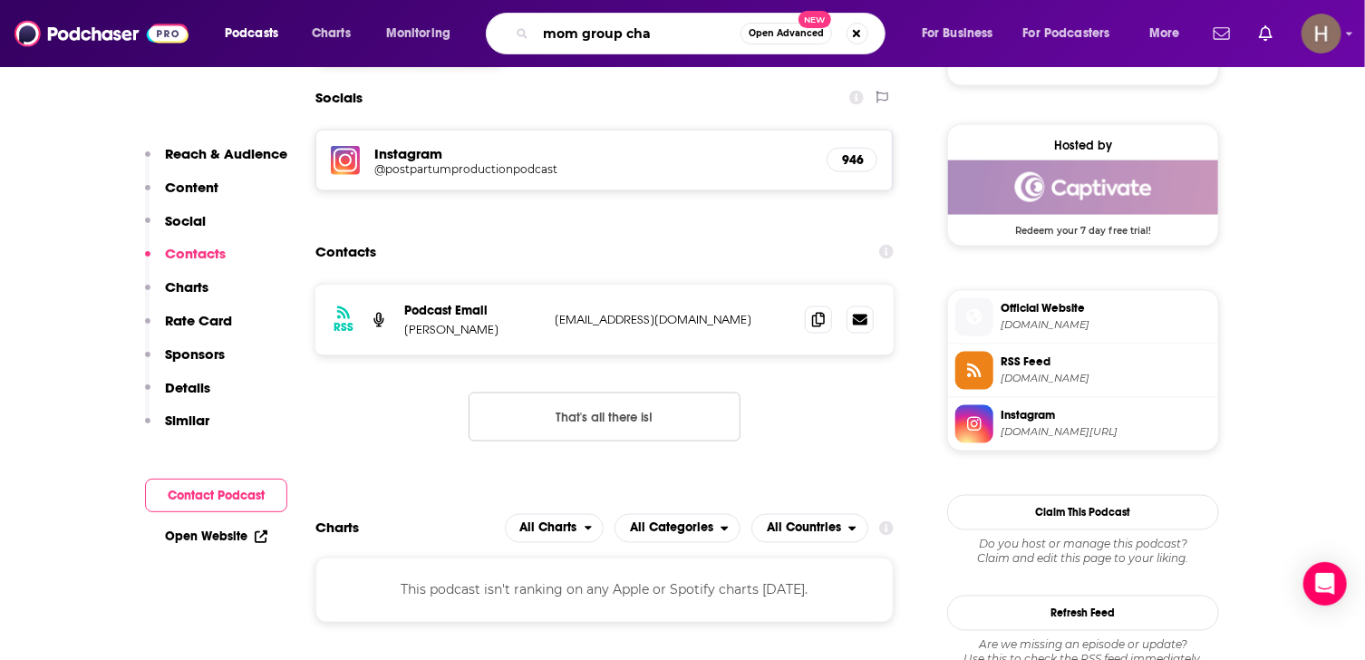
type input "mom group chat"
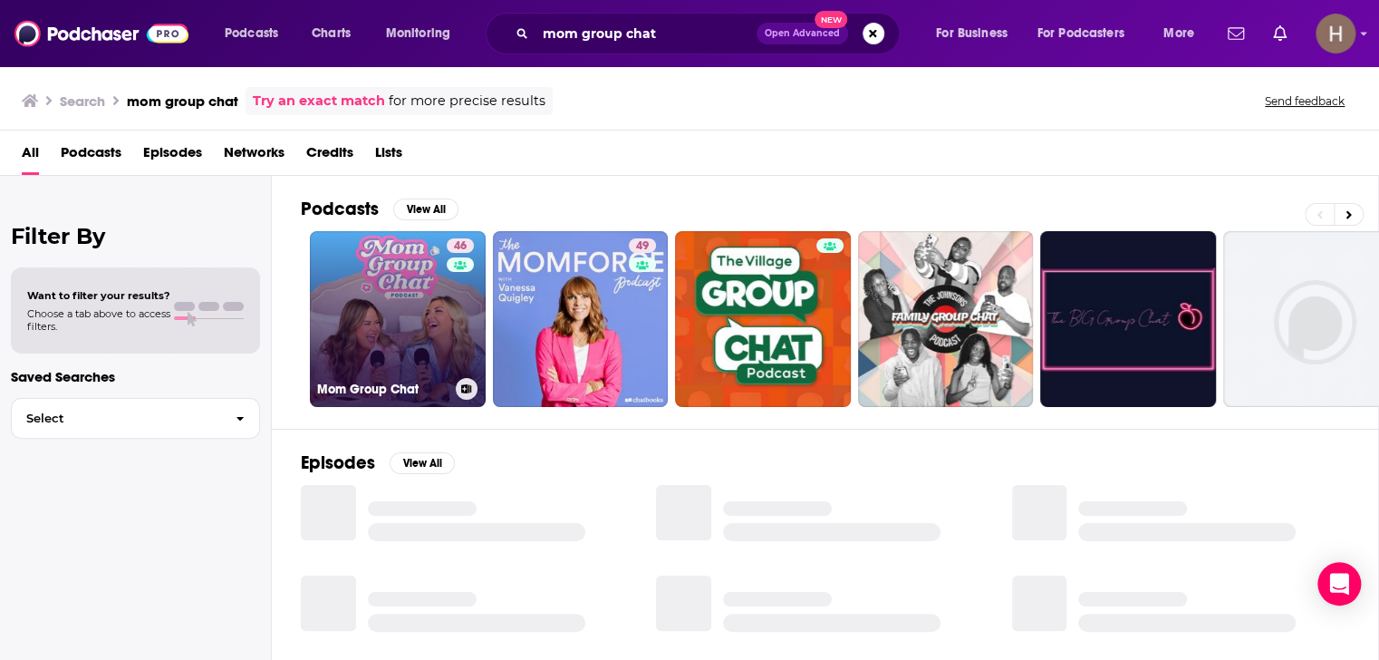
click at [411, 317] on link "46 Mom Group Chat" at bounding box center [398, 319] width 176 height 176
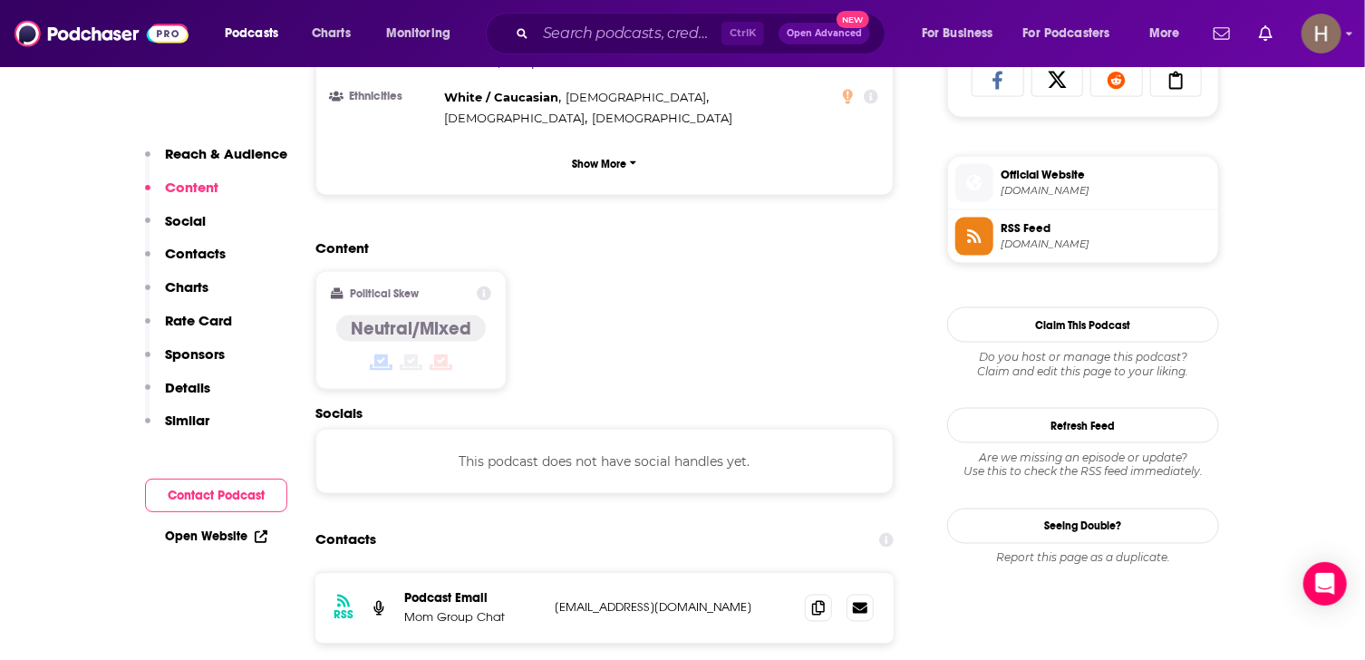
scroll to position [1269, 0]
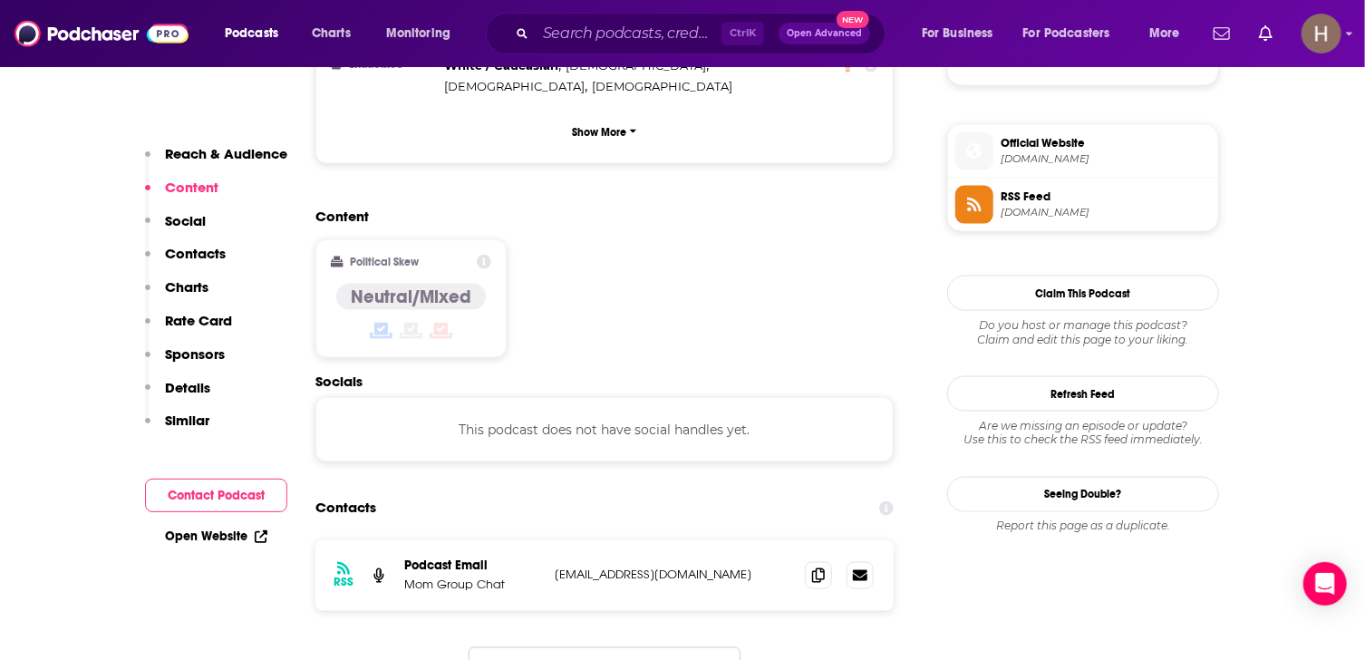
click at [557, 567] on p "[EMAIL_ADDRESS][DOMAIN_NAME]" at bounding box center [673, 574] width 236 height 15
click at [608, 39] on input "Search podcasts, credits, & more..." at bounding box center [629, 33] width 186 height 29
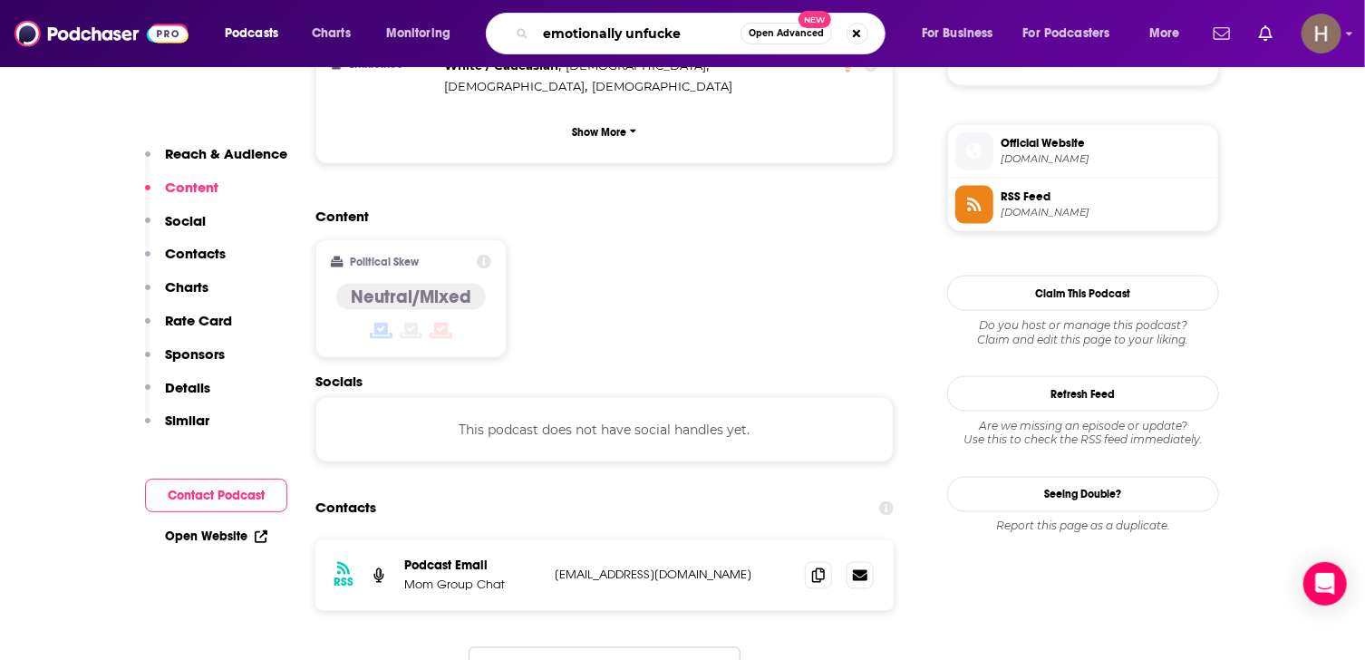
type input "emotionally unfucked"
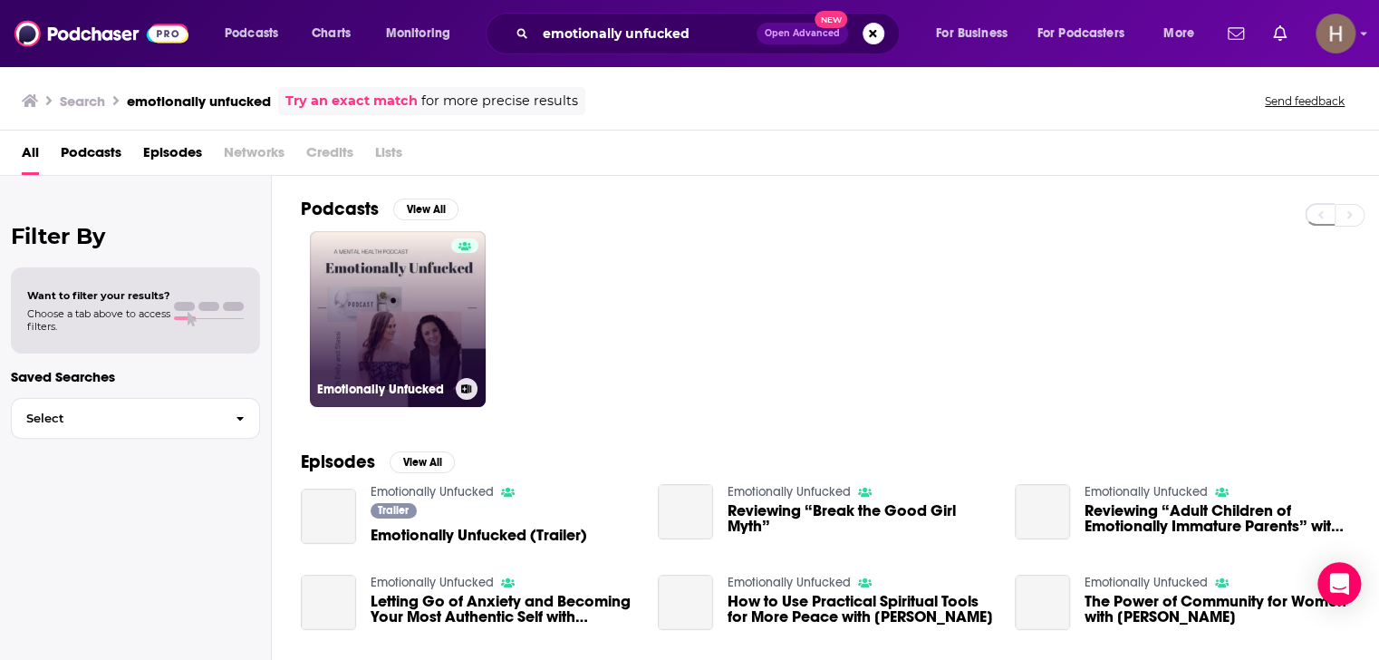
click at [359, 296] on link "Emotionally Unfucked" at bounding box center [398, 319] width 176 height 176
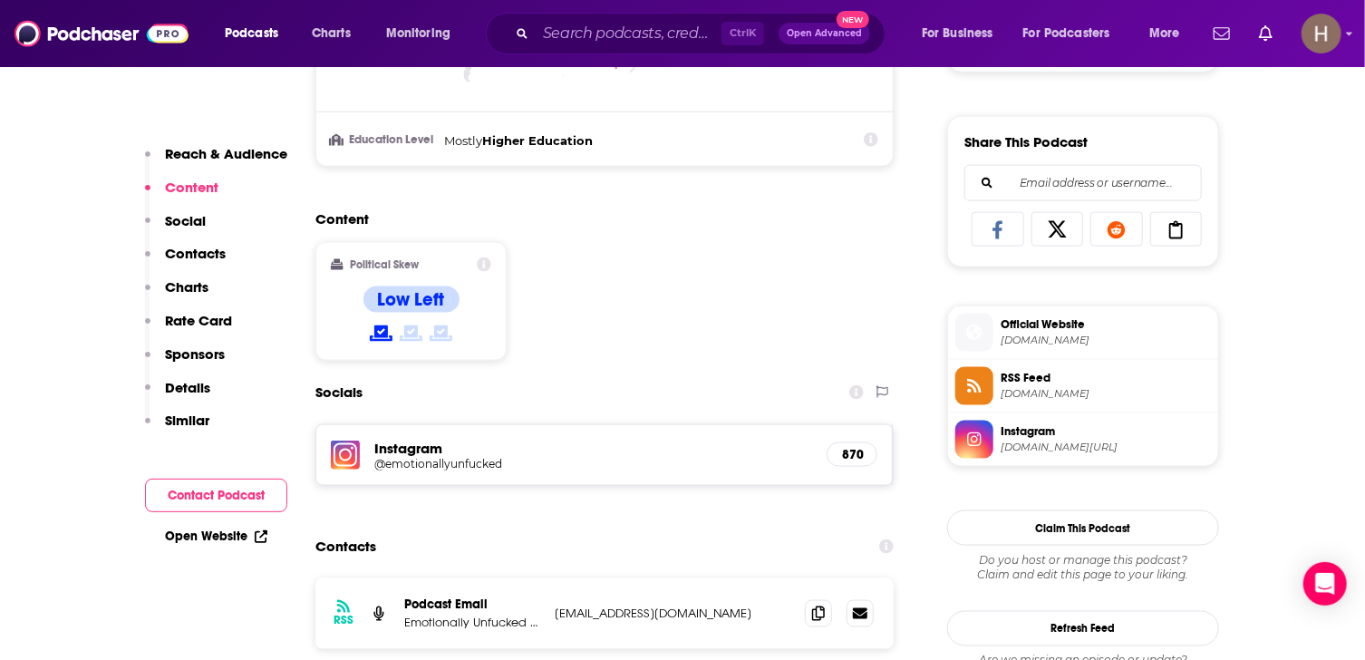
scroll to position [1269, 0]
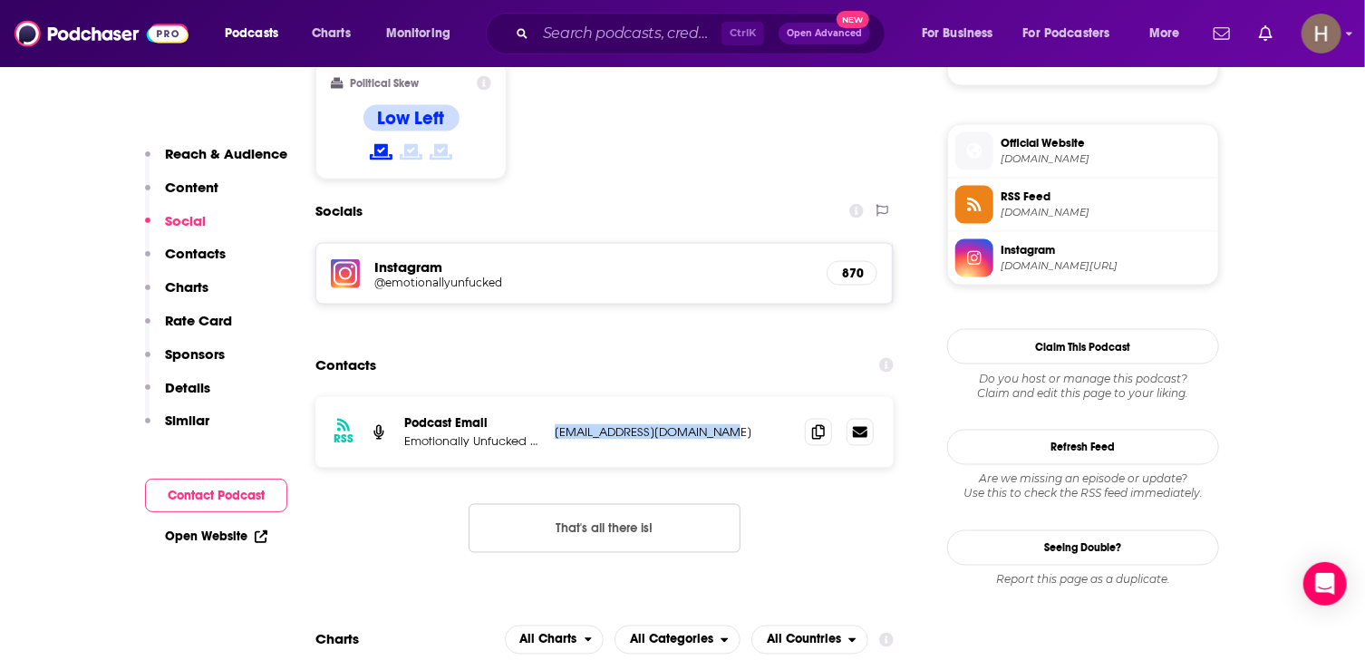
drag, startPoint x: 733, startPoint y: 431, endPoint x: 554, endPoint y: 432, distance: 179.4
click at [554, 432] on div "RSS Podcast Email Emotionally Unfucked Pod [EMAIL_ADDRESS][DOMAIN_NAME] [EMAIL_…" at bounding box center [604, 432] width 578 height 71
copy p "[EMAIL_ADDRESS][DOMAIN_NAME]"
click at [611, 34] on input "Search podcasts, credits, & more..." at bounding box center [629, 33] width 186 height 29
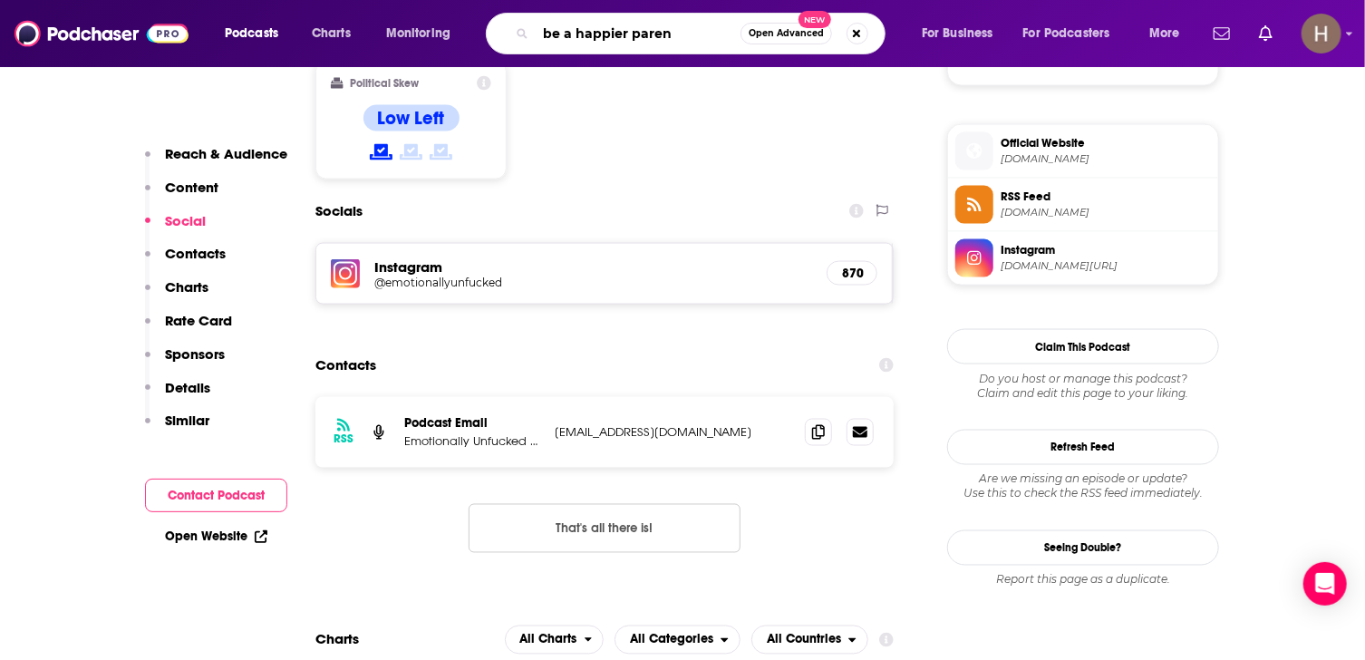
type input "be a happier parent"
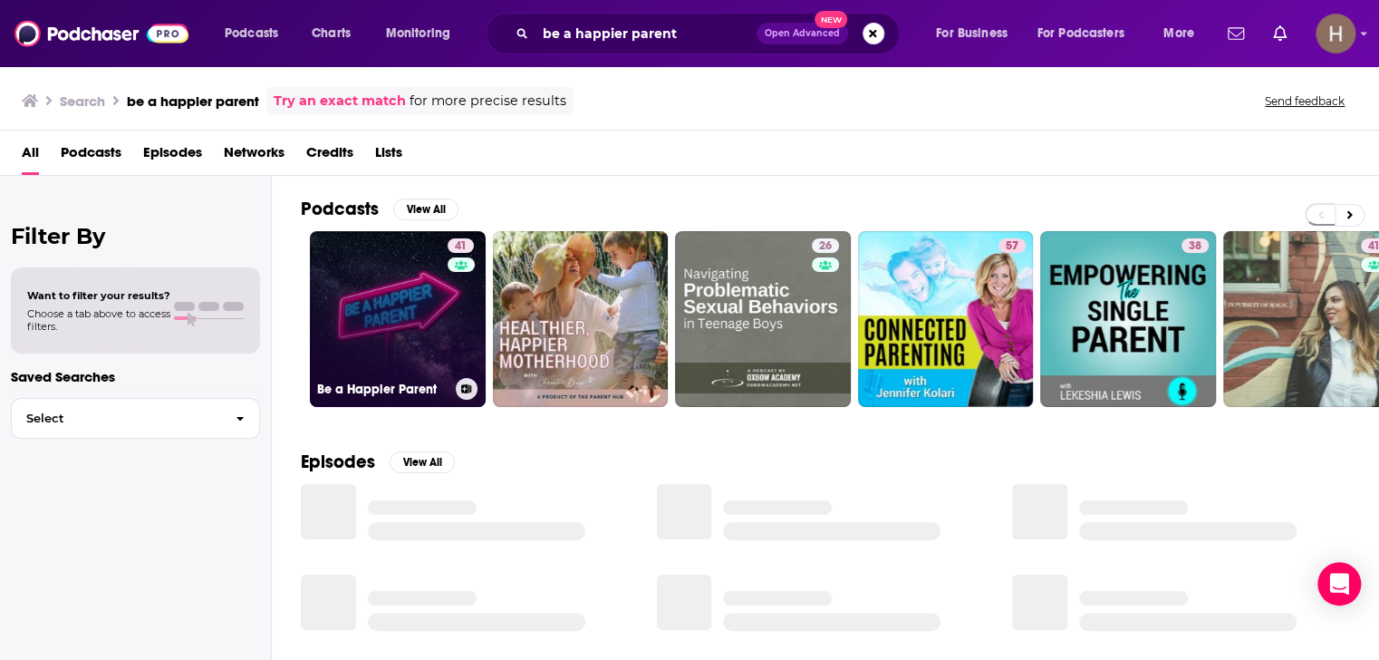
click at [420, 314] on link "41 Be a Happier Parent" at bounding box center [398, 319] width 176 height 176
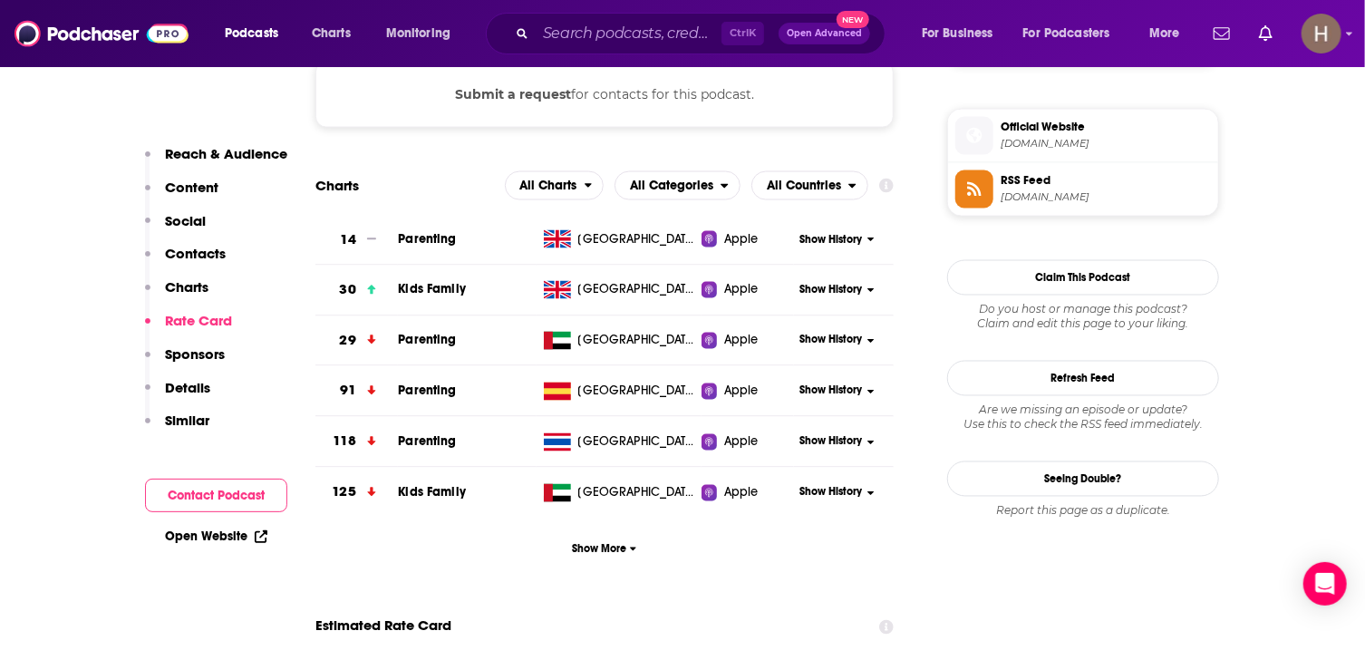
scroll to position [1178, 0]
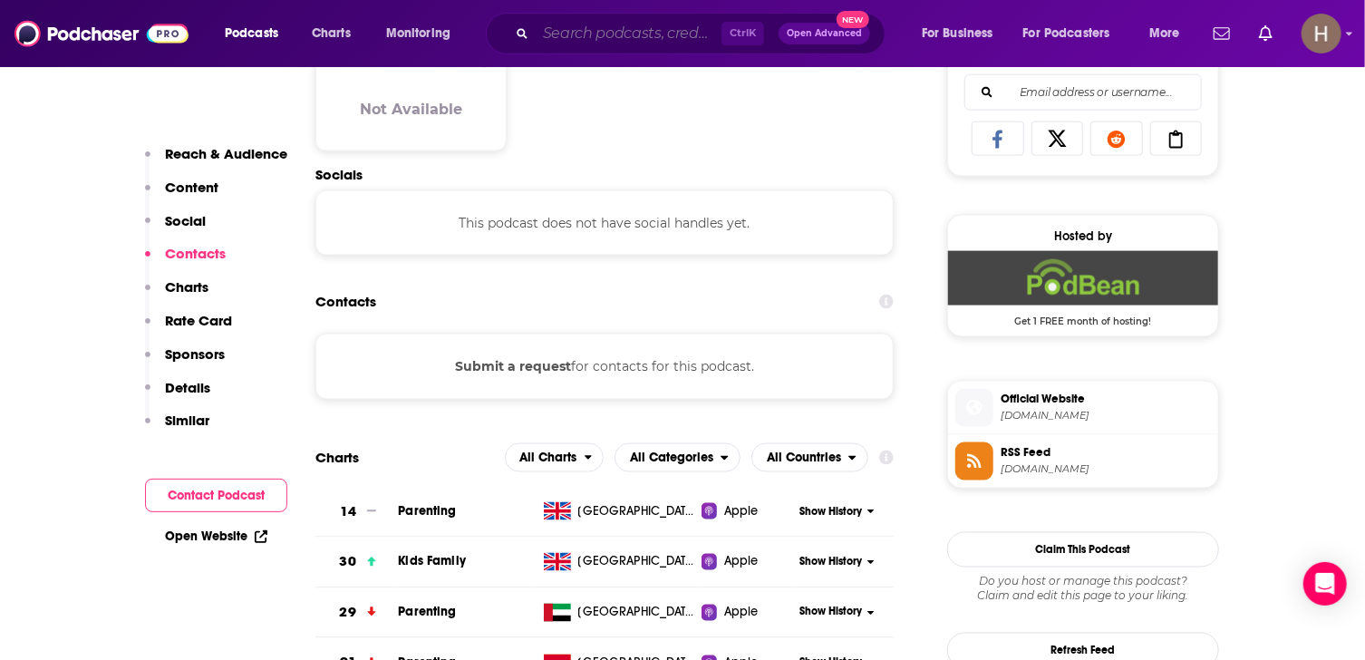
click at [634, 33] on input "Search podcasts, credits, & more..." at bounding box center [629, 33] width 186 height 29
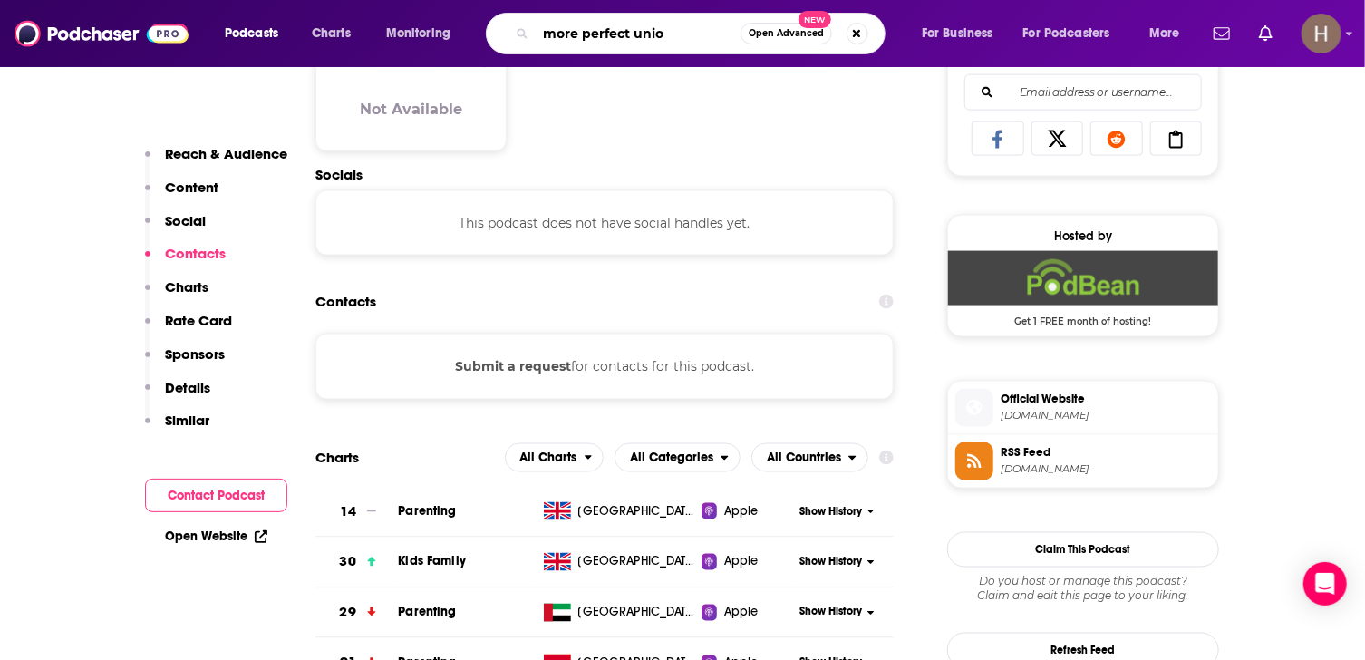
type input "more perfect union"
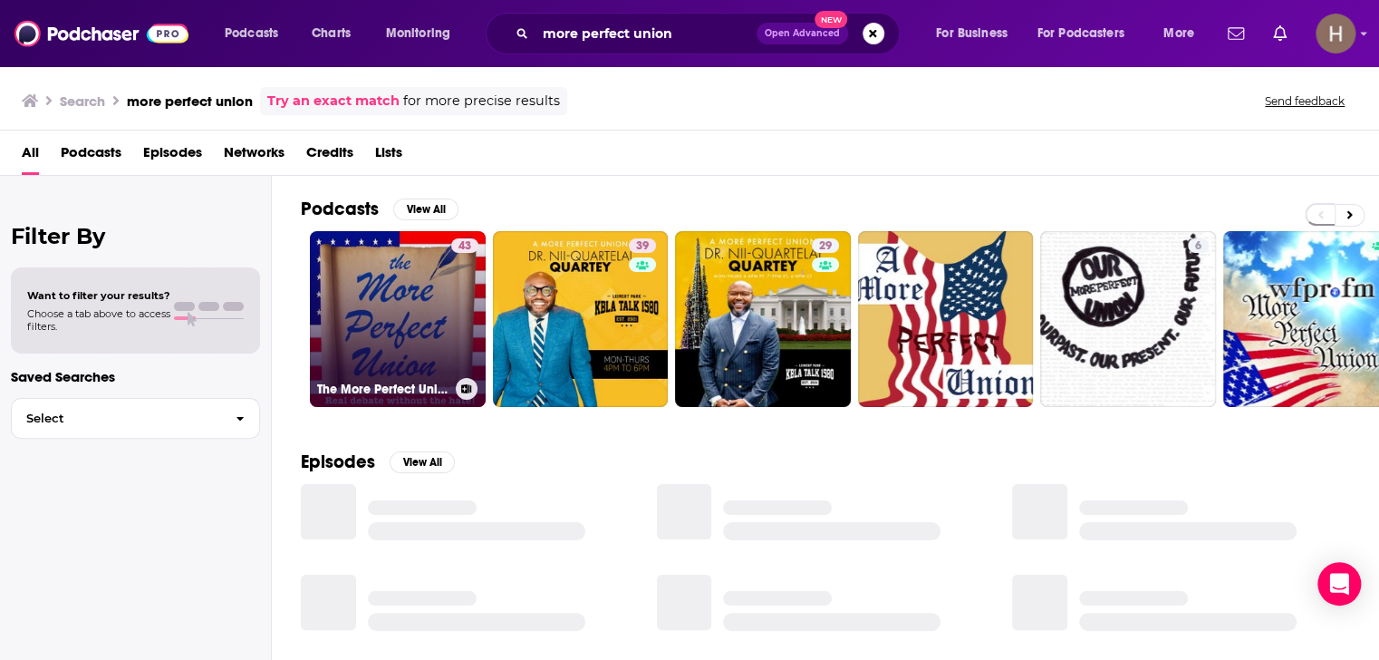
click at [407, 378] on div "The More Perfect Union" at bounding box center [397, 389] width 161 height 22
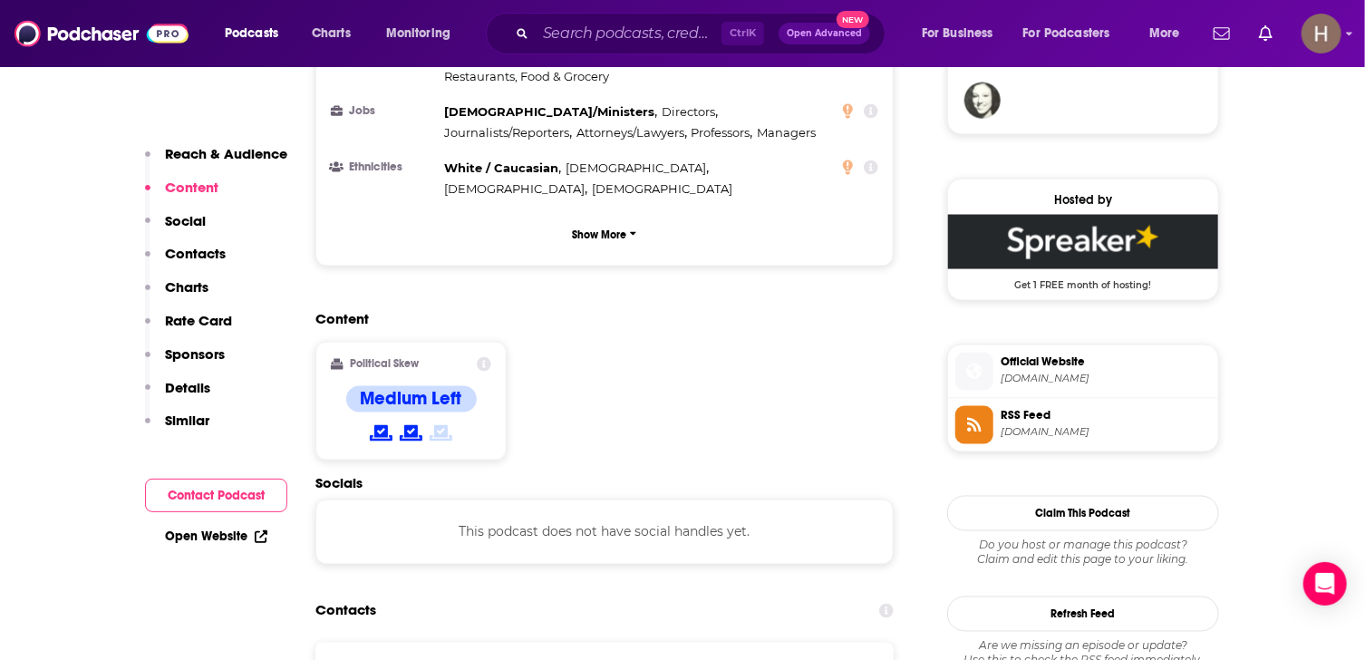
scroll to position [1540, 0]
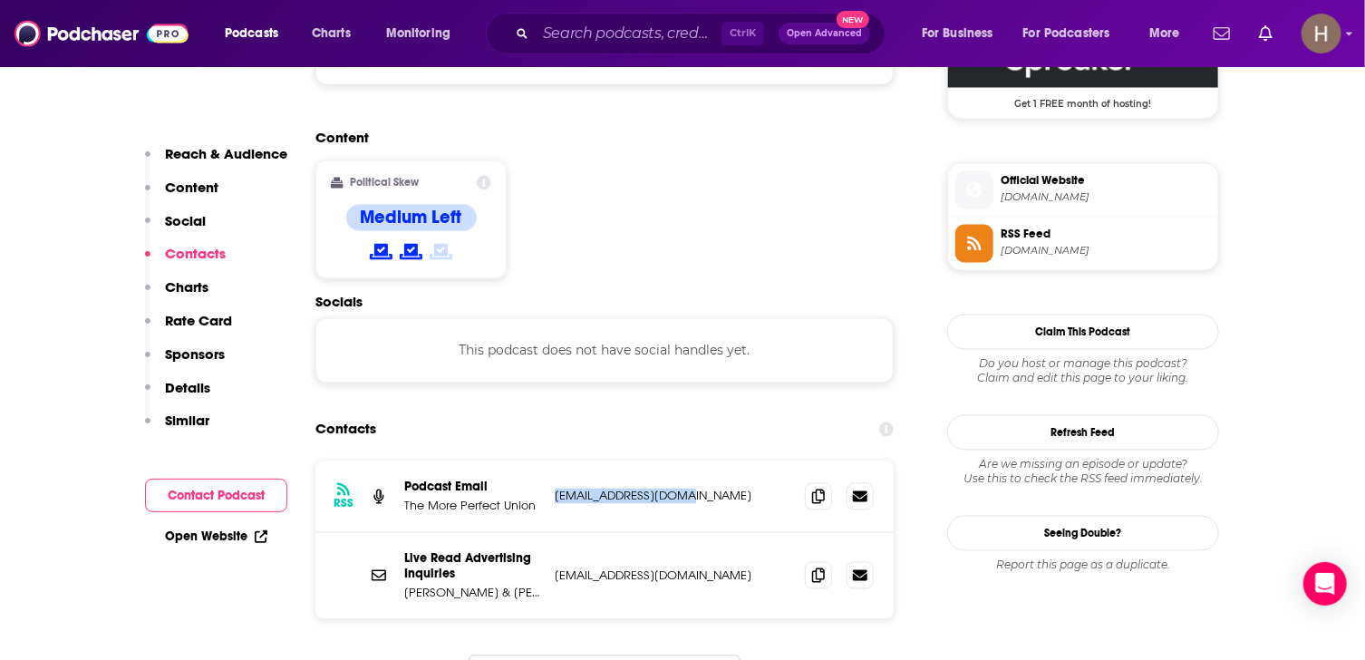
drag, startPoint x: 723, startPoint y: 414, endPoint x: 556, endPoint y: 414, distance: 166.7
click at [556, 488] on p "mpupodcast@gmail.com" at bounding box center [673, 495] width 236 height 15
copy p "mpupodcast@gmail.com"
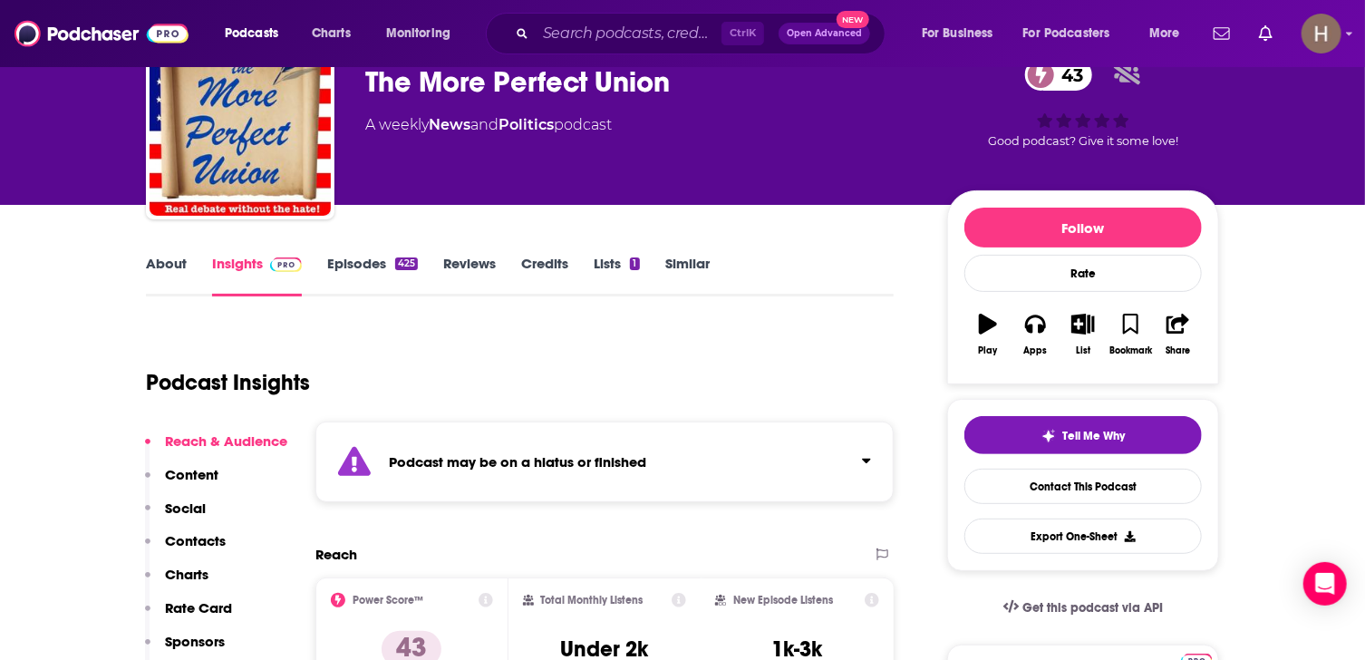
scroll to position [0, 0]
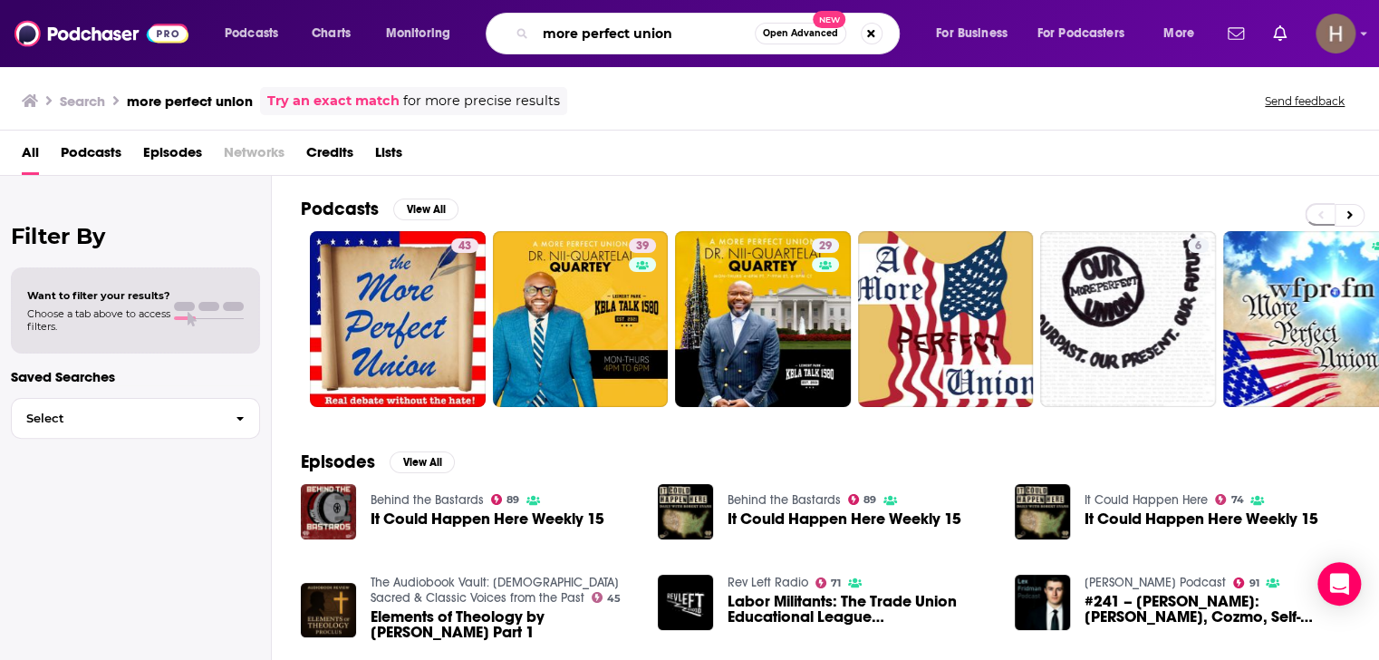
click at [603, 33] on input "more perfect union" at bounding box center [645, 33] width 219 height 29
type input "the female lead"
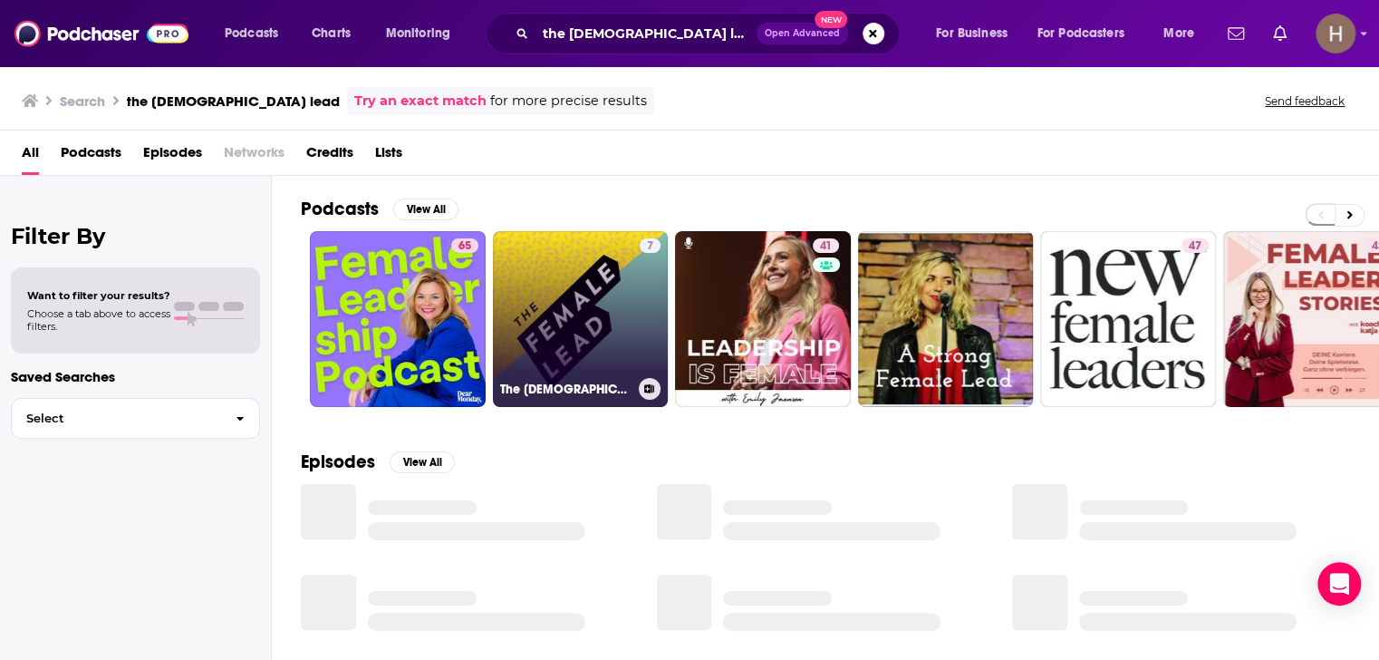
click at [557, 287] on link "7 The Female Lead" at bounding box center [581, 319] width 176 height 176
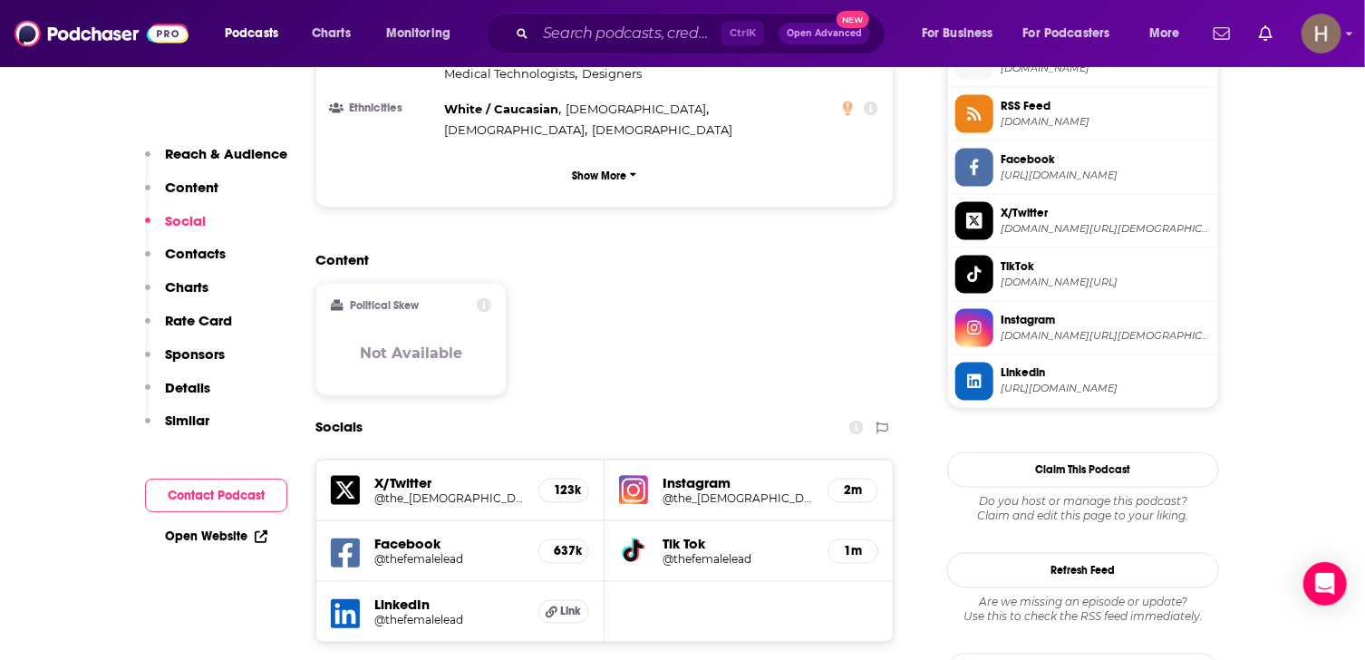
scroll to position [997, 0]
